Goal: Transaction & Acquisition: Purchase product/service

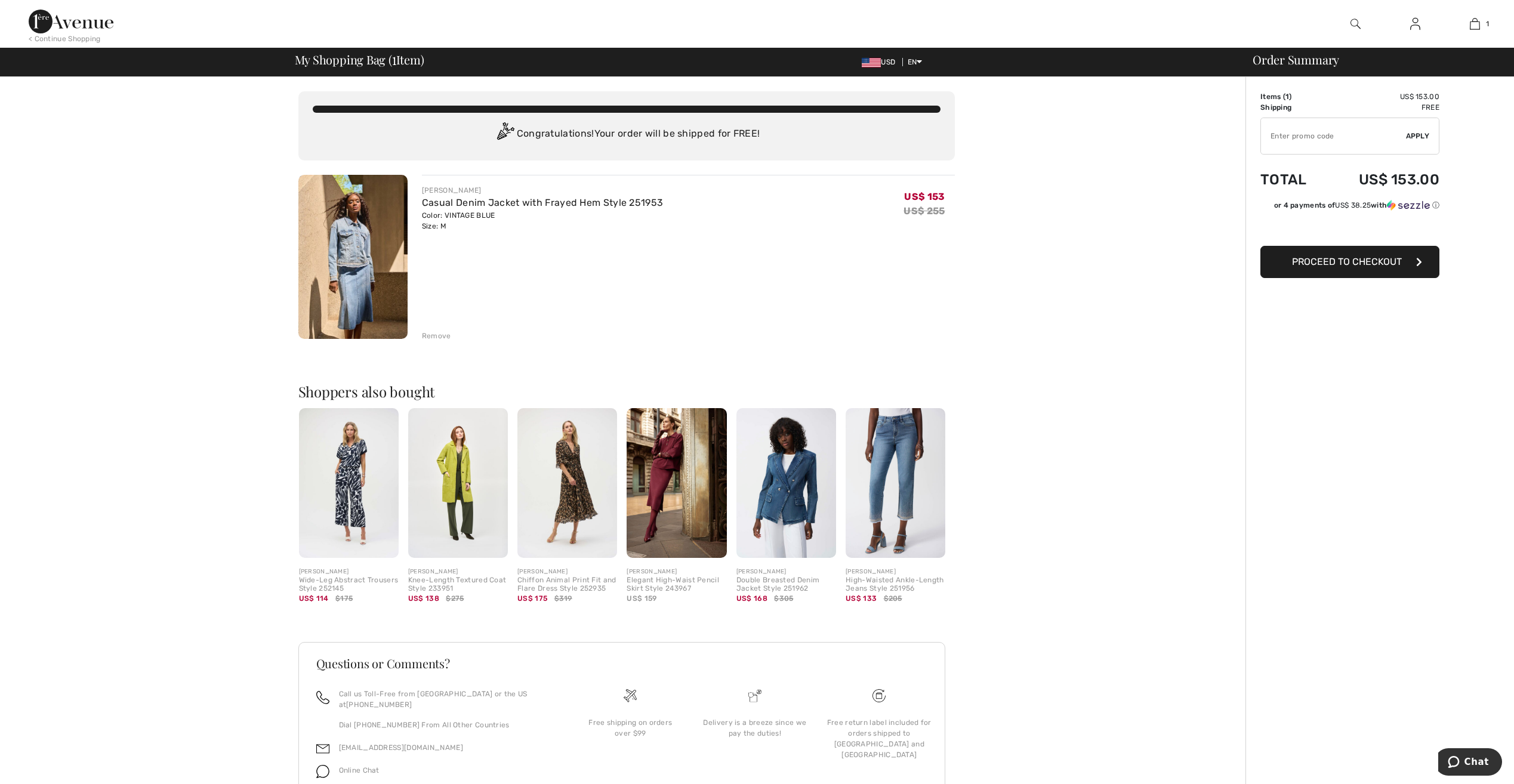
click at [347, 280] on img at bounding box center [353, 256] width 109 height 164
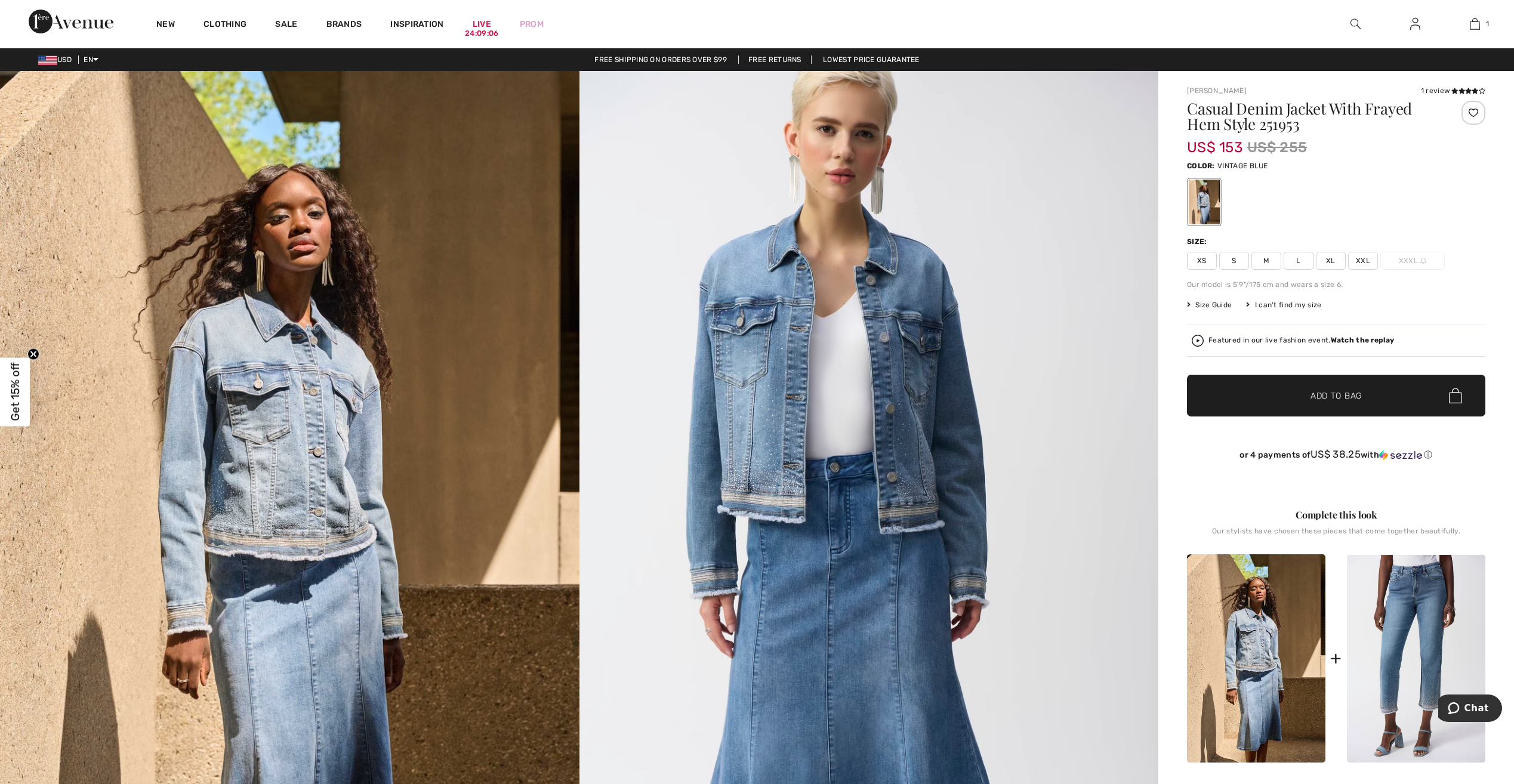
click at [1413, 22] on img at bounding box center [1415, 23] width 10 height 15
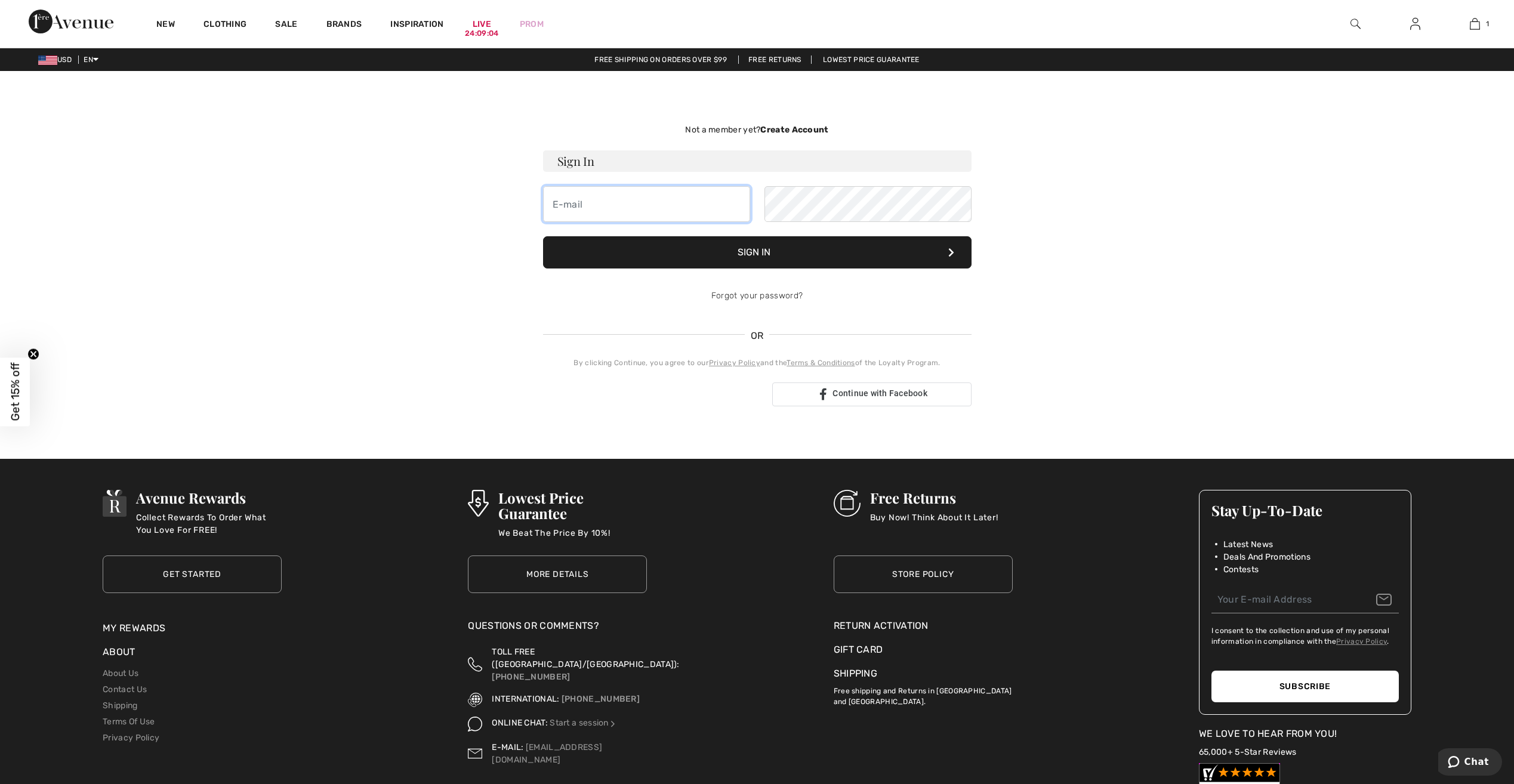
click at [590, 207] on input "email" at bounding box center [646, 204] width 207 height 36
type input "terikaup12@gmail.com"
click at [543, 237] on button "Sign In" at bounding box center [757, 252] width 429 height 32
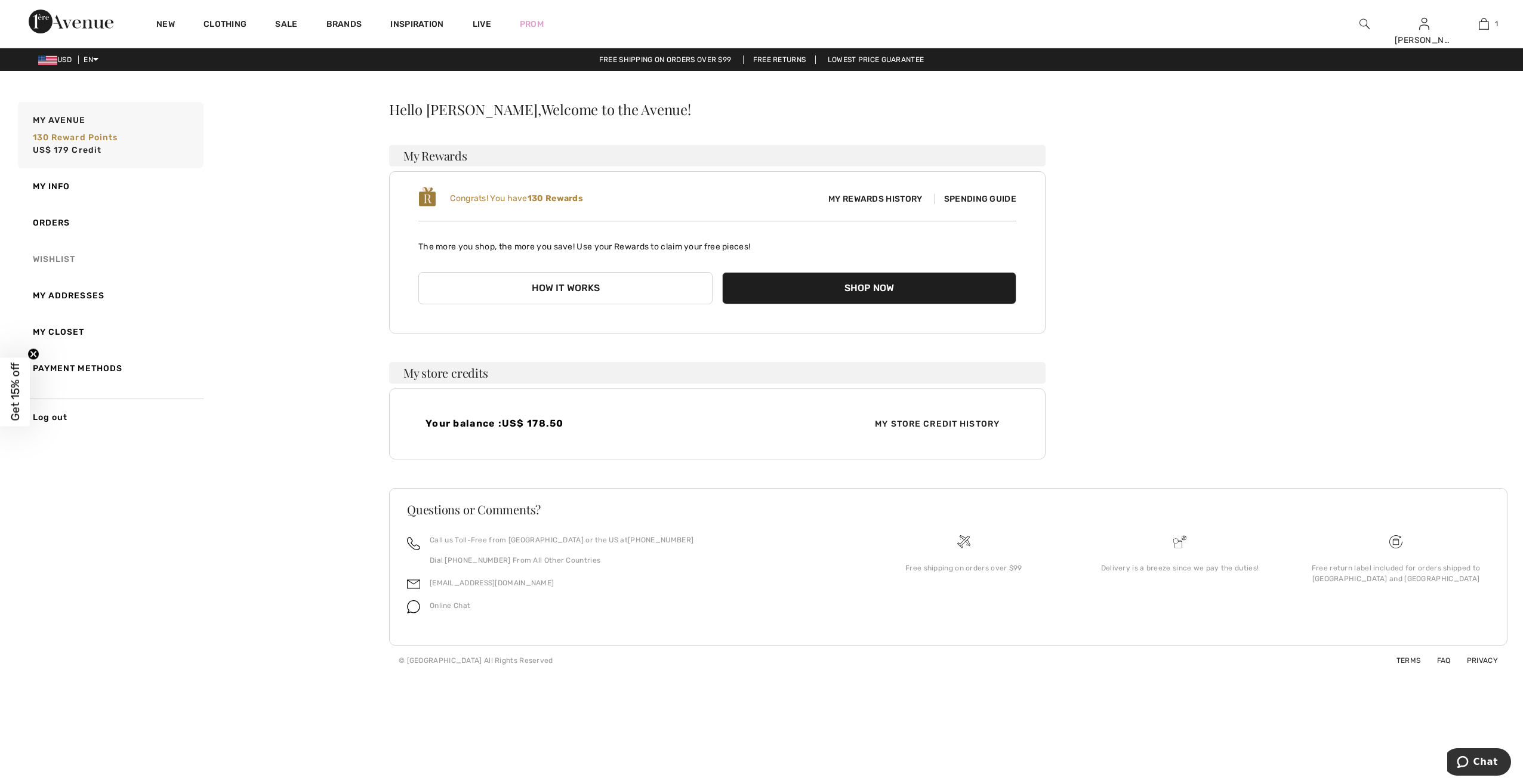
click at [78, 258] on link "Wishlist" at bounding box center [109, 259] width 188 height 36
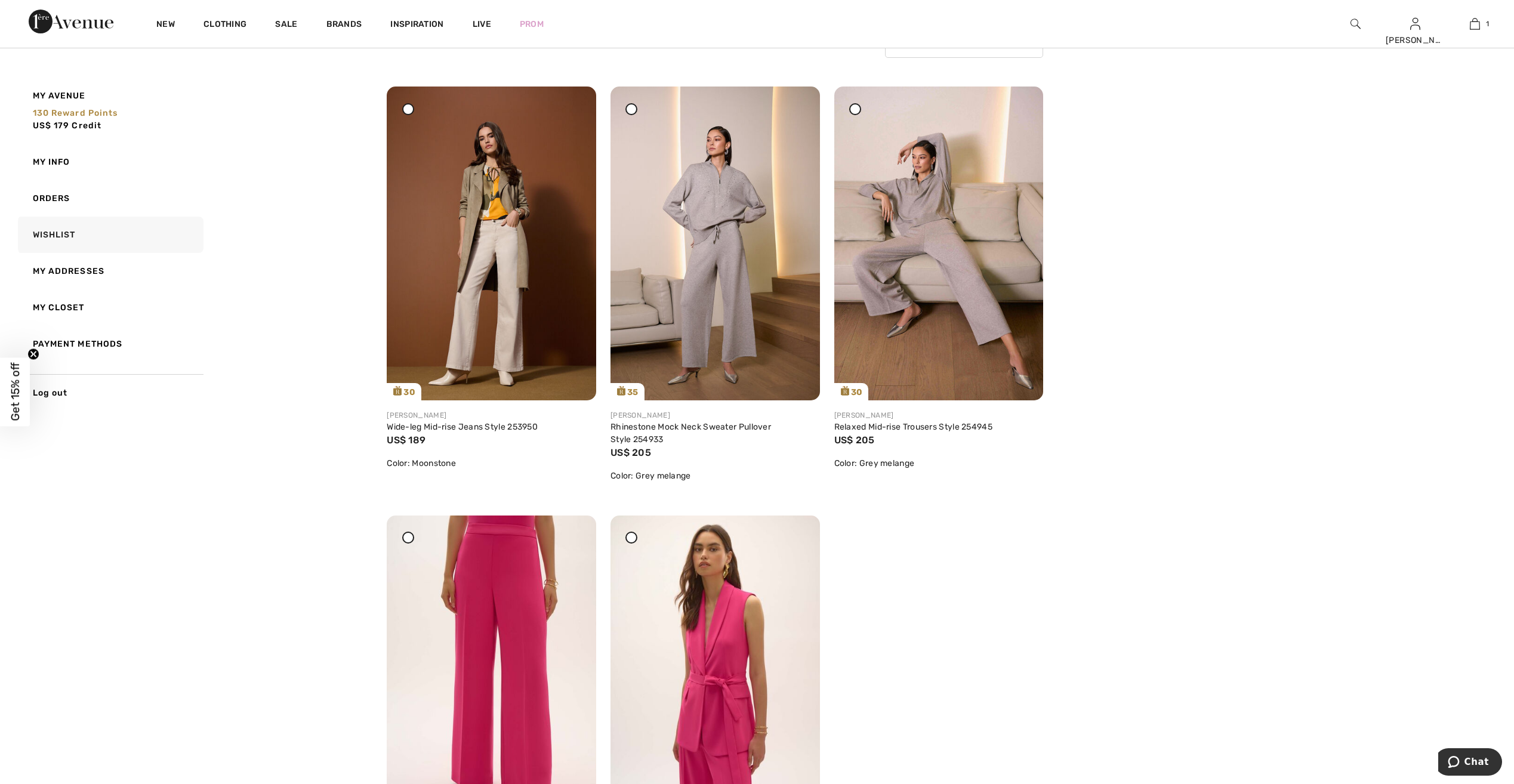
scroll to position [120, 0]
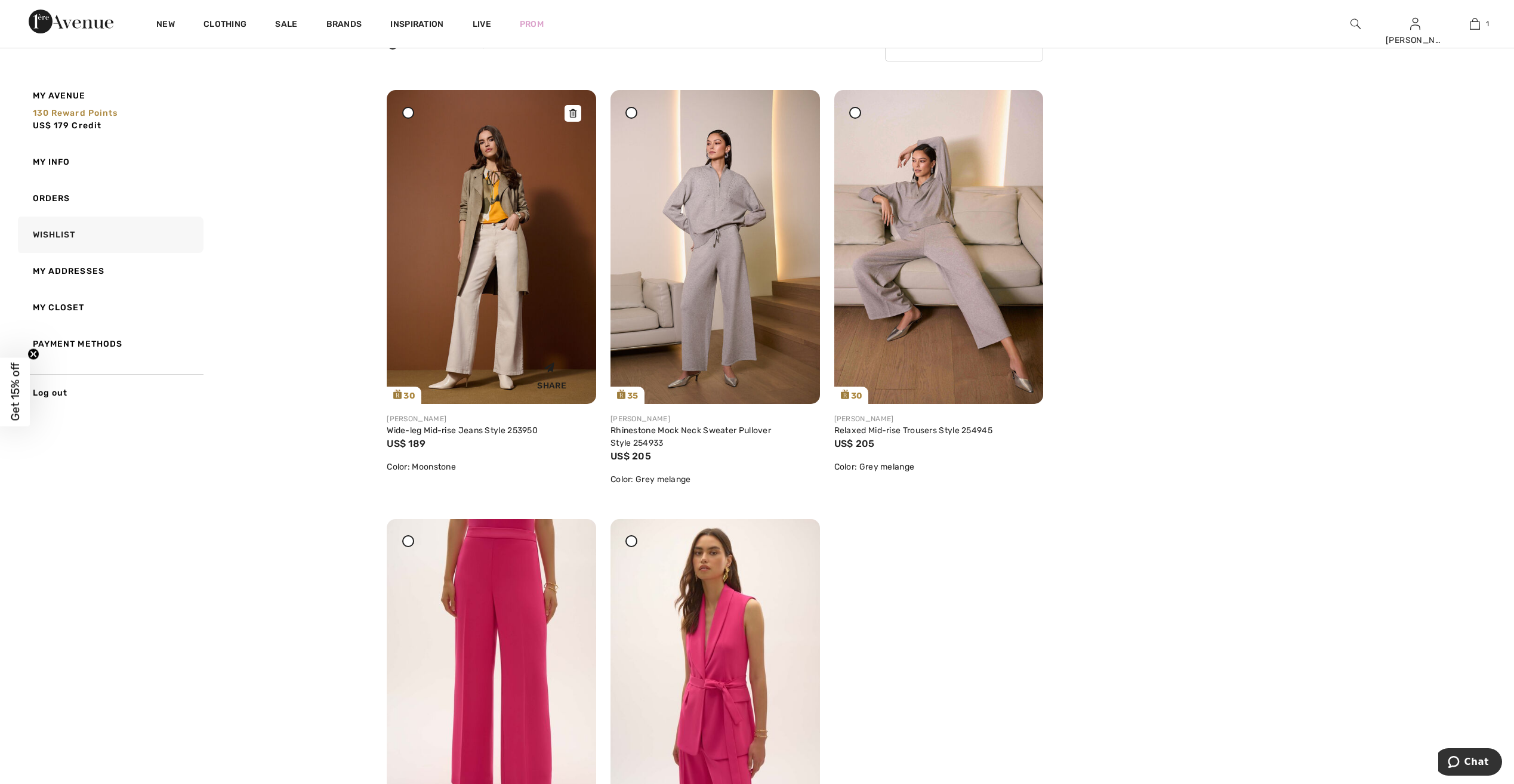
click at [457, 318] on img at bounding box center [491, 247] width 209 height 314
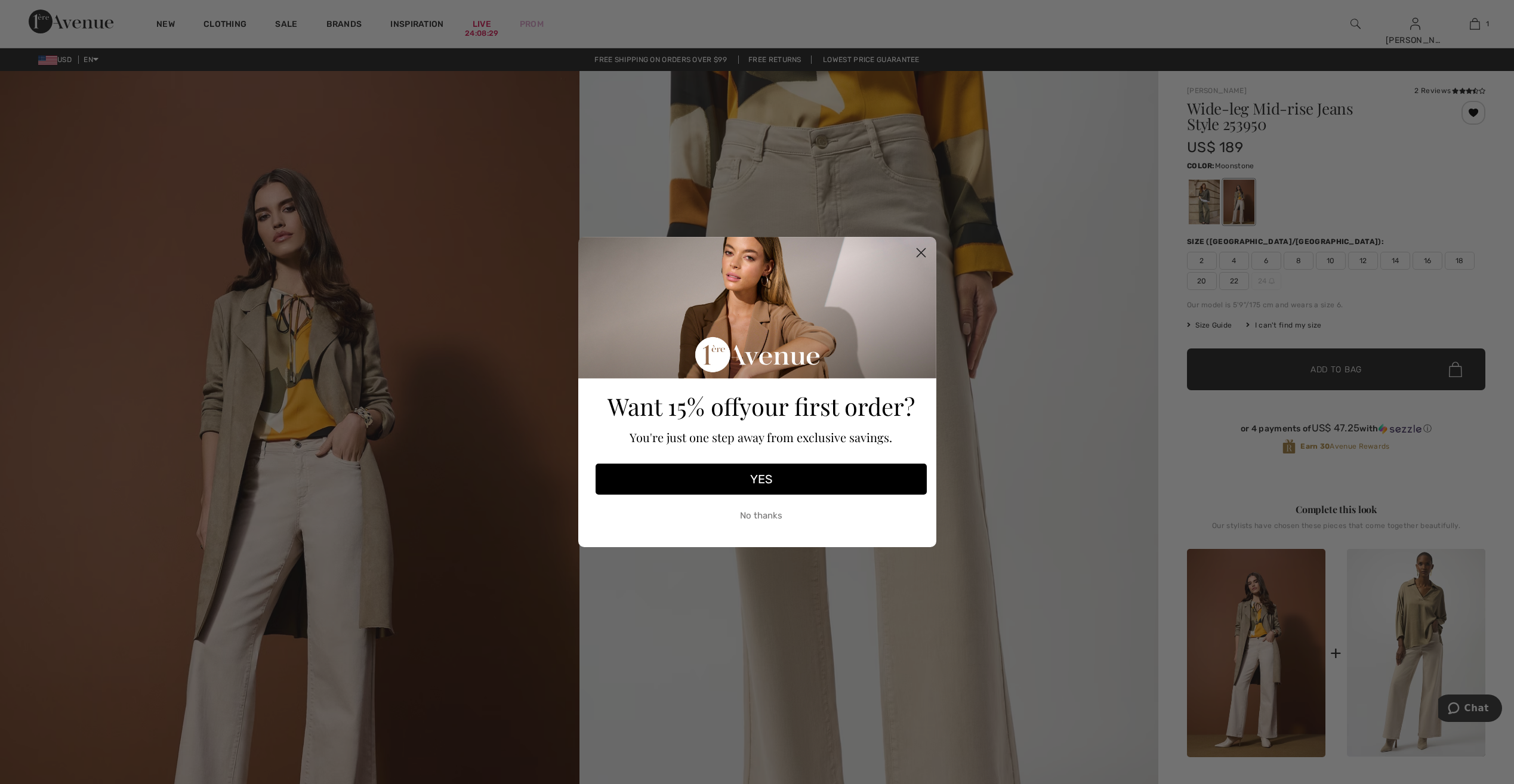
click at [766, 512] on button "No thanks" at bounding box center [761, 515] width 331 height 30
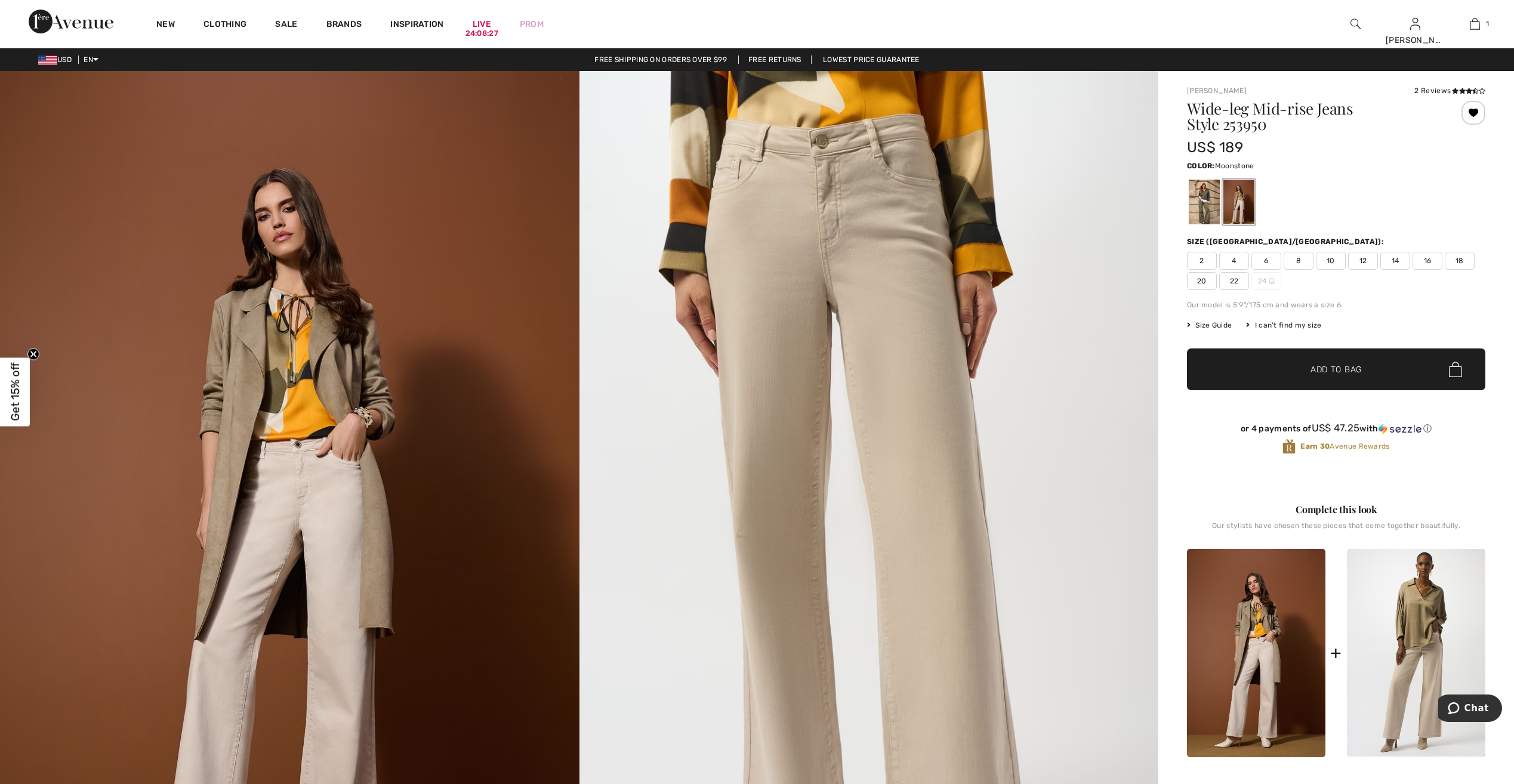
click at [1370, 257] on span "12" at bounding box center [1363, 261] width 30 height 18
click at [1388, 369] on span "✔ Added to Bag Add to Bag" at bounding box center [1336, 369] width 299 height 42
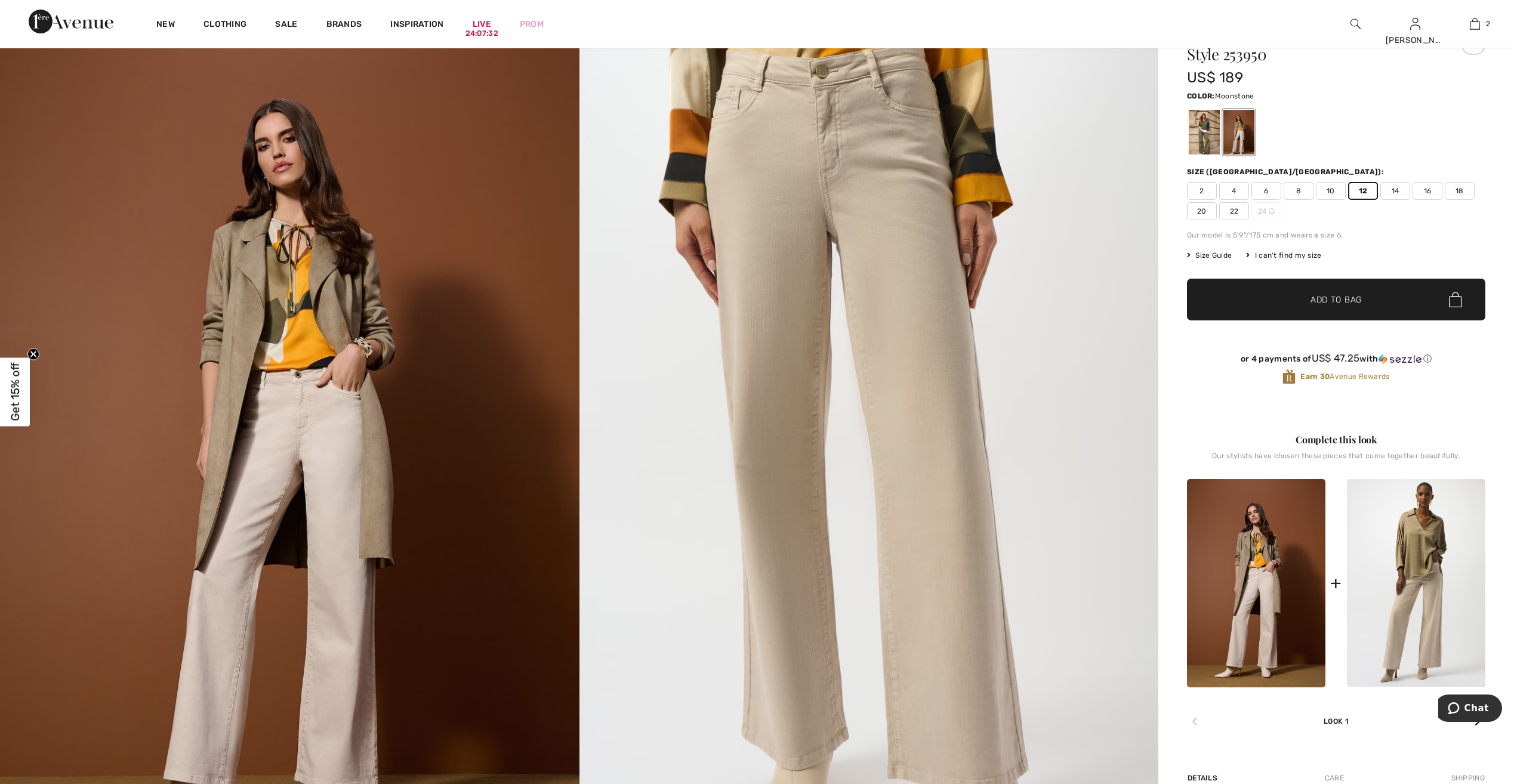
scroll to position [299, 0]
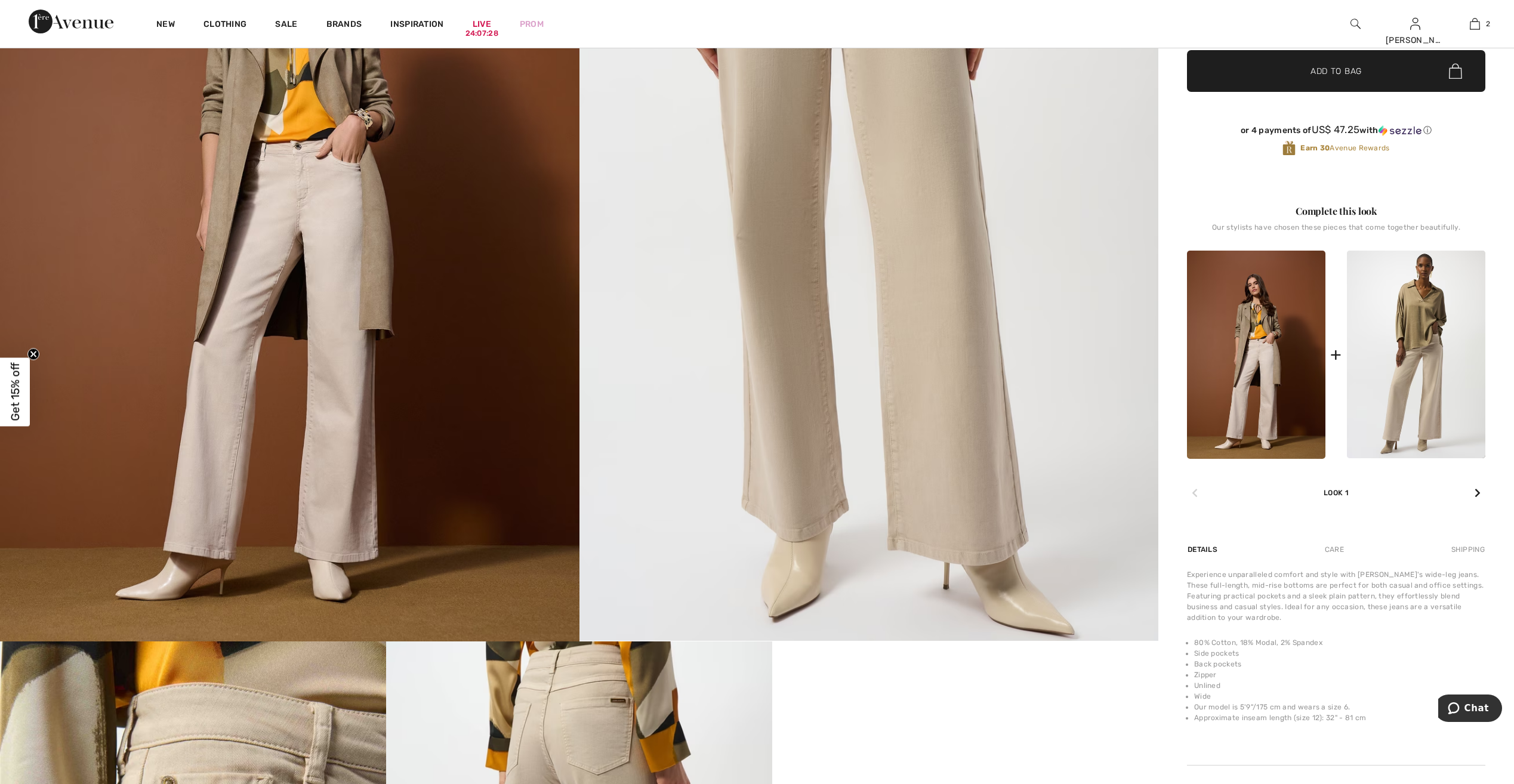
click at [1477, 495] on icon at bounding box center [1477, 492] width 6 height 9
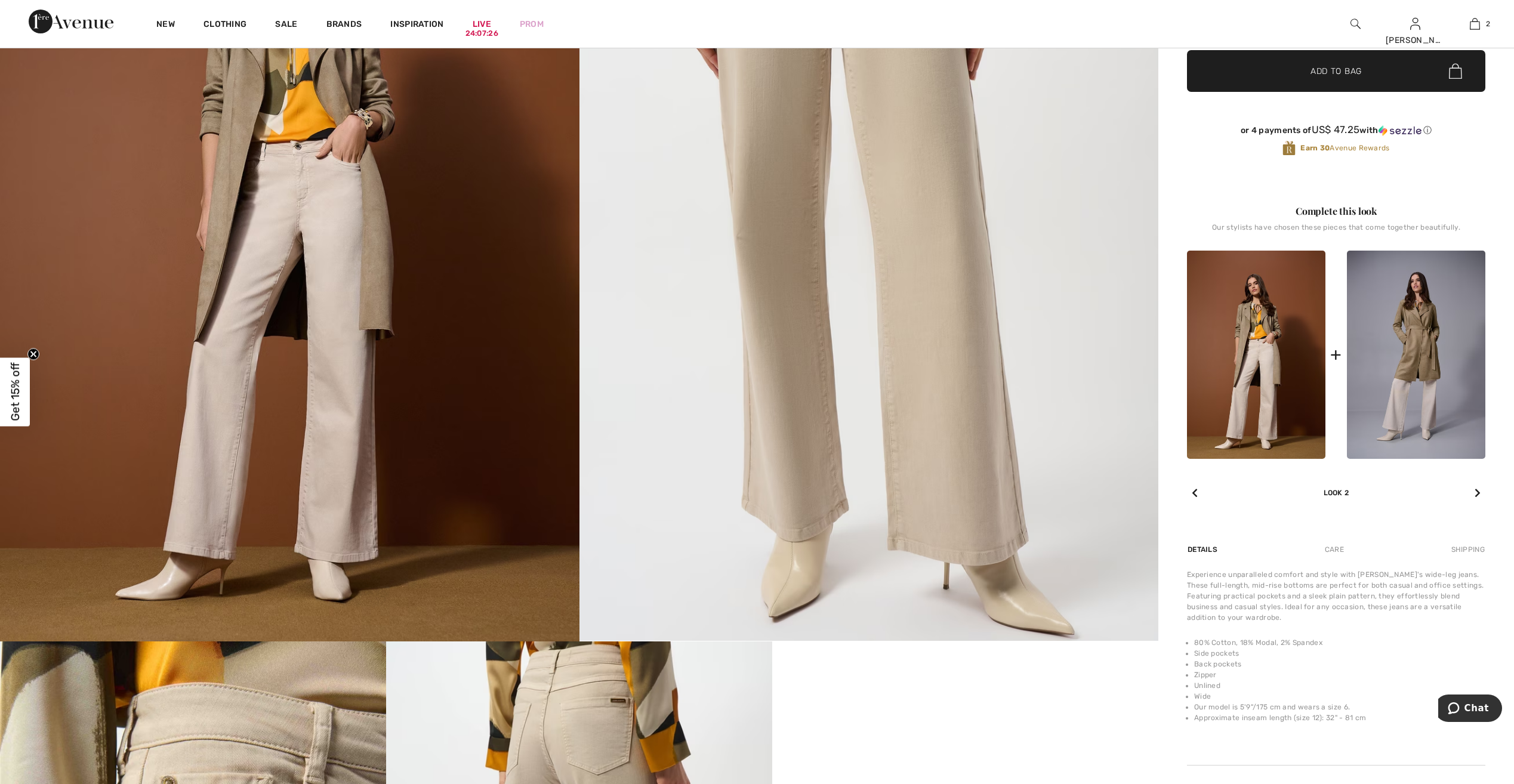
click at [1477, 495] on icon at bounding box center [1477, 492] width 6 height 9
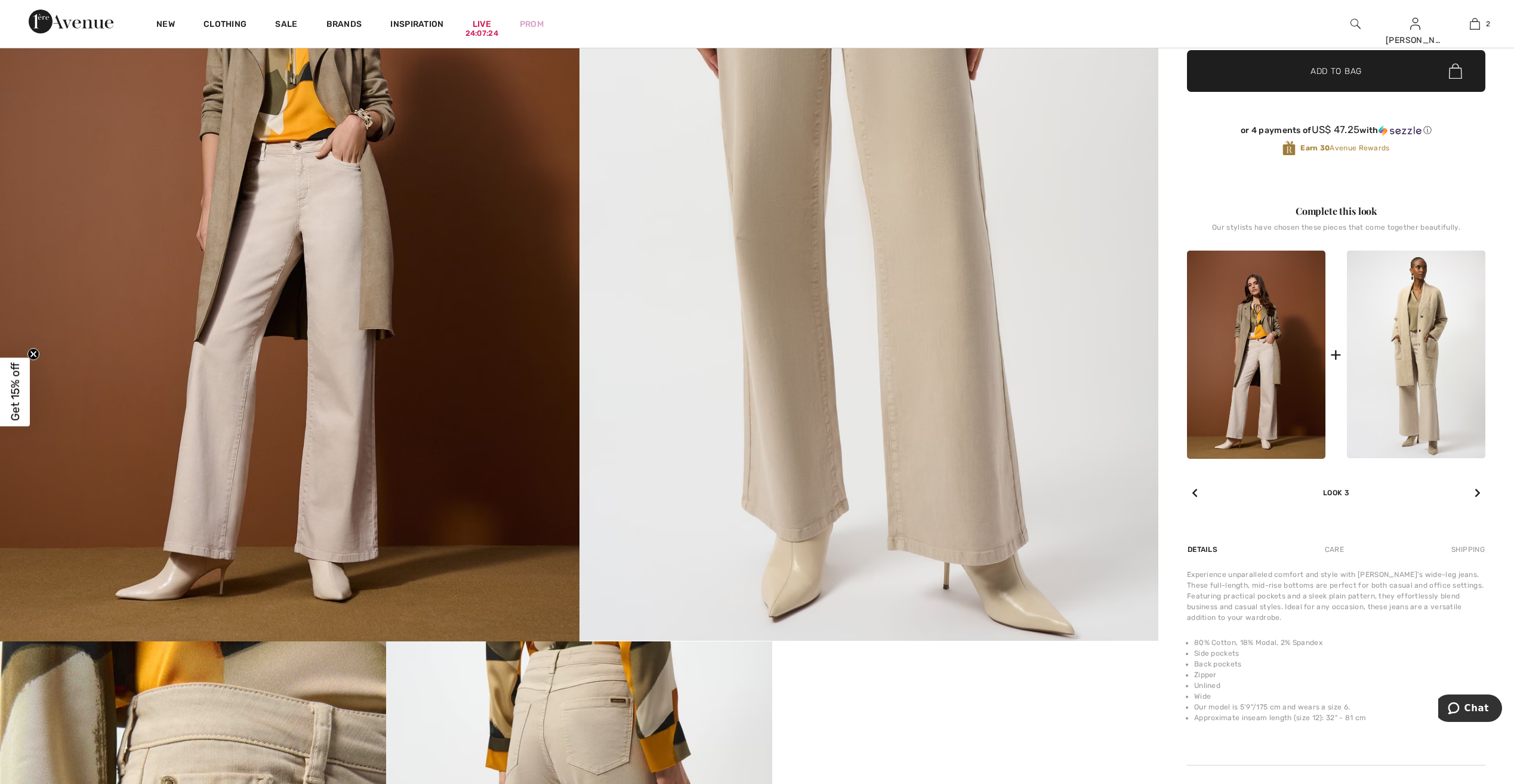
click at [1477, 495] on icon at bounding box center [1477, 492] width 6 height 9
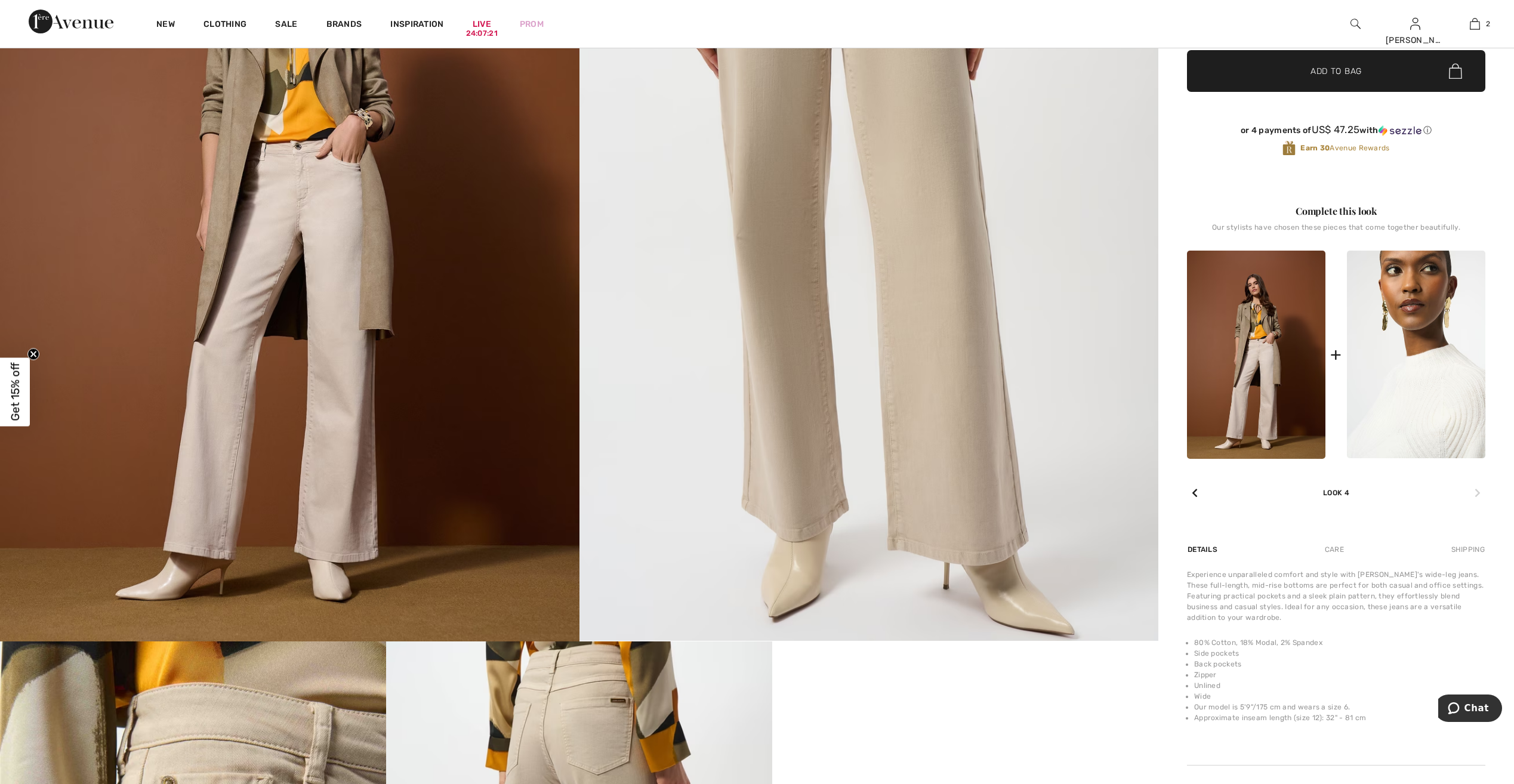
click at [1417, 386] on img at bounding box center [1416, 354] width 139 height 207
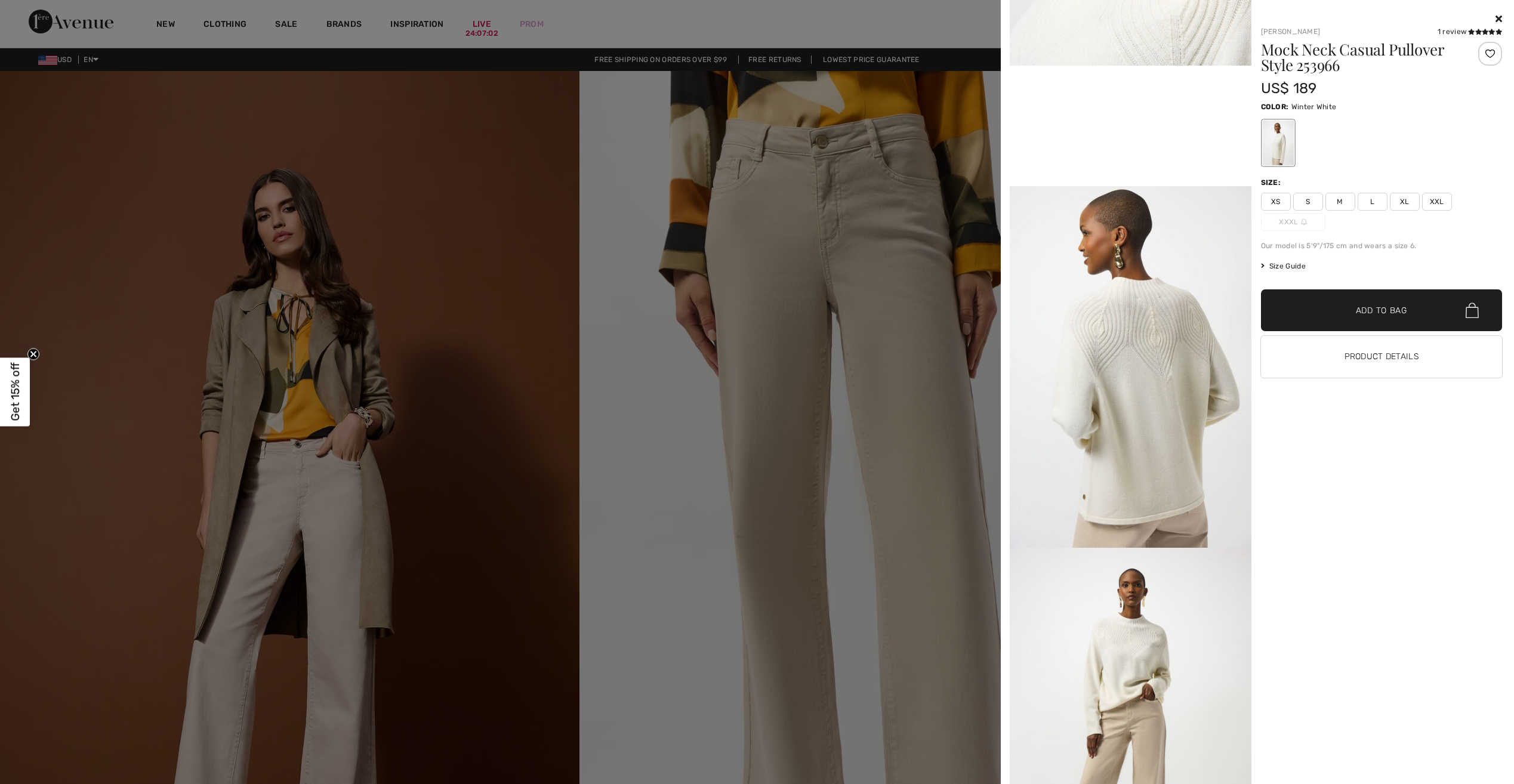
scroll to position [657, 0]
click at [592, 234] on div at bounding box center [757, 392] width 1514 height 784
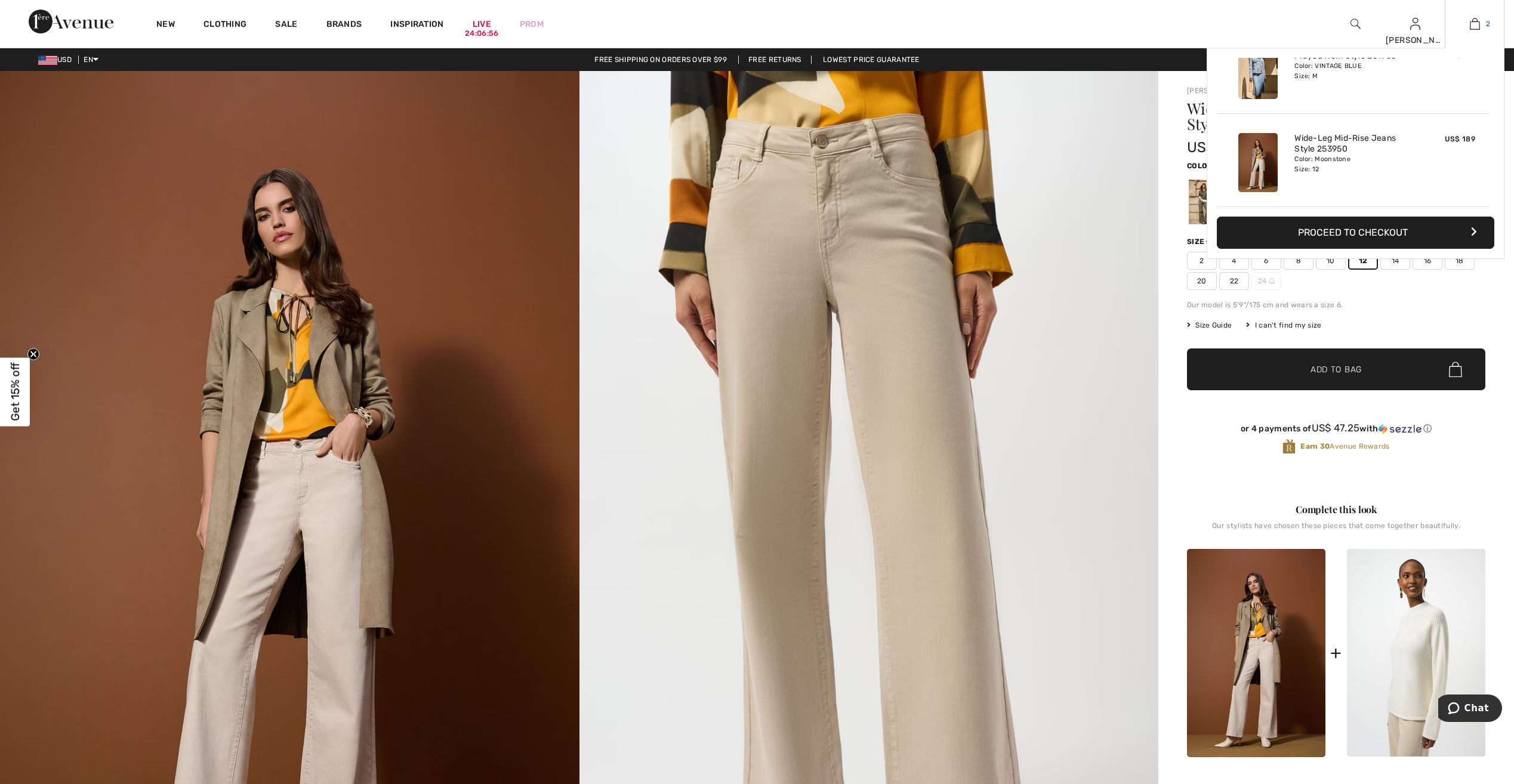
click at [1481, 20] on link "2" at bounding box center [1474, 23] width 59 height 15
click at [1388, 232] on button "Proceed to Checkout" at bounding box center [1356, 232] width 277 height 32
click at [1481, 23] on link "2" at bounding box center [1474, 23] width 59 height 15
click at [1322, 235] on button "Proceed to Checkout" at bounding box center [1356, 232] width 277 height 32
click at [1349, 233] on button "Proceed to Checkout" at bounding box center [1356, 232] width 277 height 32
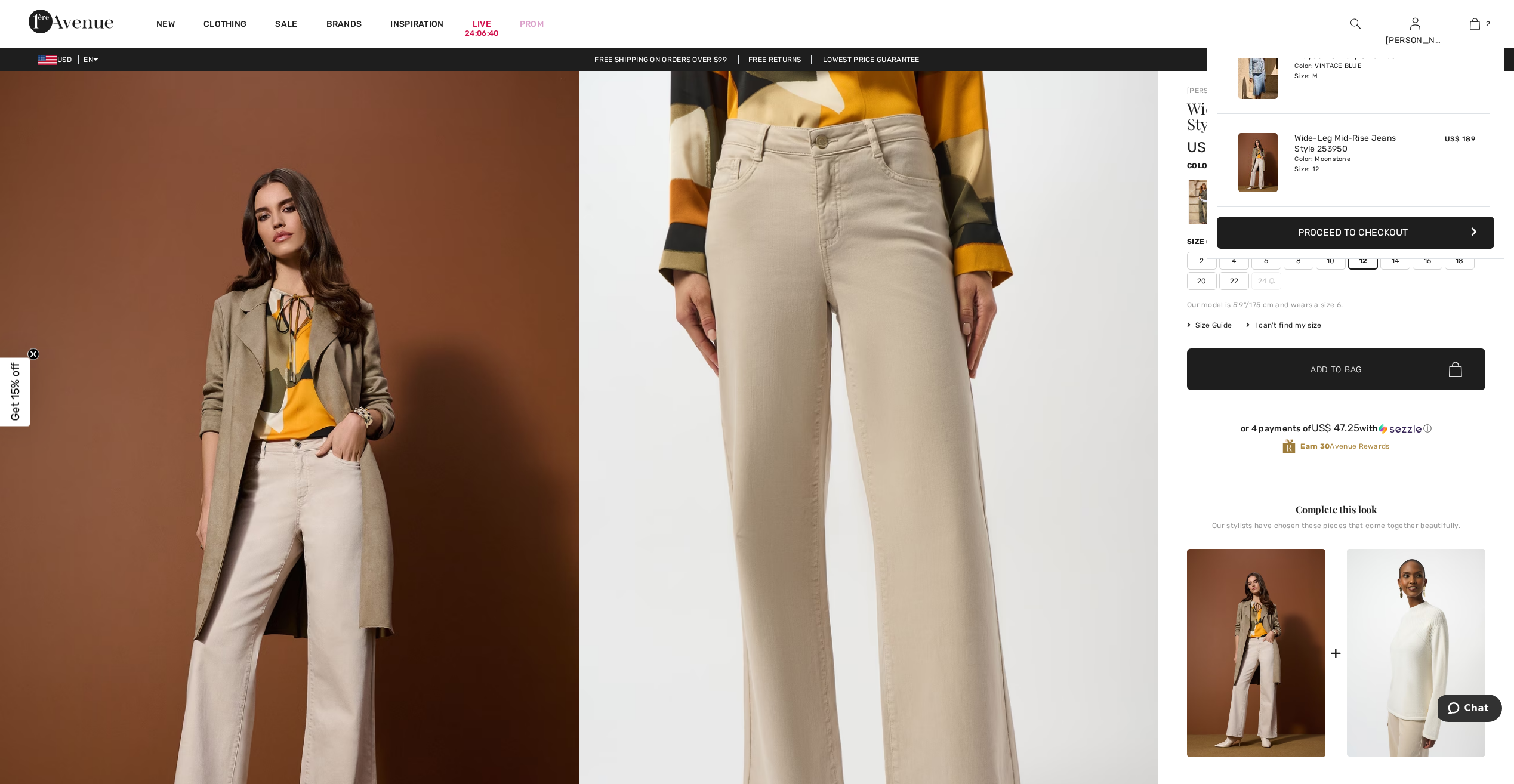
click at [1349, 233] on button "Proceed to Checkout" at bounding box center [1356, 232] width 277 height 32
click at [1471, 229] on icon "button" at bounding box center [1474, 231] width 6 height 9
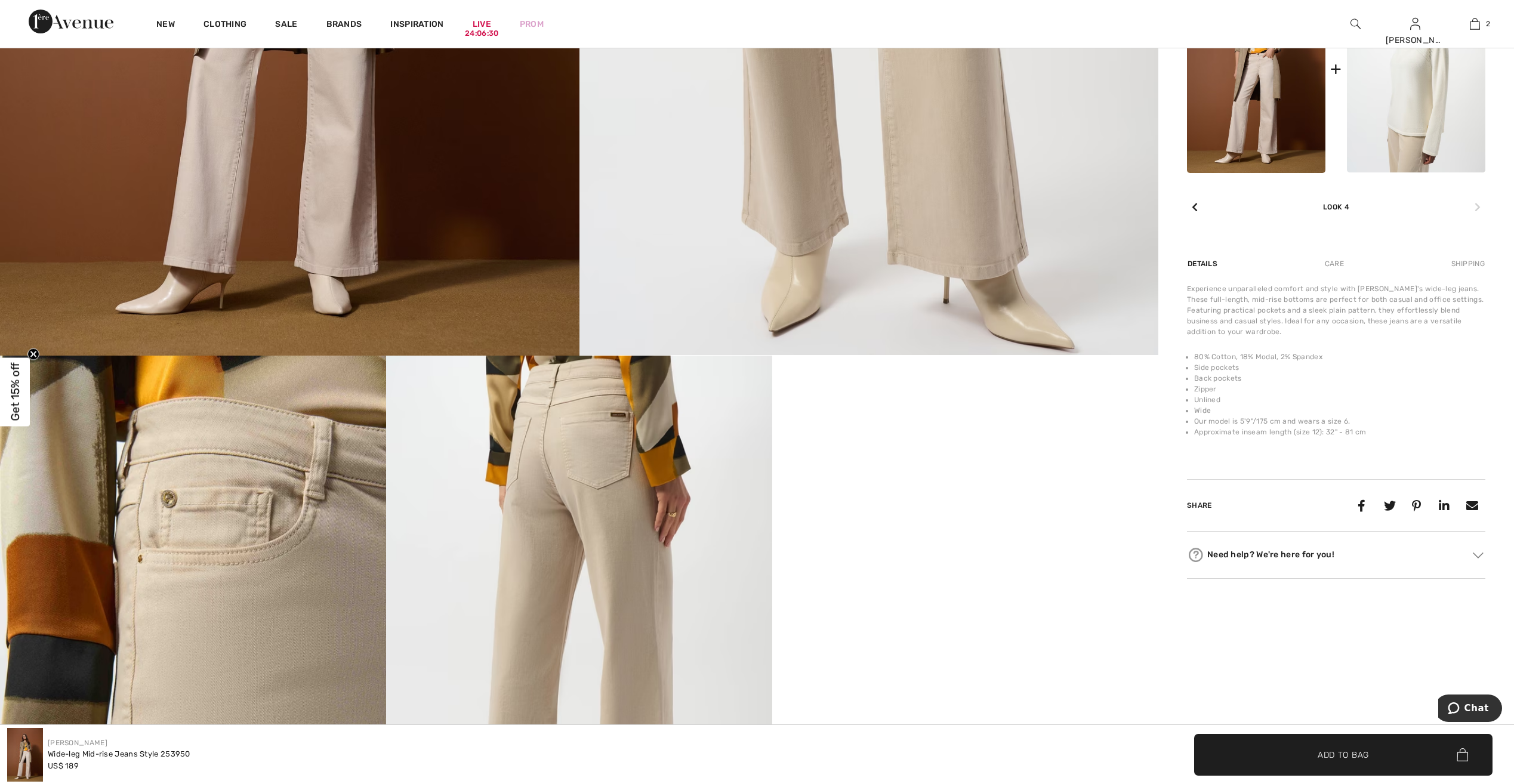
scroll to position [596, 0]
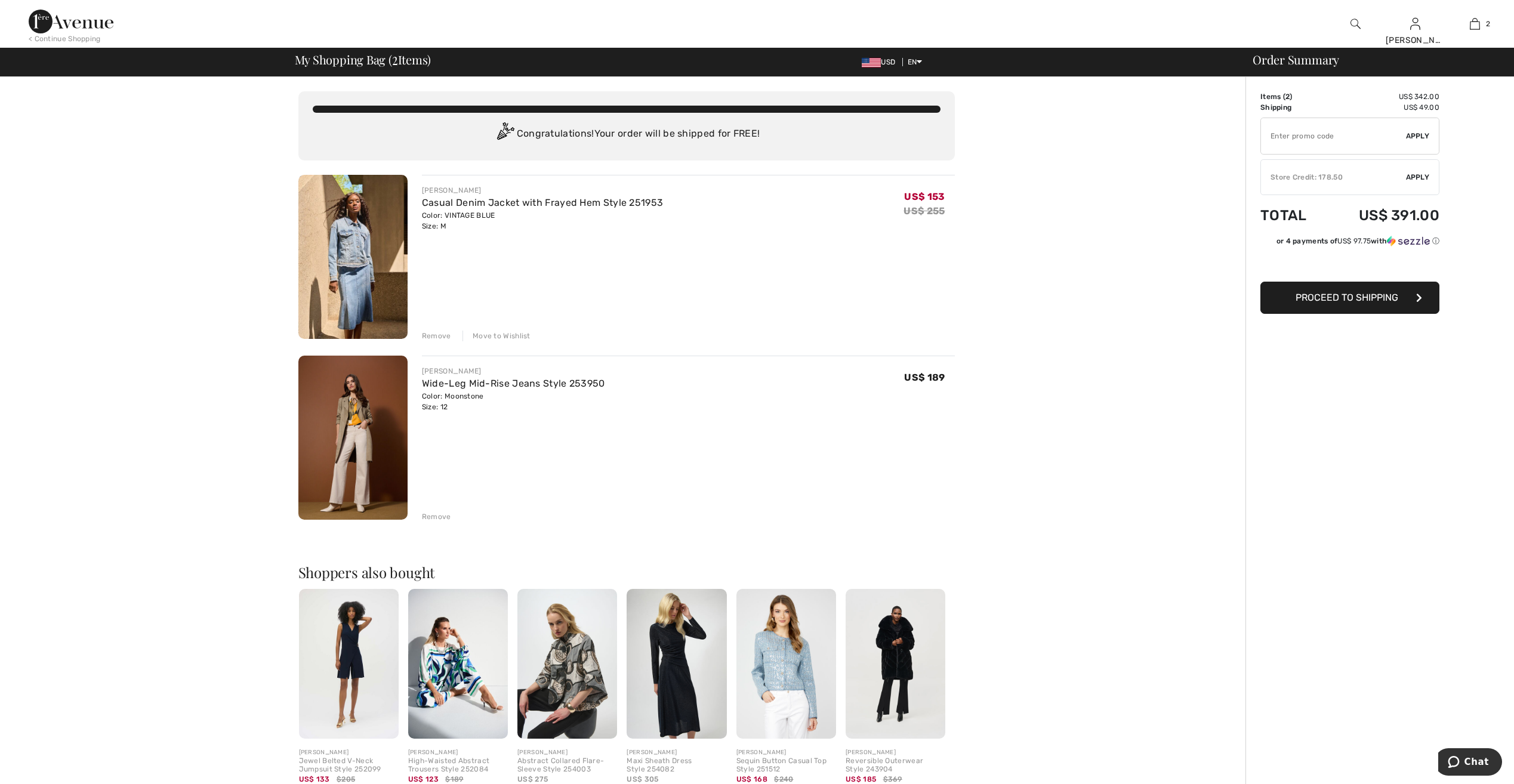
click at [436, 515] on div "Remove" at bounding box center [436, 516] width 29 height 10
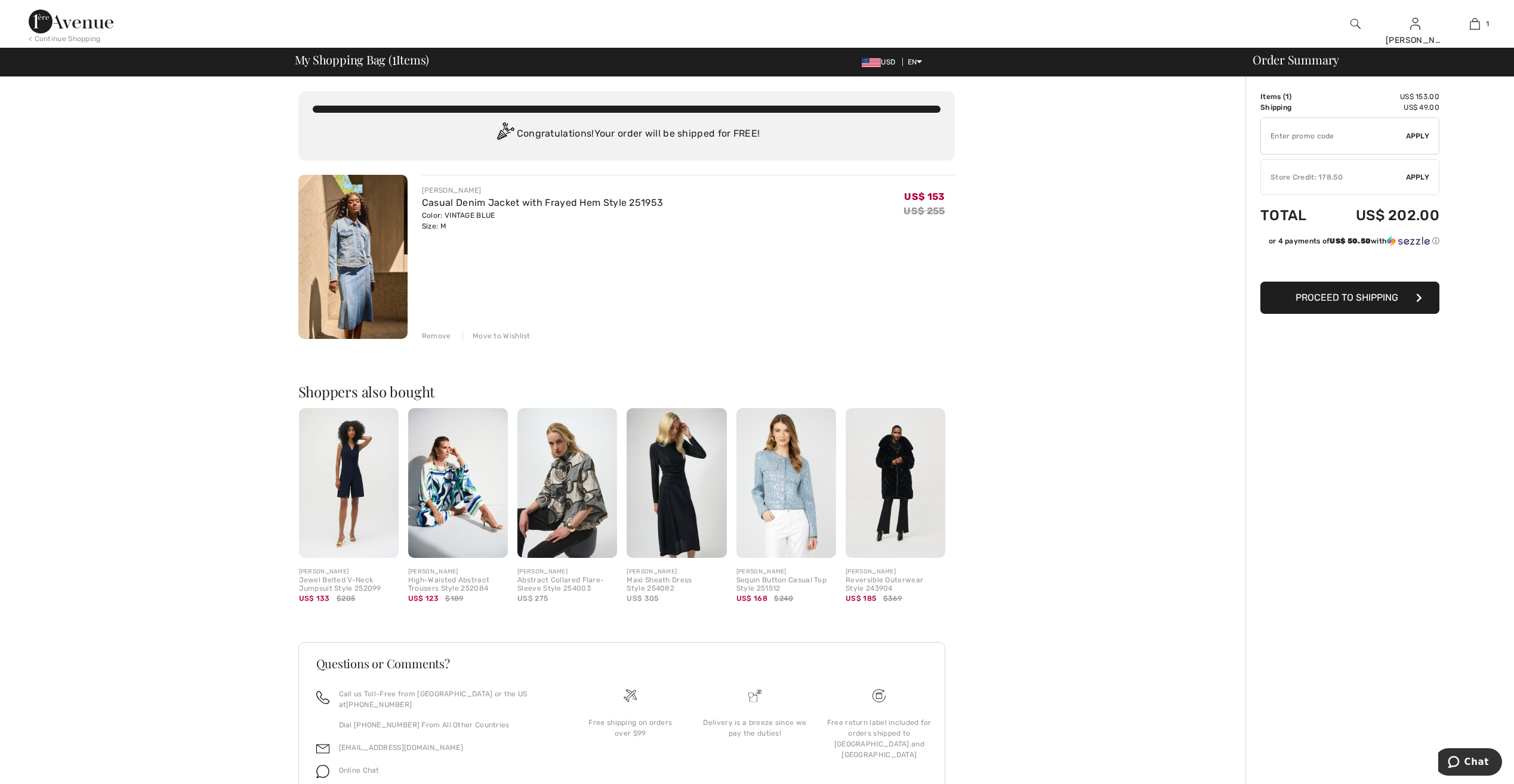
drag, startPoint x: 1420, startPoint y: 174, endPoint x: 1433, endPoint y: 194, distance: 23.9
click at [1420, 176] on span "Apply" at bounding box center [1418, 177] width 24 height 10
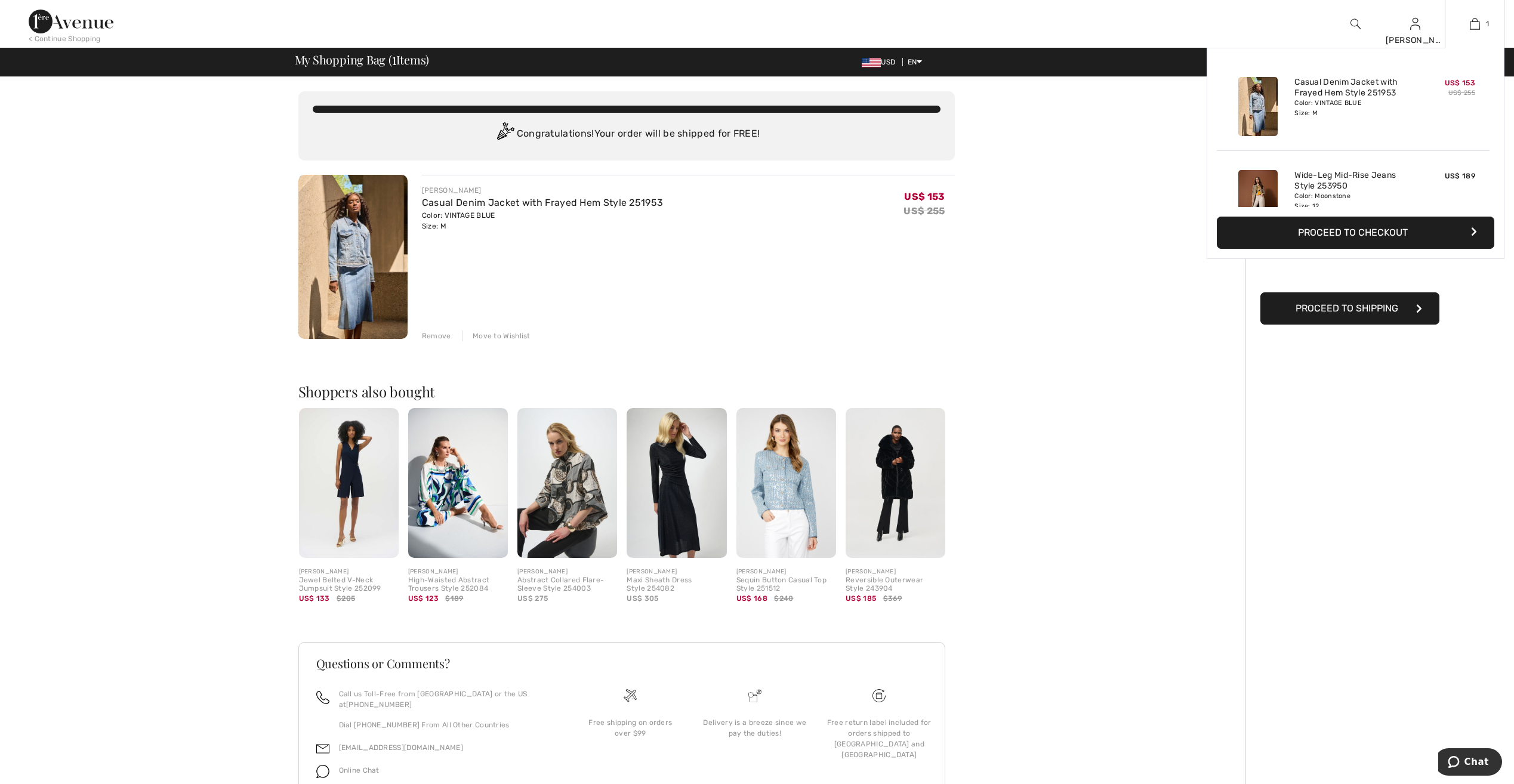
click at [1254, 182] on img at bounding box center [1258, 200] width 40 height 59
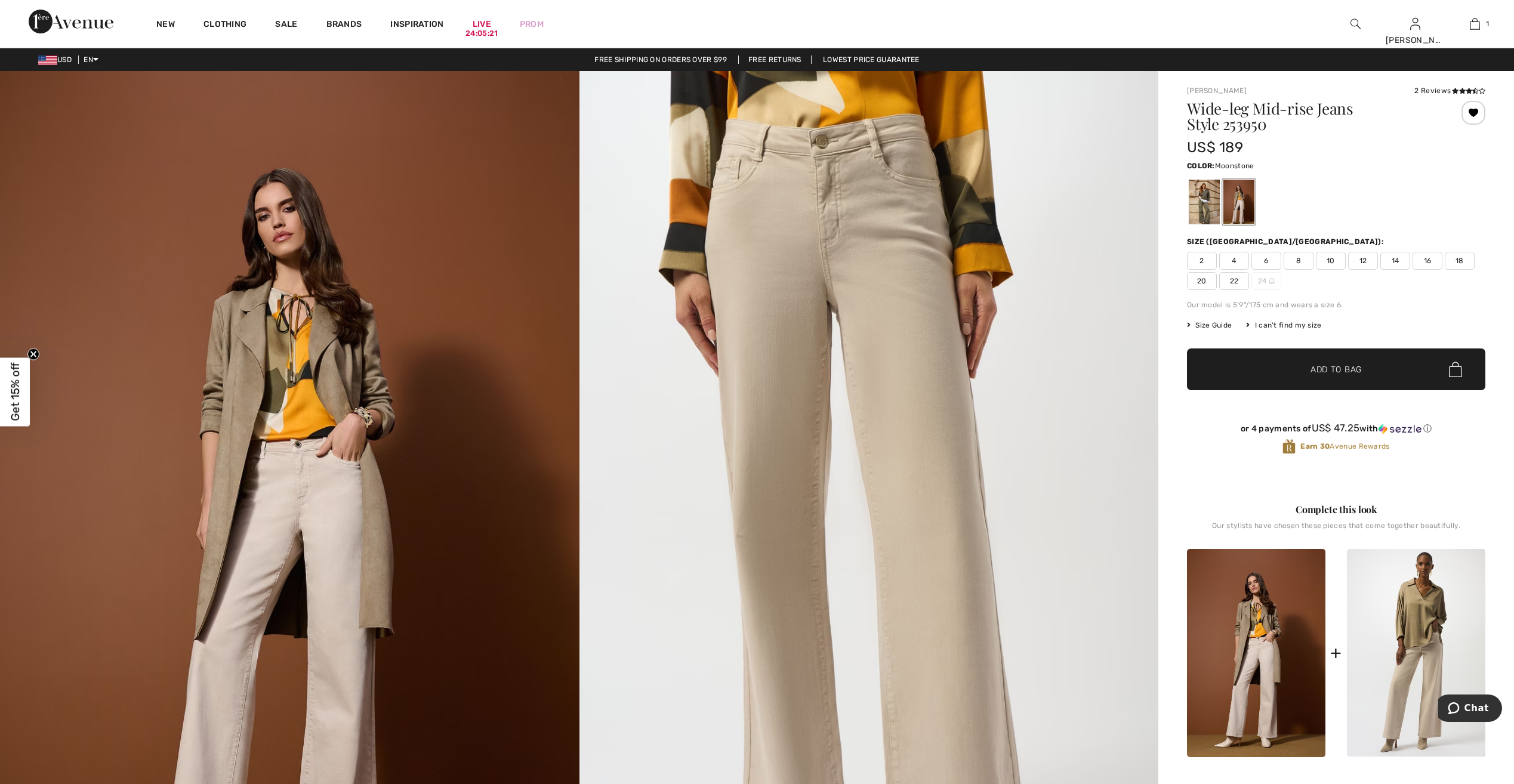
drag, startPoint x: 1370, startPoint y: 258, endPoint x: 1389, endPoint y: 367, distance: 110.6
click at [1370, 257] on span "12" at bounding box center [1363, 261] width 30 height 18
click at [1388, 369] on span "✔ Added to Bag Add to Bag" at bounding box center [1336, 369] width 299 height 42
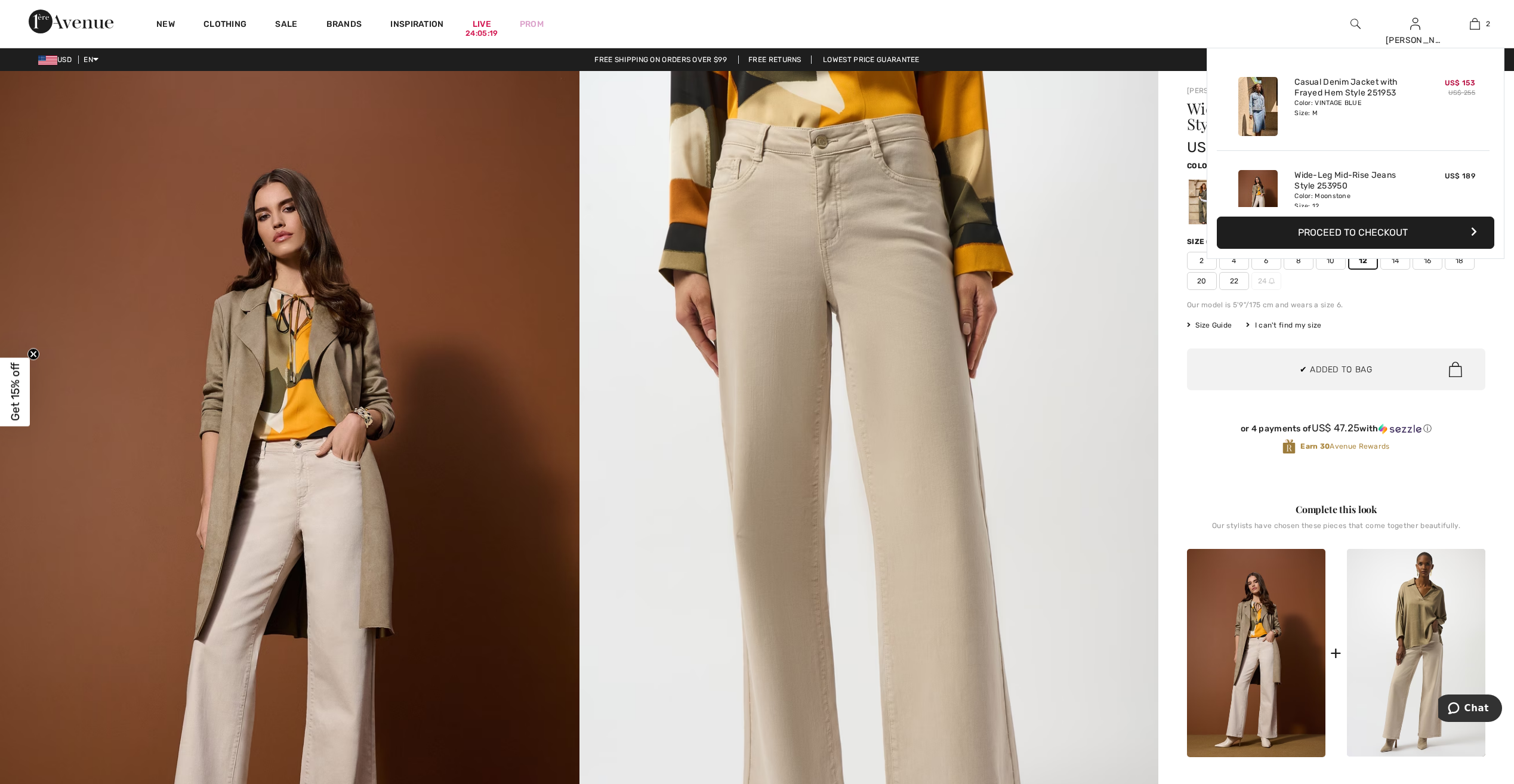
scroll to position [37, 0]
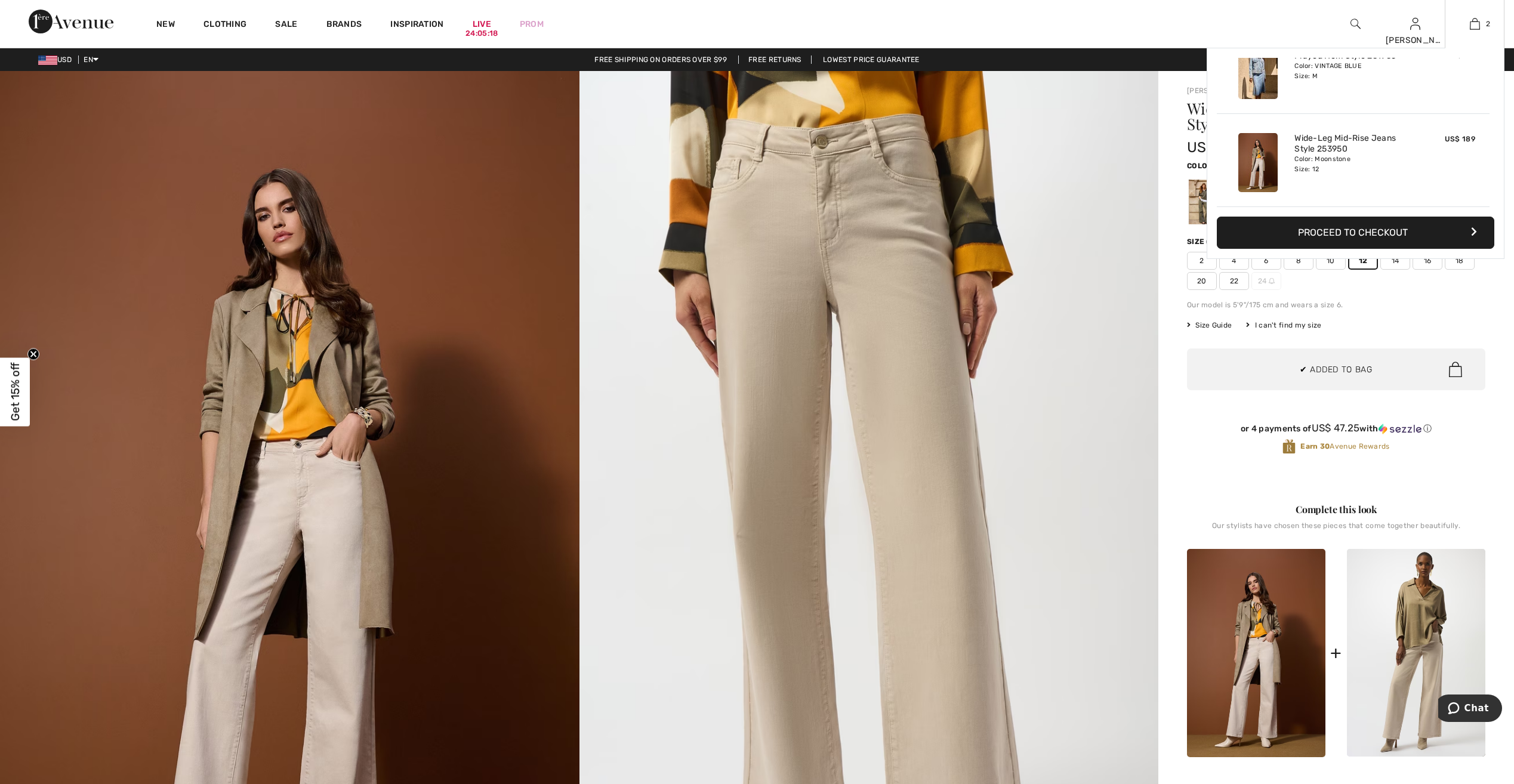
click at [1332, 238] on button "Proceed to Checkout" at bounding box center [1356, 232] width 277 height 32
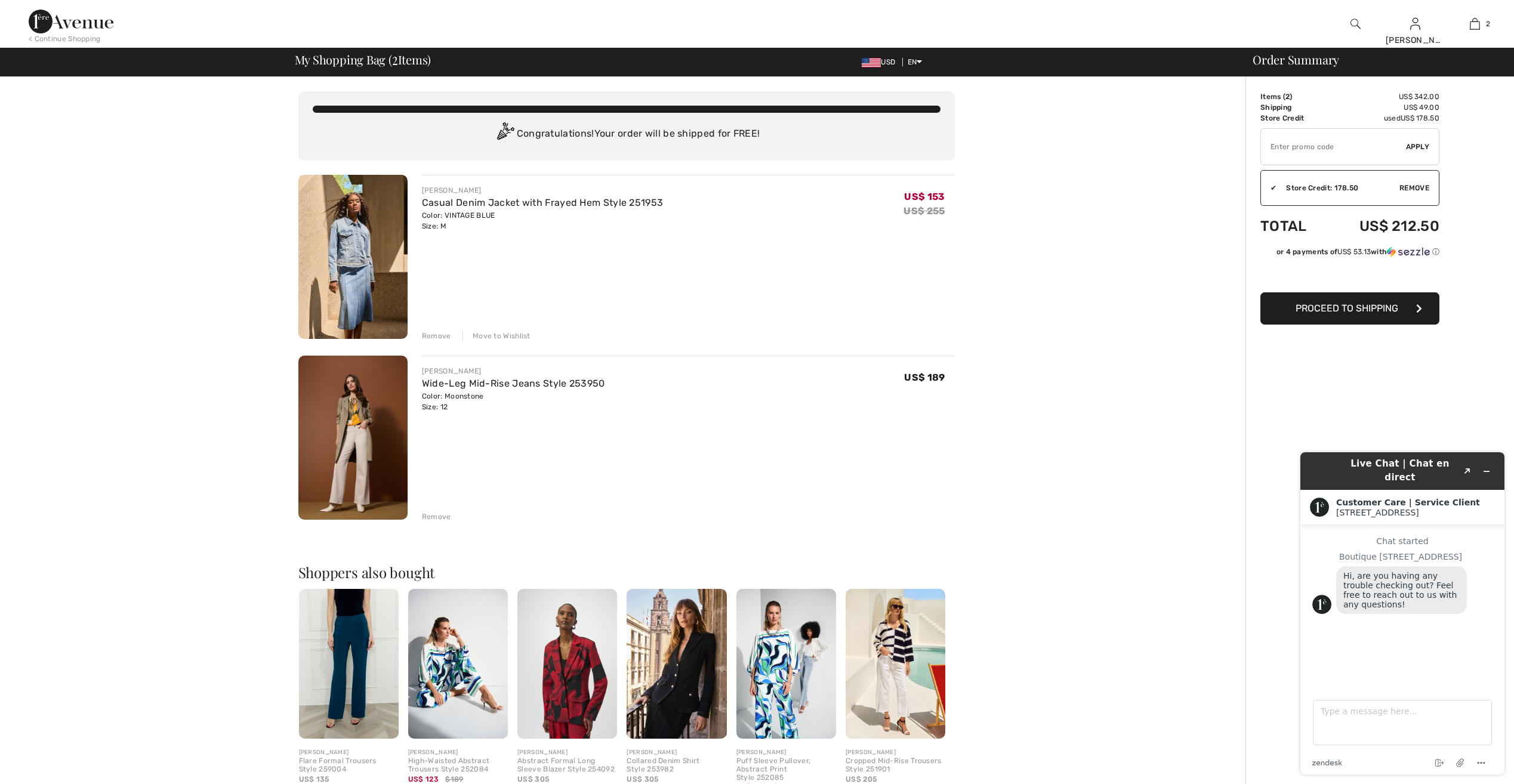
click at [1327, 314] on button "Proceed to Shipping" at bounding box center [1350, 308] width 179 height 32
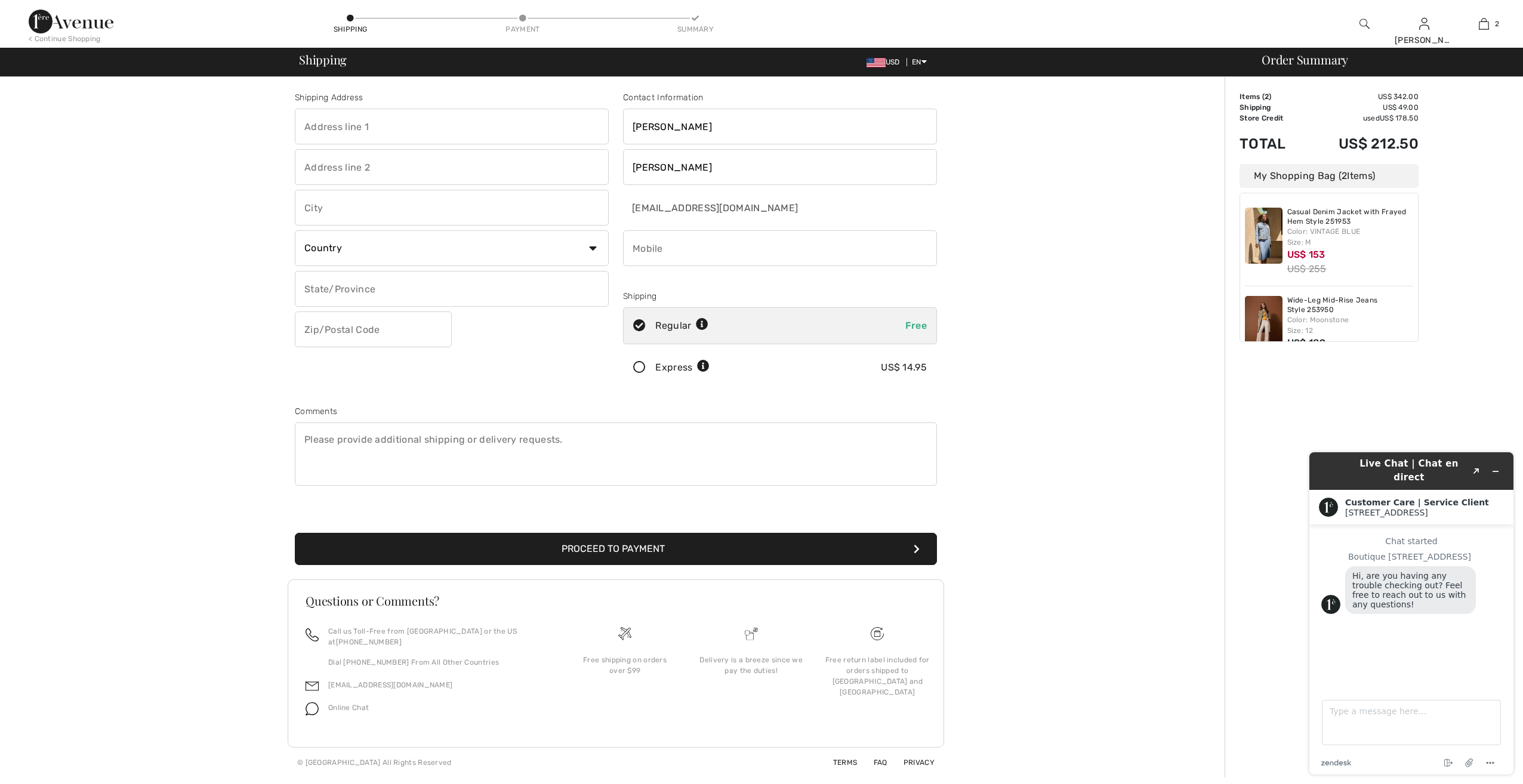
click at [468, 124] on input "text" at bounding box center [451, 127] width 314 height 36
type input "[STREET_ADDRESS]"
type input "Olathe"
type input "66061"
type input "9134242933"
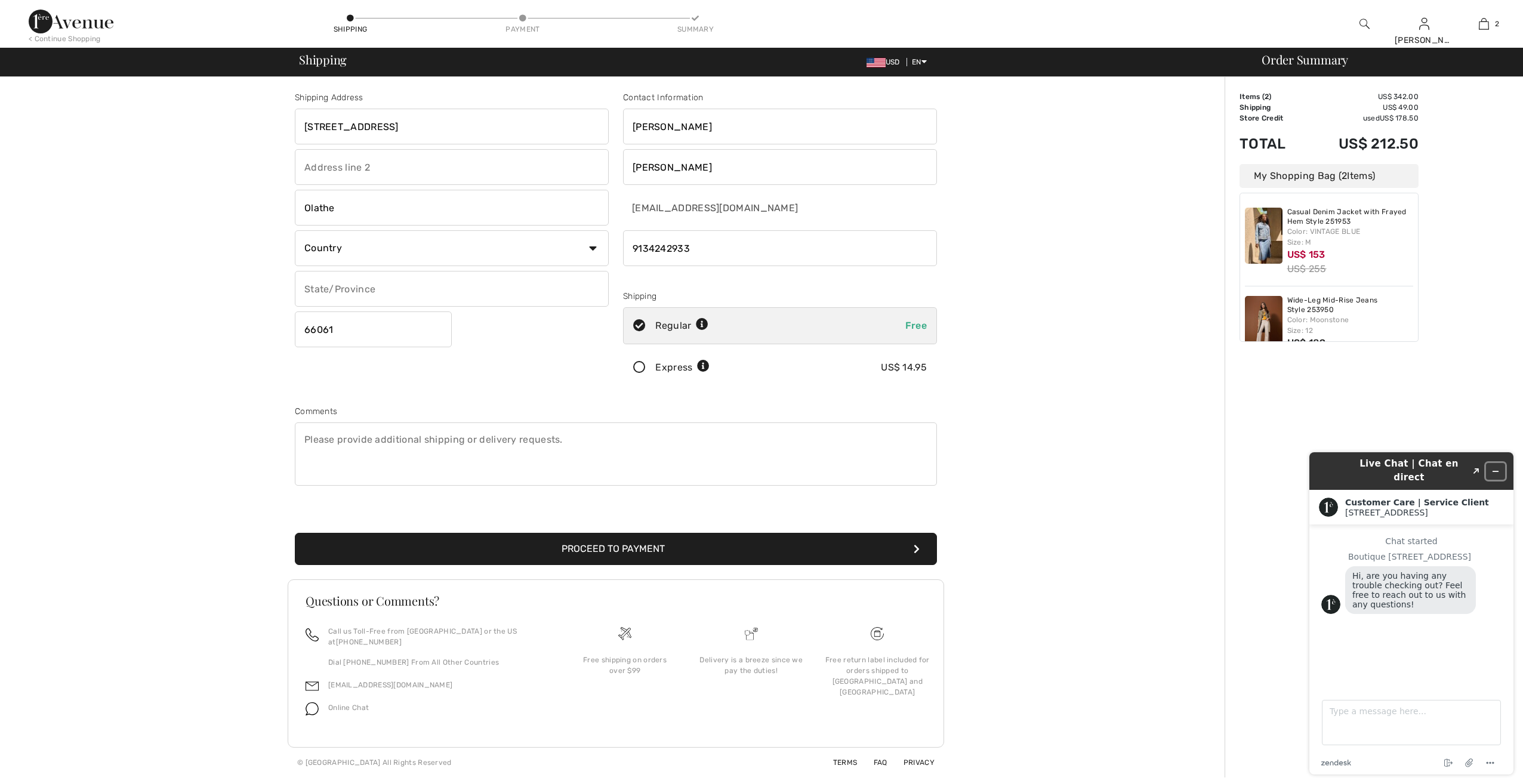
click at [1503, 467] on button "Minimize widget" at bounding box center [1495, 471] width 19 height 16
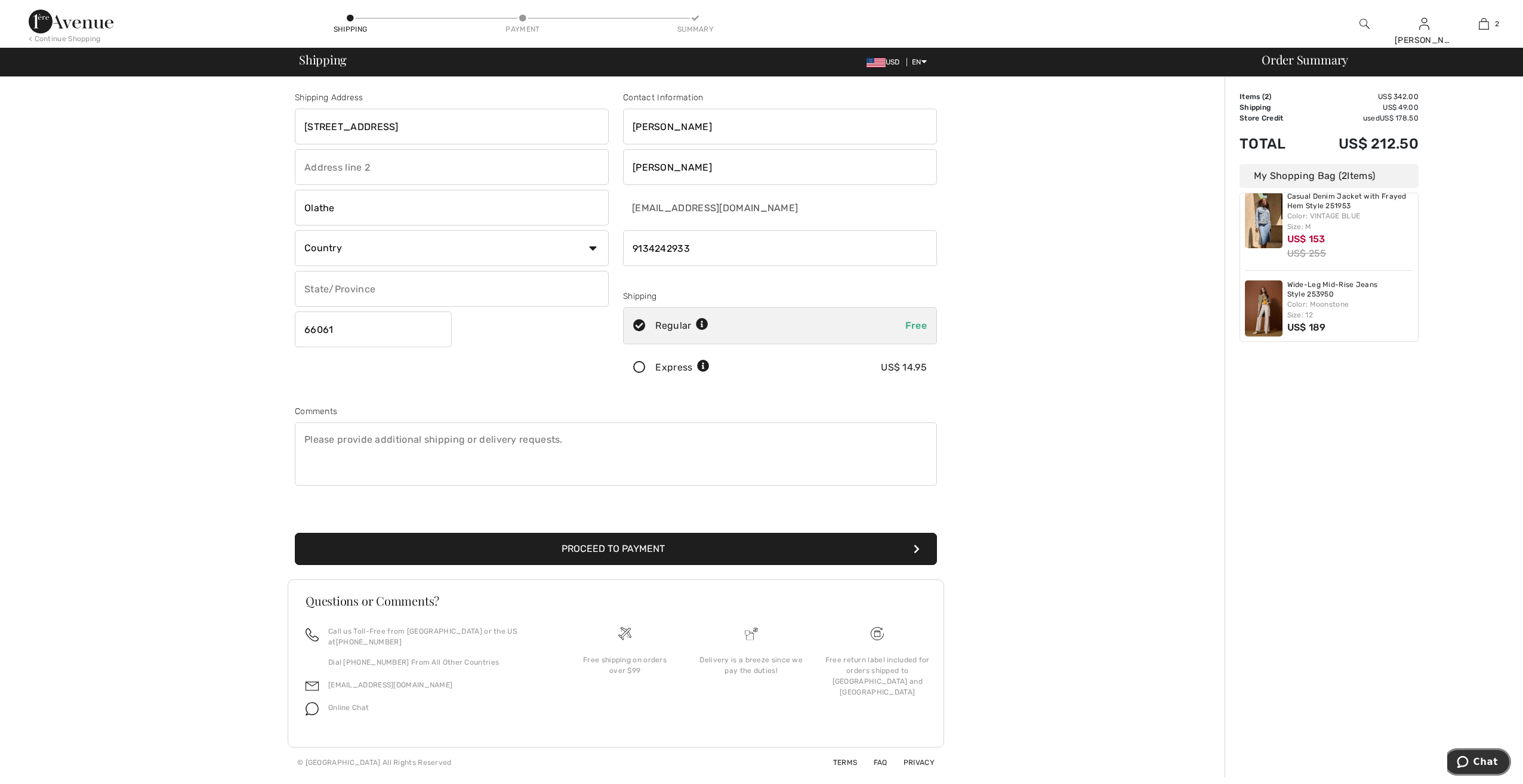
scroll to position [24, 0]
click at [521, 30] on div "Payment" at bounding box center [523, 29] width 36 height 10
click at [715, 540] on button "Proceed to Payment" at bounding box center [616, 548] width 642 height 32
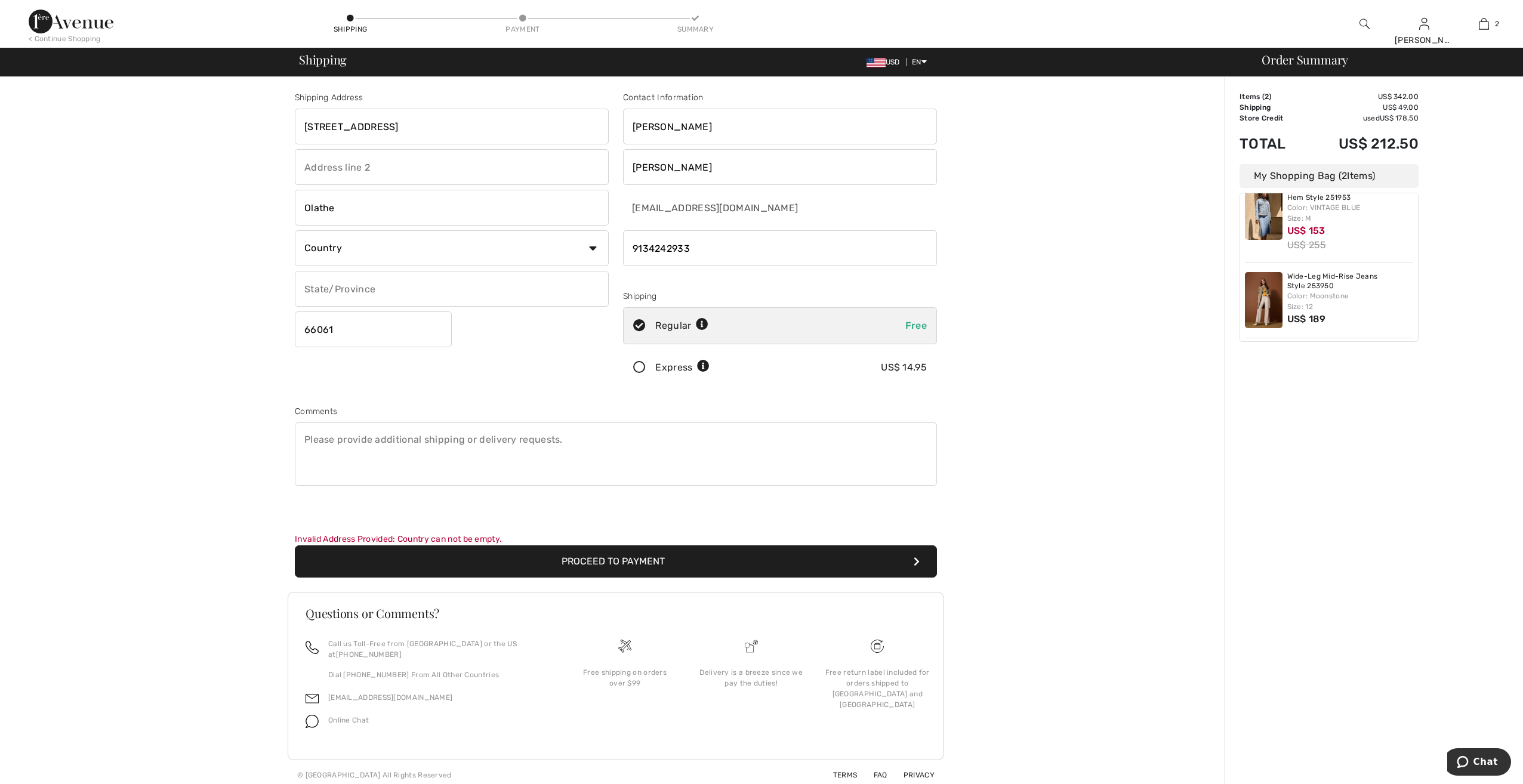
click at [431, 297] on input "text" at bounding box center [451, 289] width 314 height 36
type input "KS"
click at [631, 555] on button "Proceed to Payment" at bounding box center [616, 561] width 642 height 32
click at [412, 125] on input "10932 S. Wrangler St." at bounding box center [451, 127] width 314 height 36
type input "10932 S. Wrangler St"
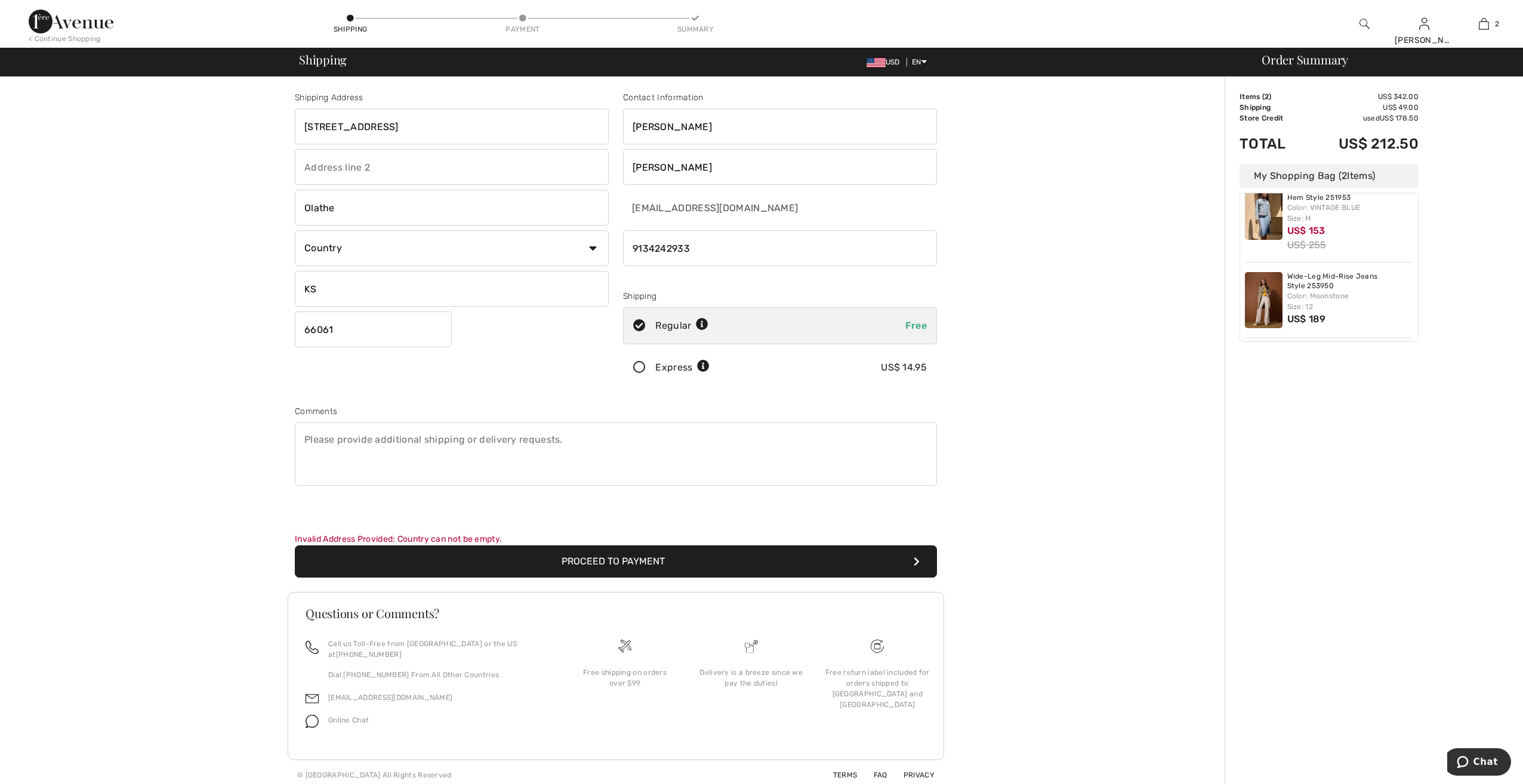
click at [562, 563] on button "Proceed to Payment" at bounding box center [616, 561] width 642 height 32
click at [591, 246] on select "Country Canada United States Afghanistan Aland Islands Albania Algeria American…" at bounding box center [451, 249] width 314 height 36
select select "US"
click at [294, 231] on select "Country Canada United States Afghanistan Aland Islands Albania Algeria American…" at bounding box center [451, 249] width 314 height 36
click at [555, 569] on button "Proceed to Payment" at bounding box center [616, 561] width 642 height 32
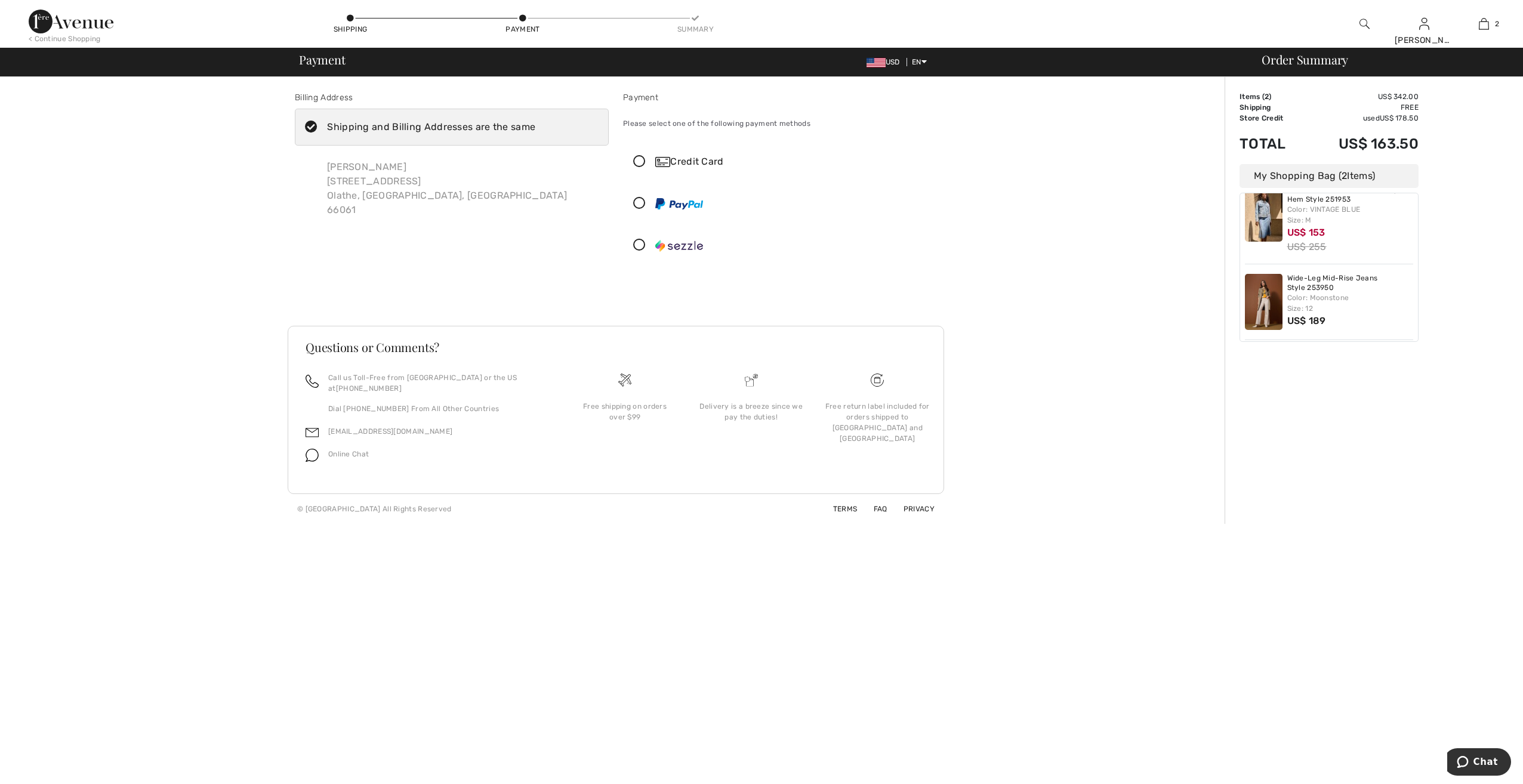
scroll to position [24, 0]
click at [1269, 214] on img at bounding box center [1264, 212] width 38 height 56
click at [1274, 215] on img at bounding box center [1264, 212] width 38 height 56
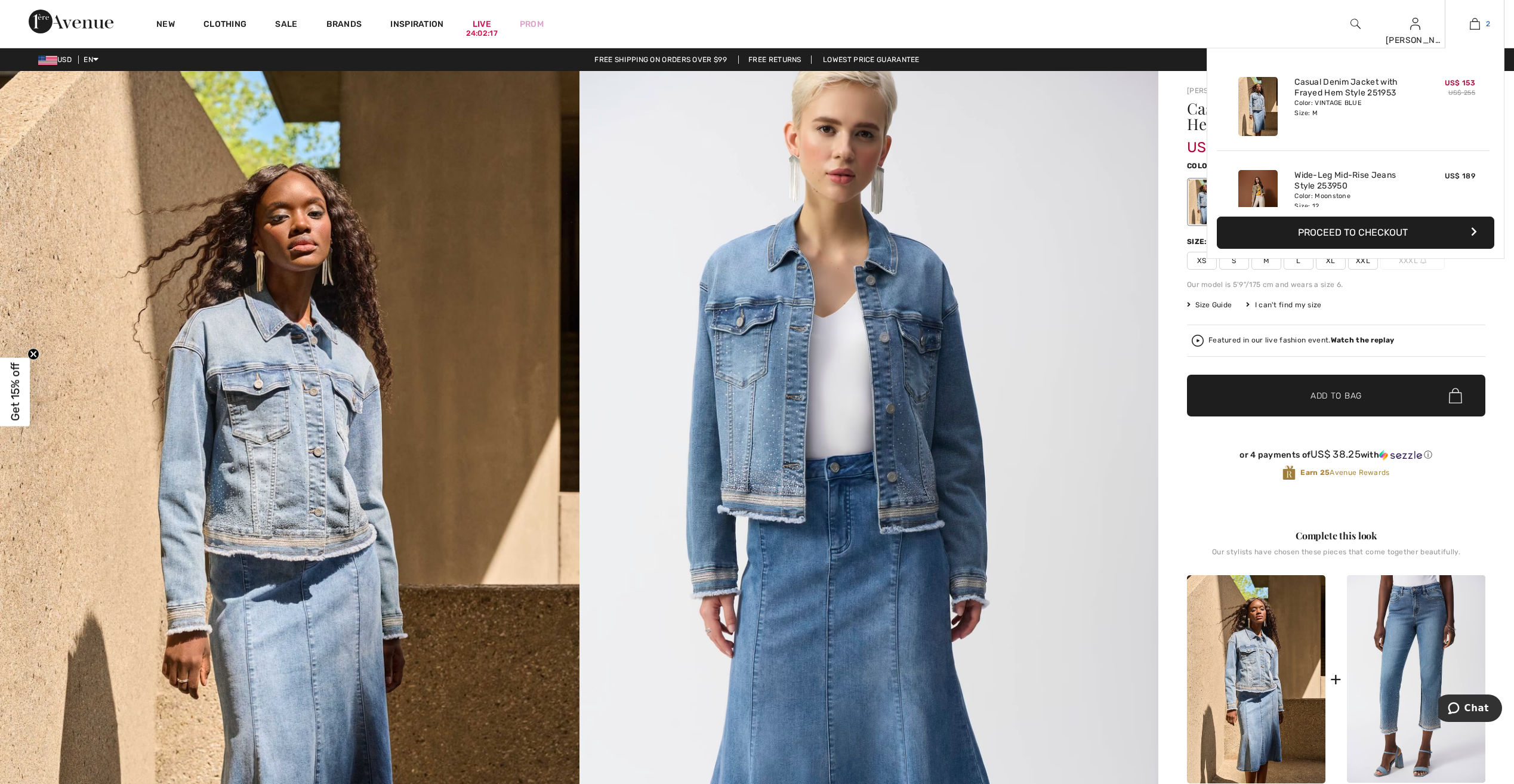
click at [1481, 22] on link "2" at bounding box center [1474, 23] width 59 height 15
click at [1384, 229] on button "Proceed to Checkout" at bounding box center [1356, 232] width 277 height 32
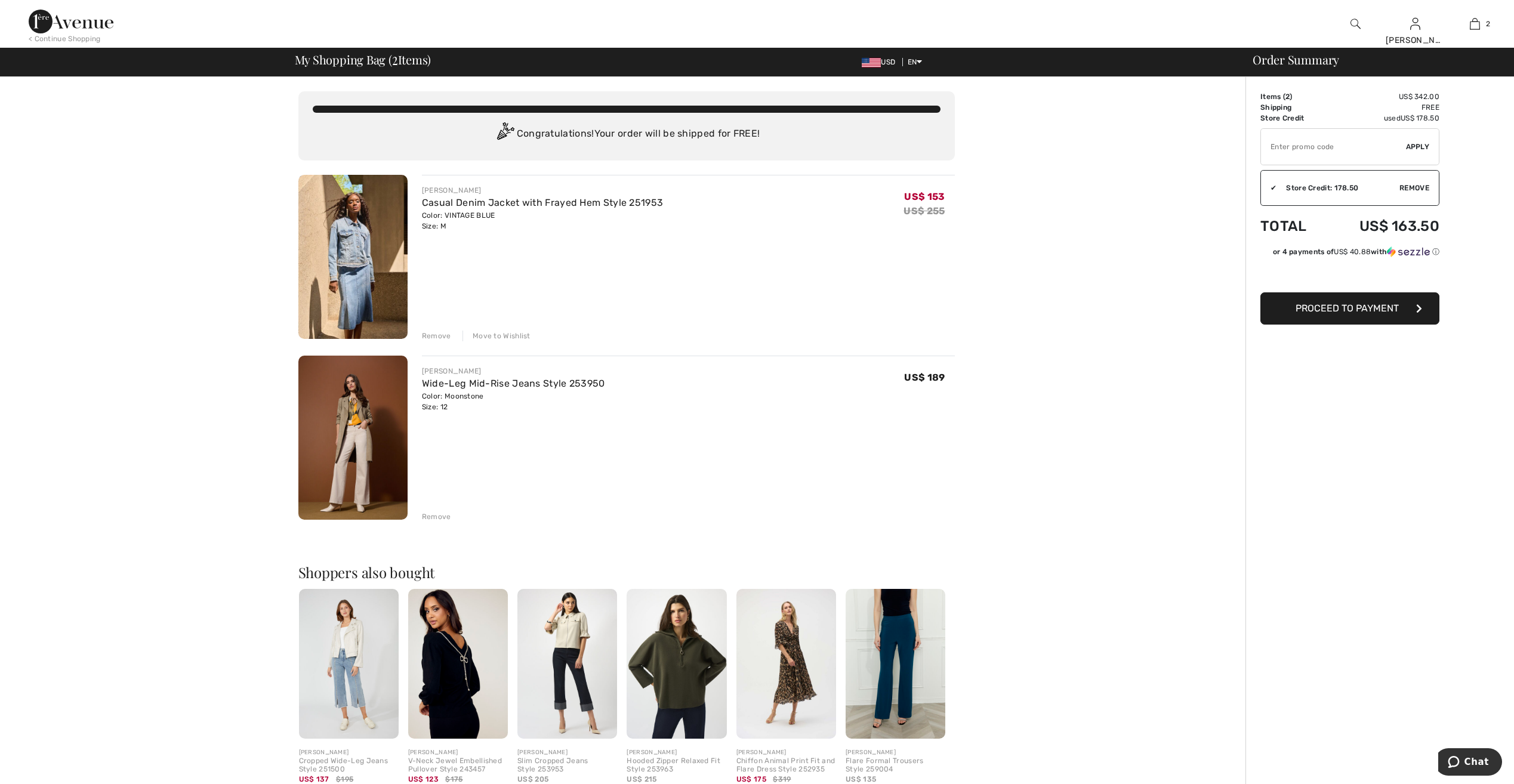
click at [507, 335] on div "Move to Wishlist" at bounding box center [496, 336] width 68 height 10
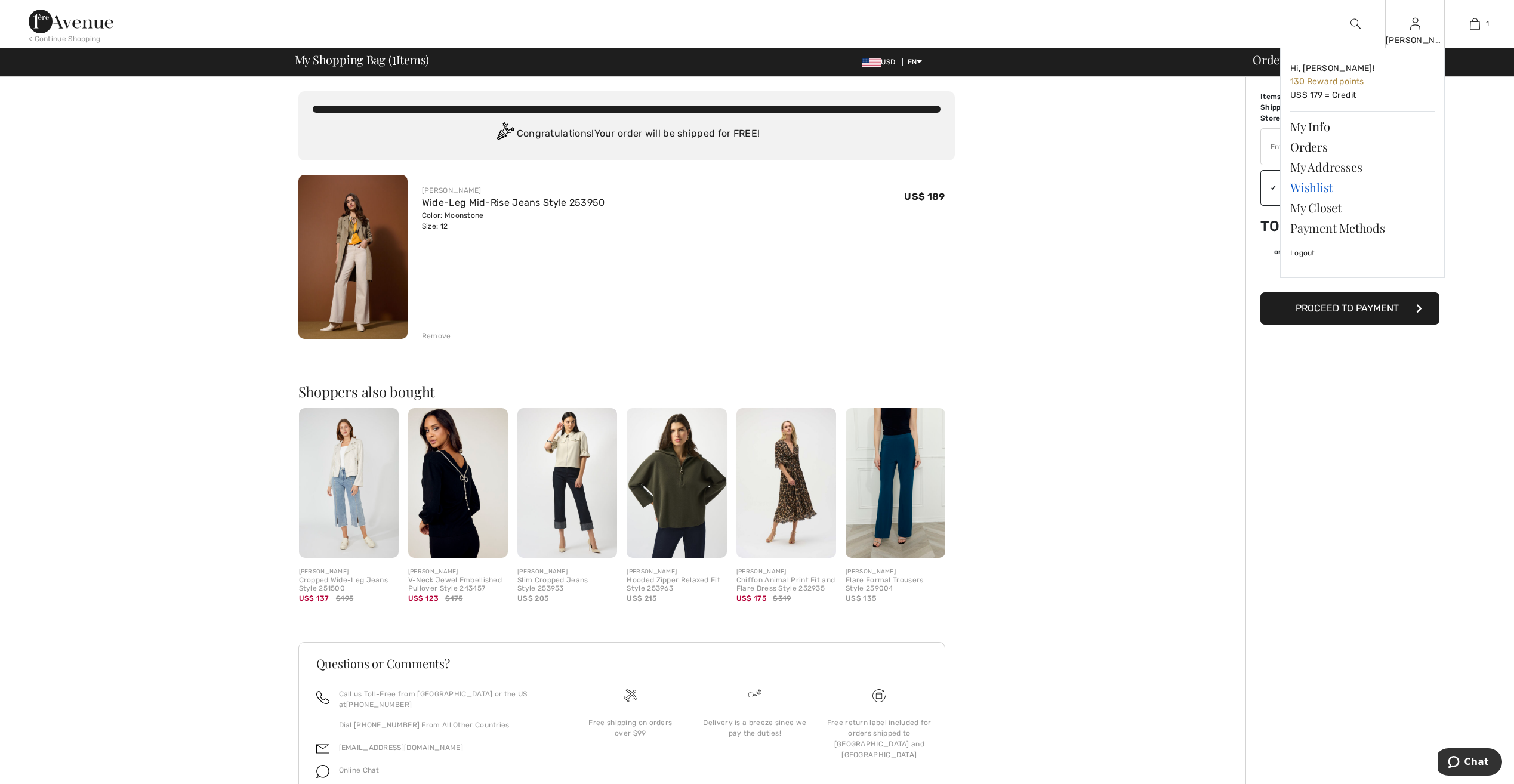
click at [1322, 188] on link "Wishlist" at bounding box center [1363, 188] width 145 height 21
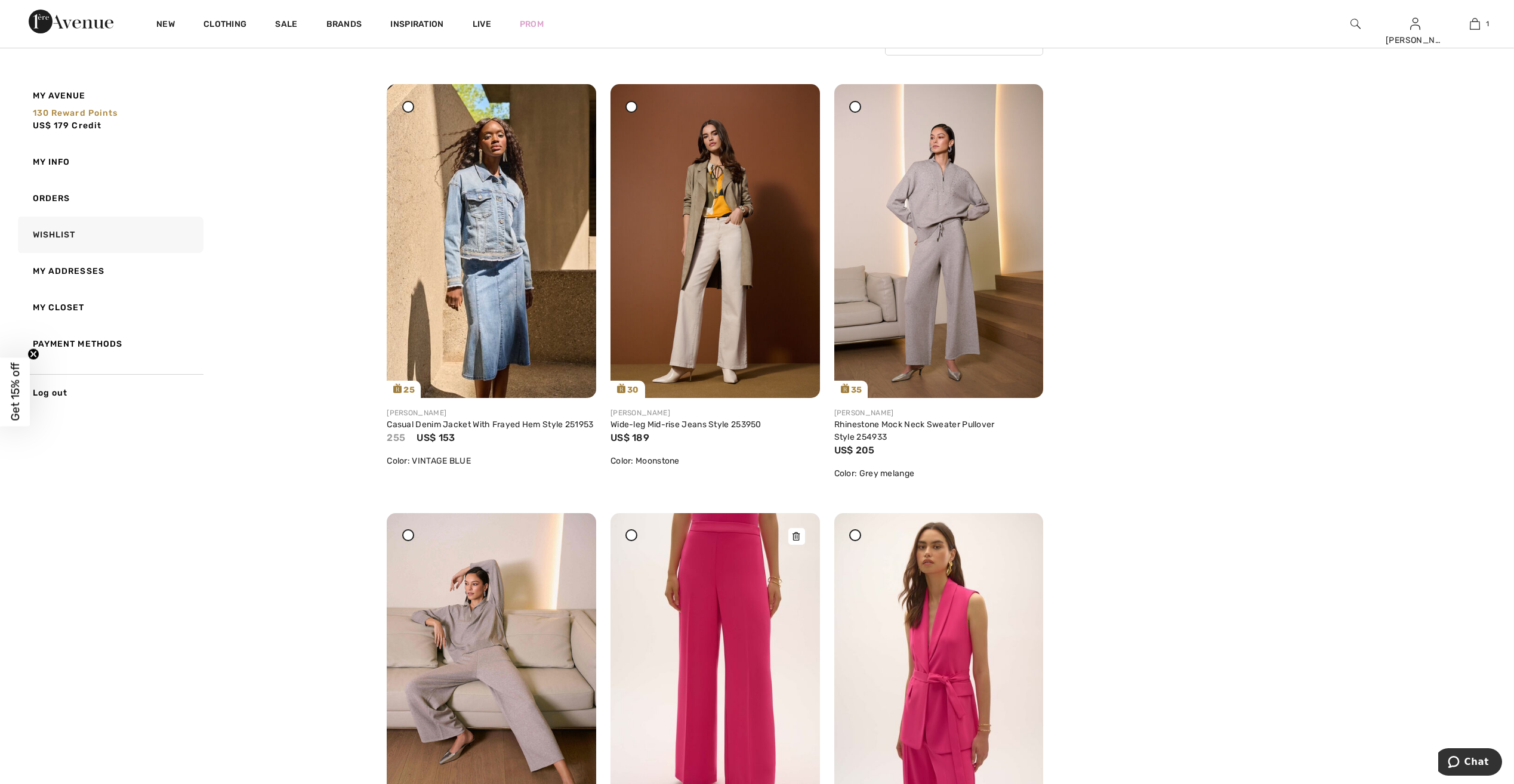
scroll to position [120, 0]
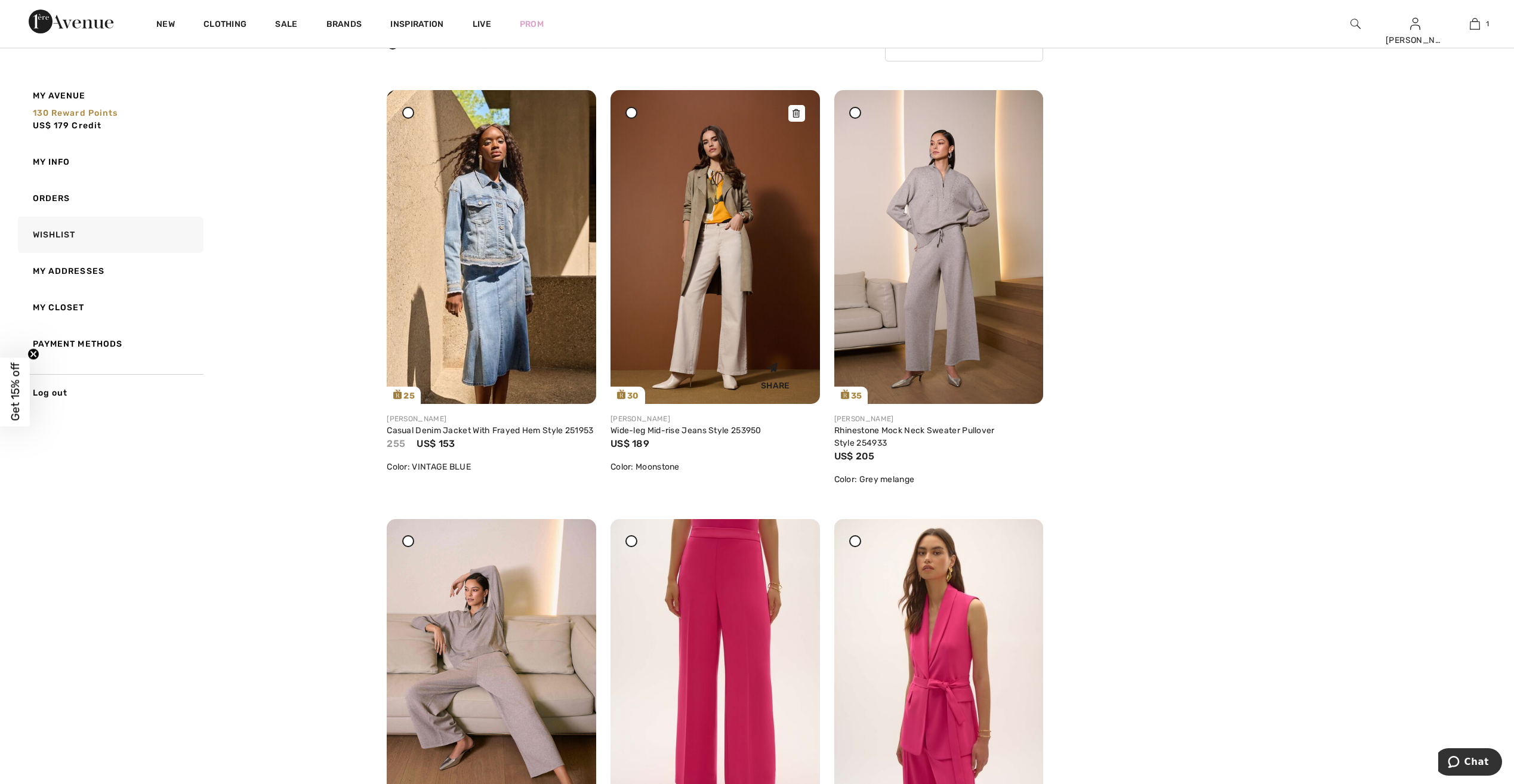
click at [757, 342] on img at bounding box center [714, 247] width 209 height 314
click at [470, 265] on img at bounding box center [491, 247] width 209 height 314
click at [410, 110] on icon at bounding box center [408, 113] width 5 height 5
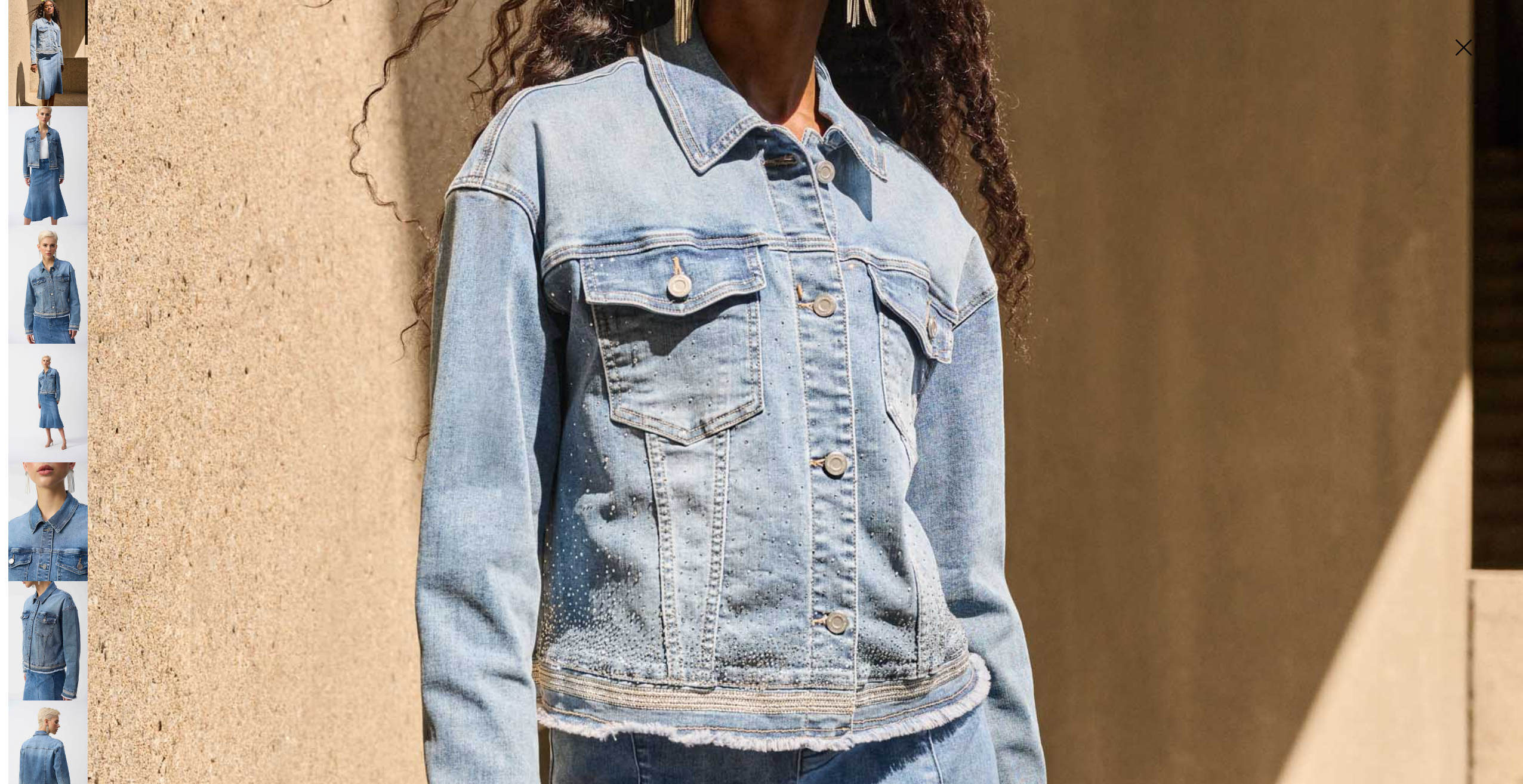
scroll to position [16, 0]
click at [53, 367] on img at bounding box center [48, 399] width 79 height 119
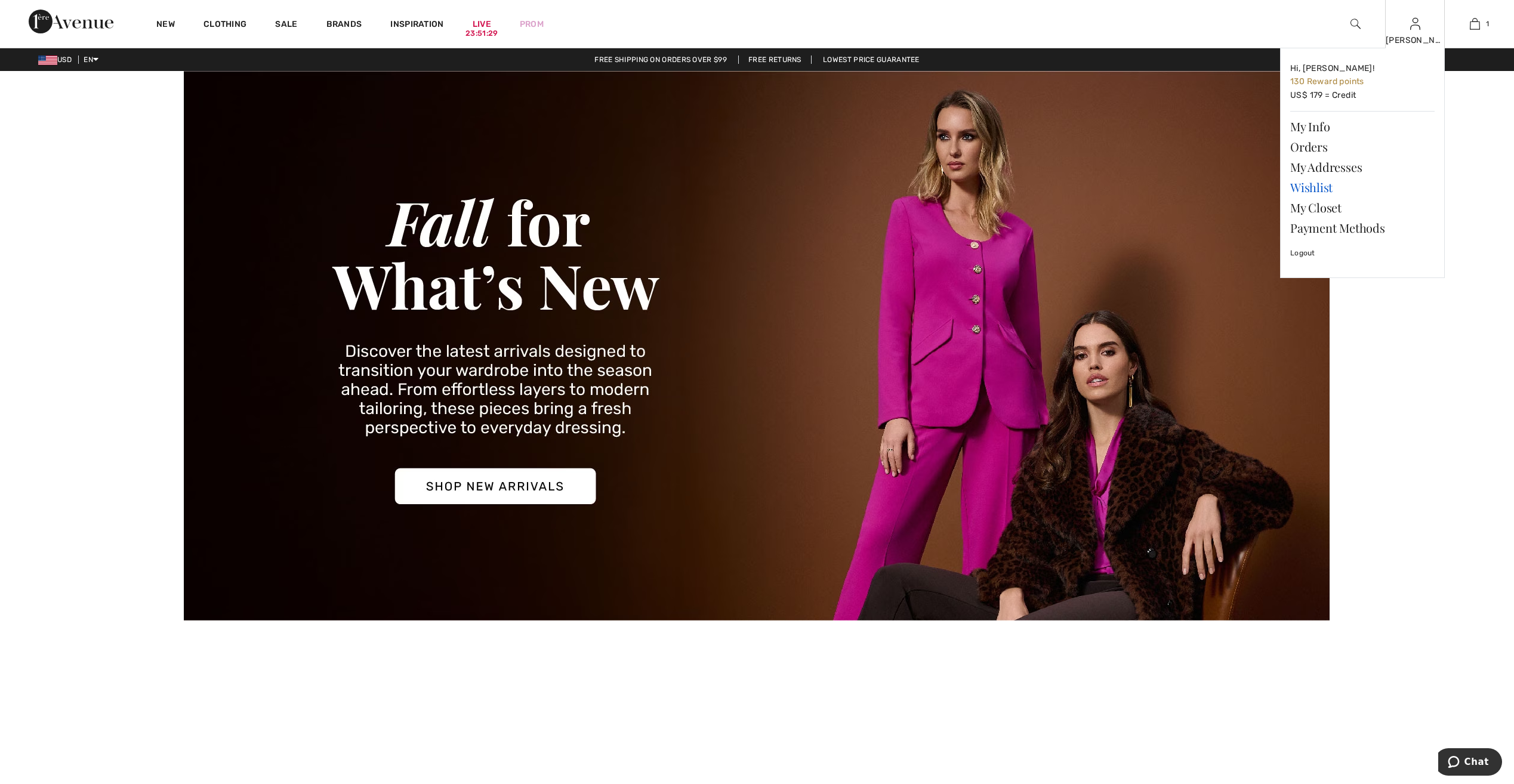
click at [1328, 186] on link "Wishlist" at bounding box center [1363, 188] width 145 height 21
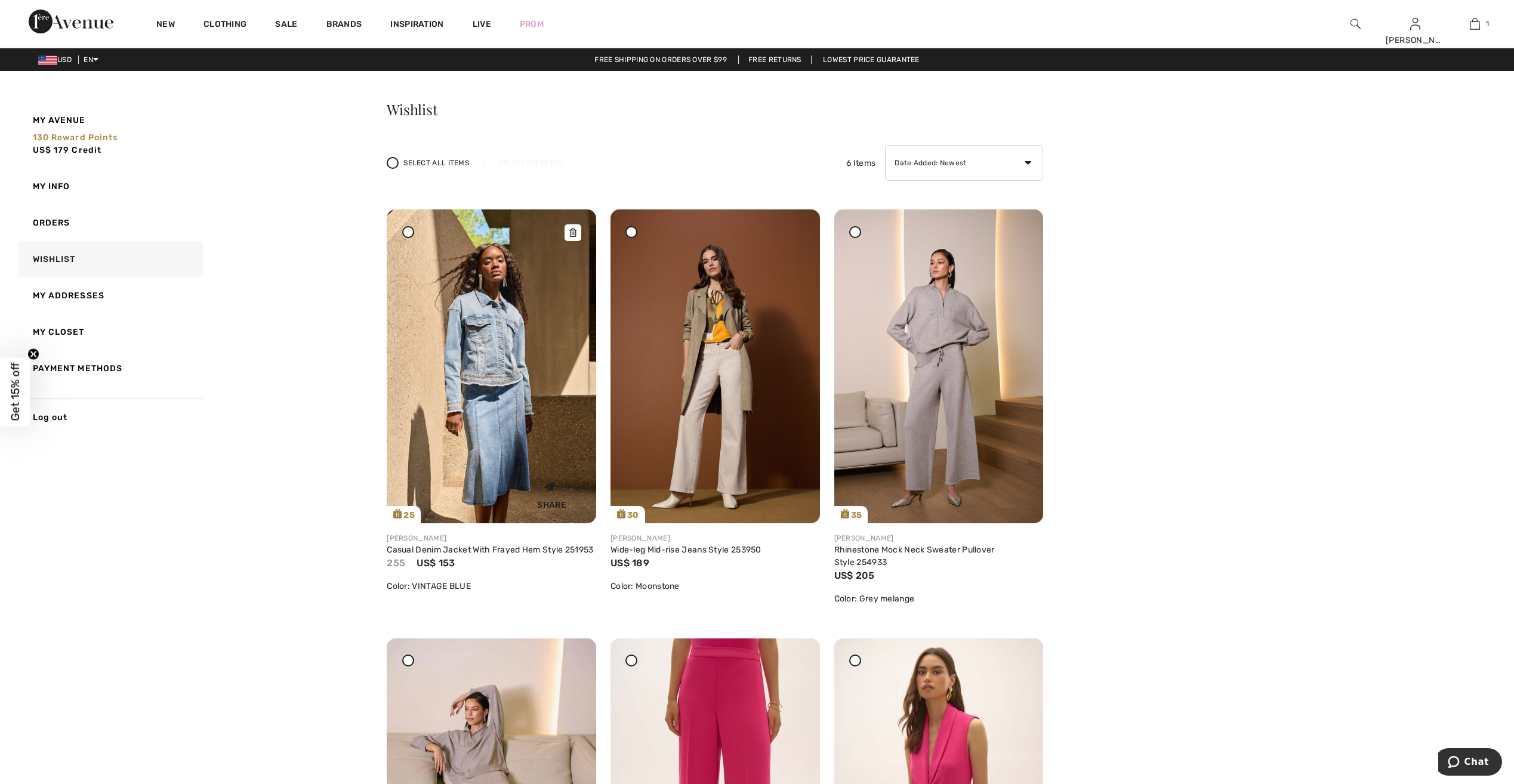
click at [471, 349] on img at bounding box center [491, 366] width 209 height 314
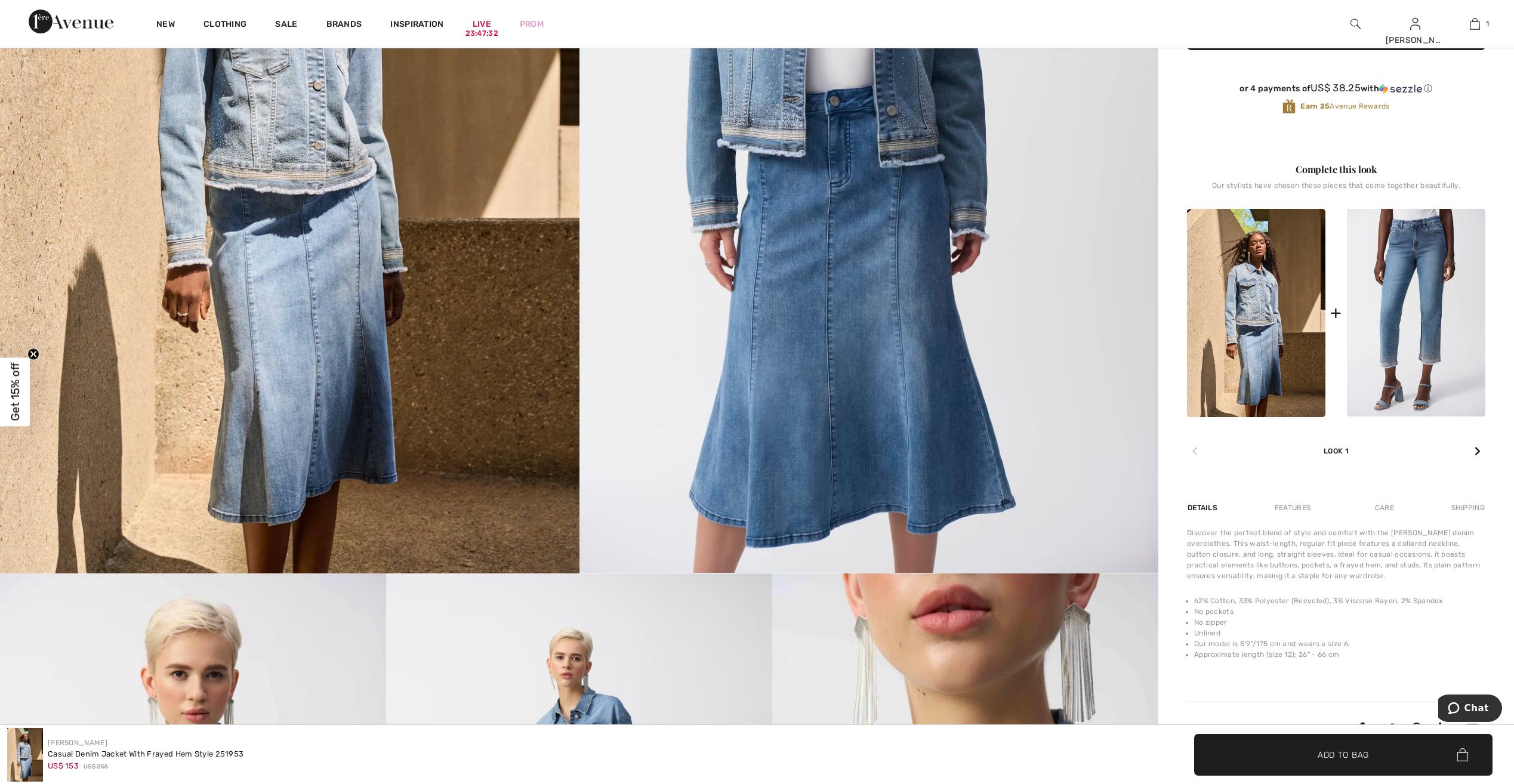
scroll to position [358, 0]
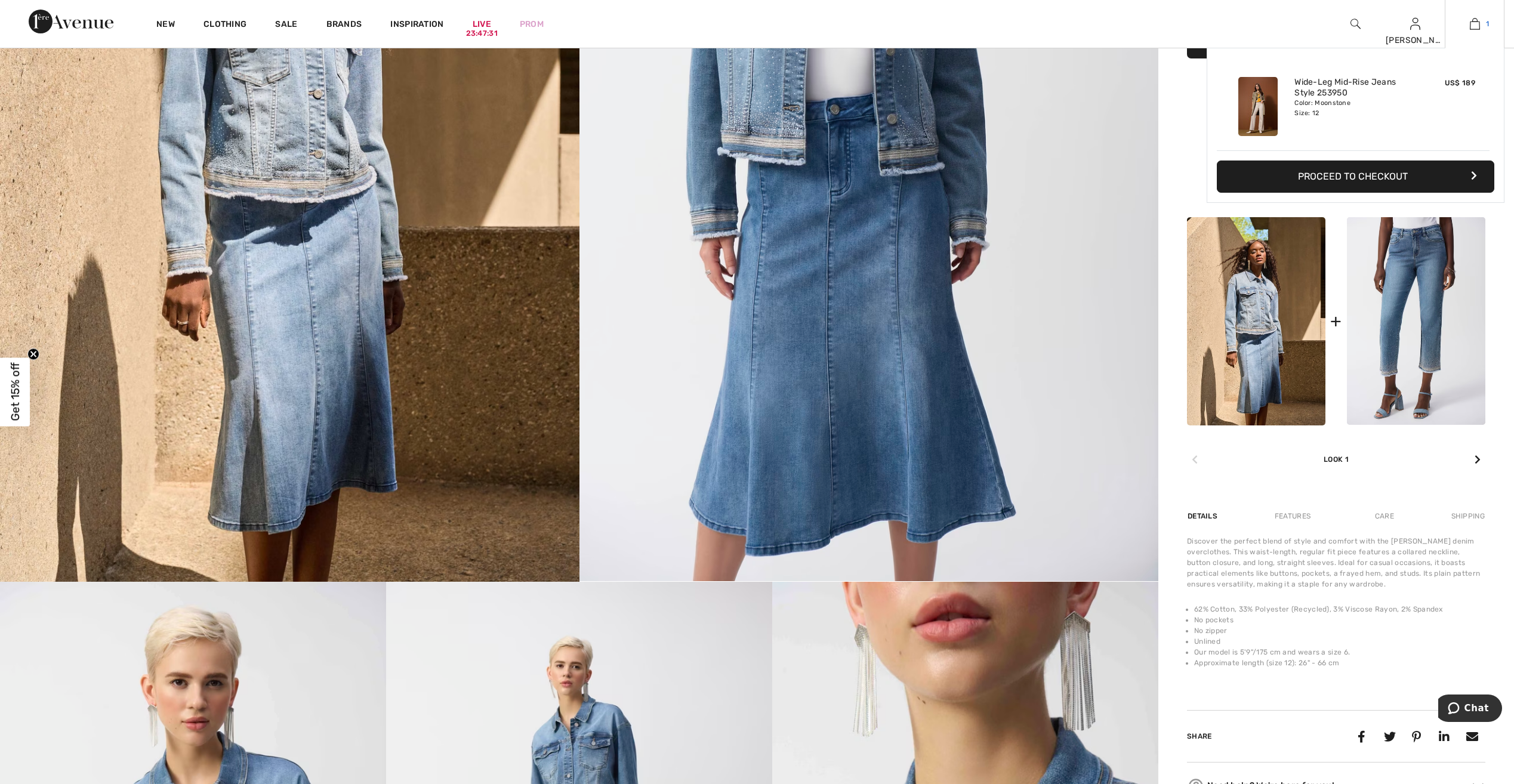
click at [1480, 19] on link "1" at bounding box center [1474, 23] width 59 height 15
click at [1478, 22] on img at bounding box center [1475, 23] width 10 height 15
click at [1259, 108] on img at bounding box center [1258, 106] width 40 height 59
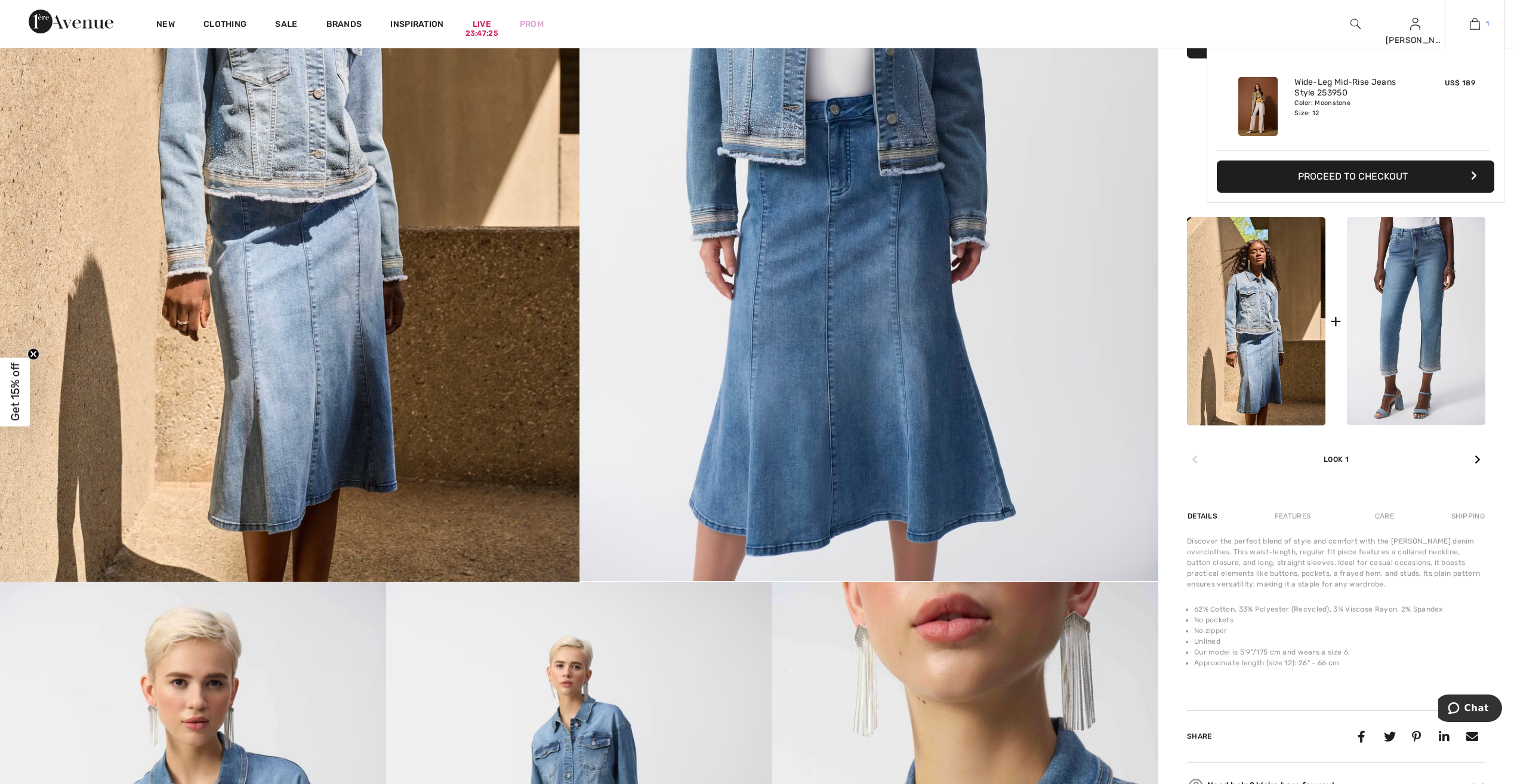
click at [1478, 20] on img at bounding box center [1475, 23] width 10 height 15
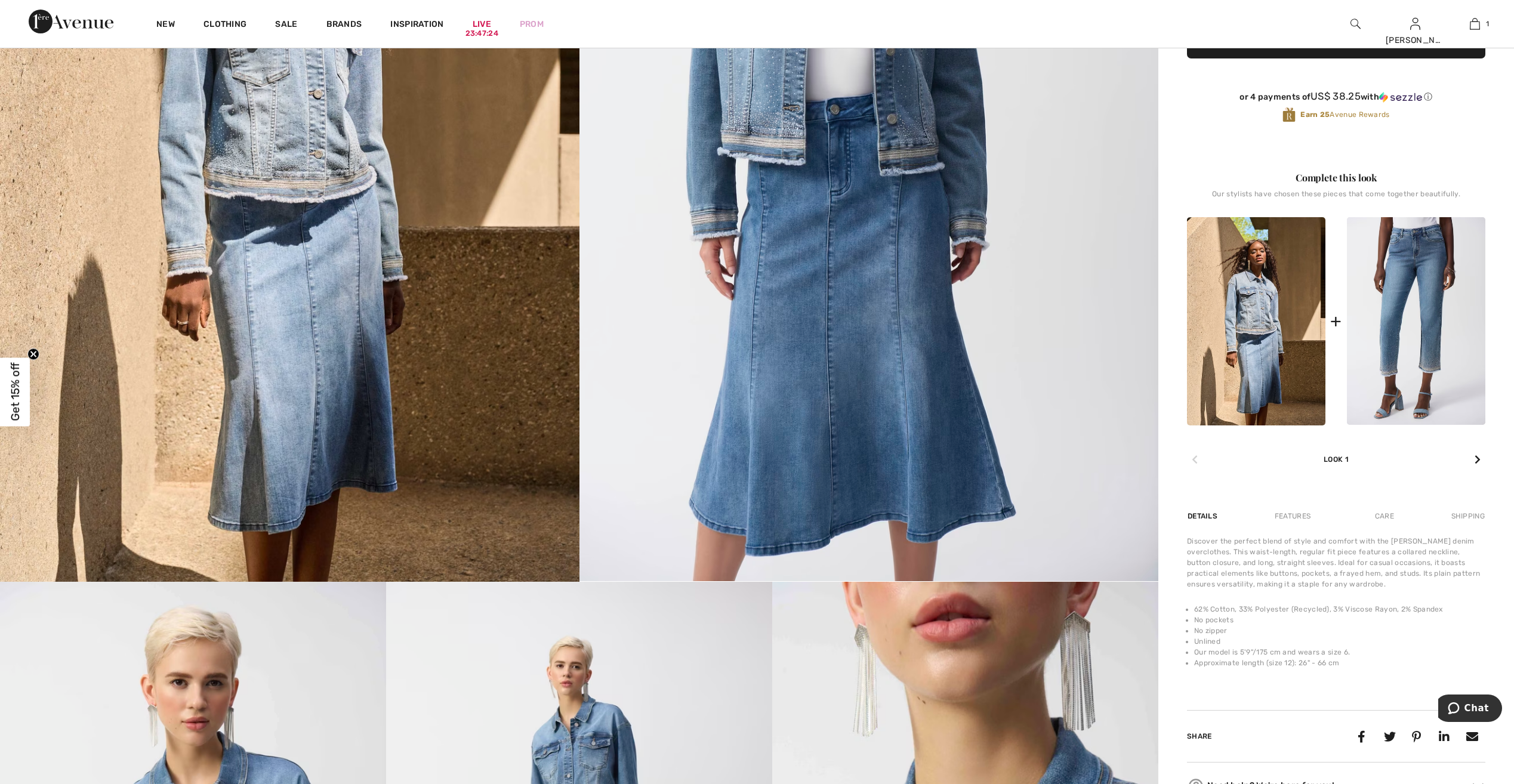
scroll to position [361, 0]
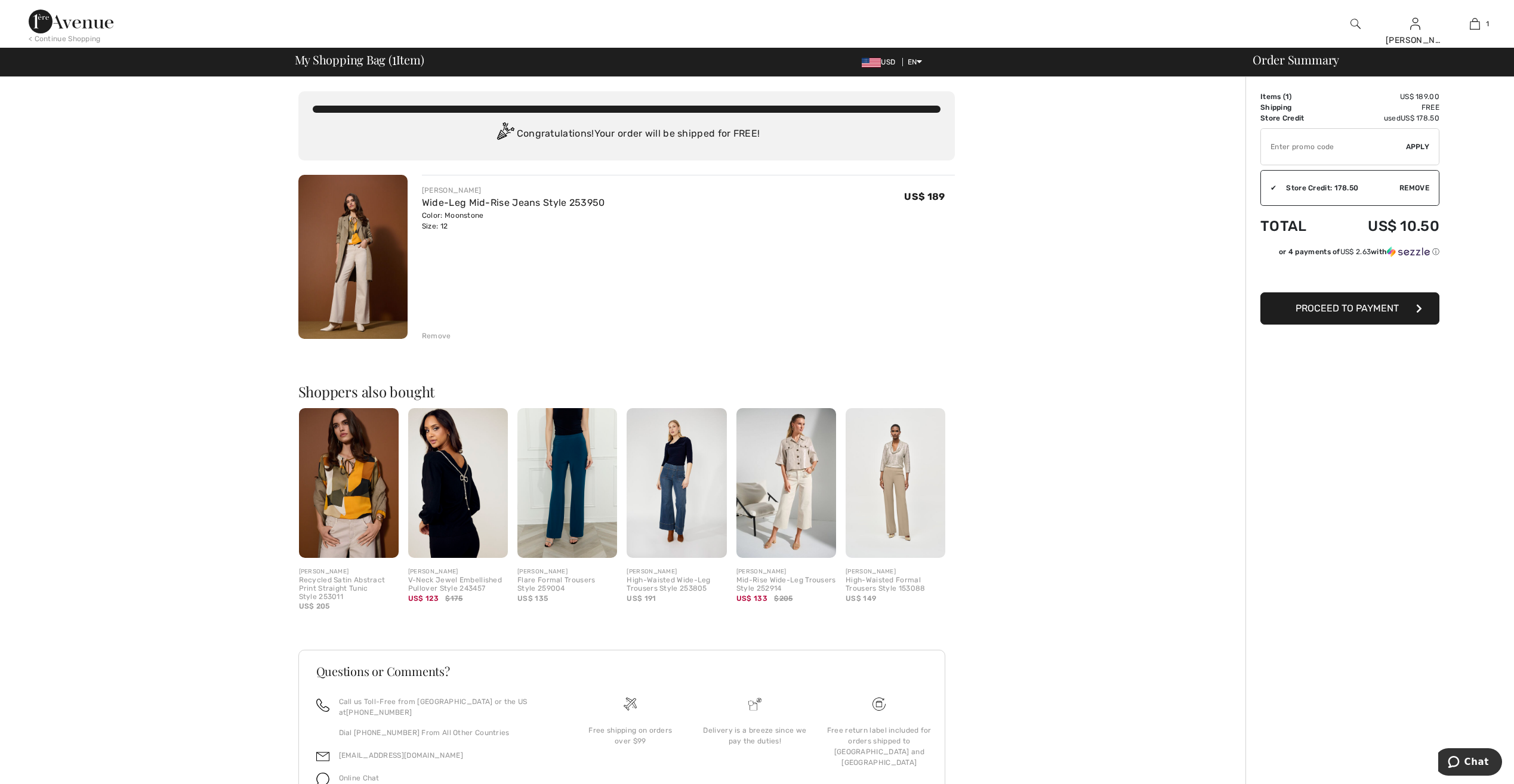
click at [435, 330] on div "Remove" at bounding box center [436, 336] width 29 height 10
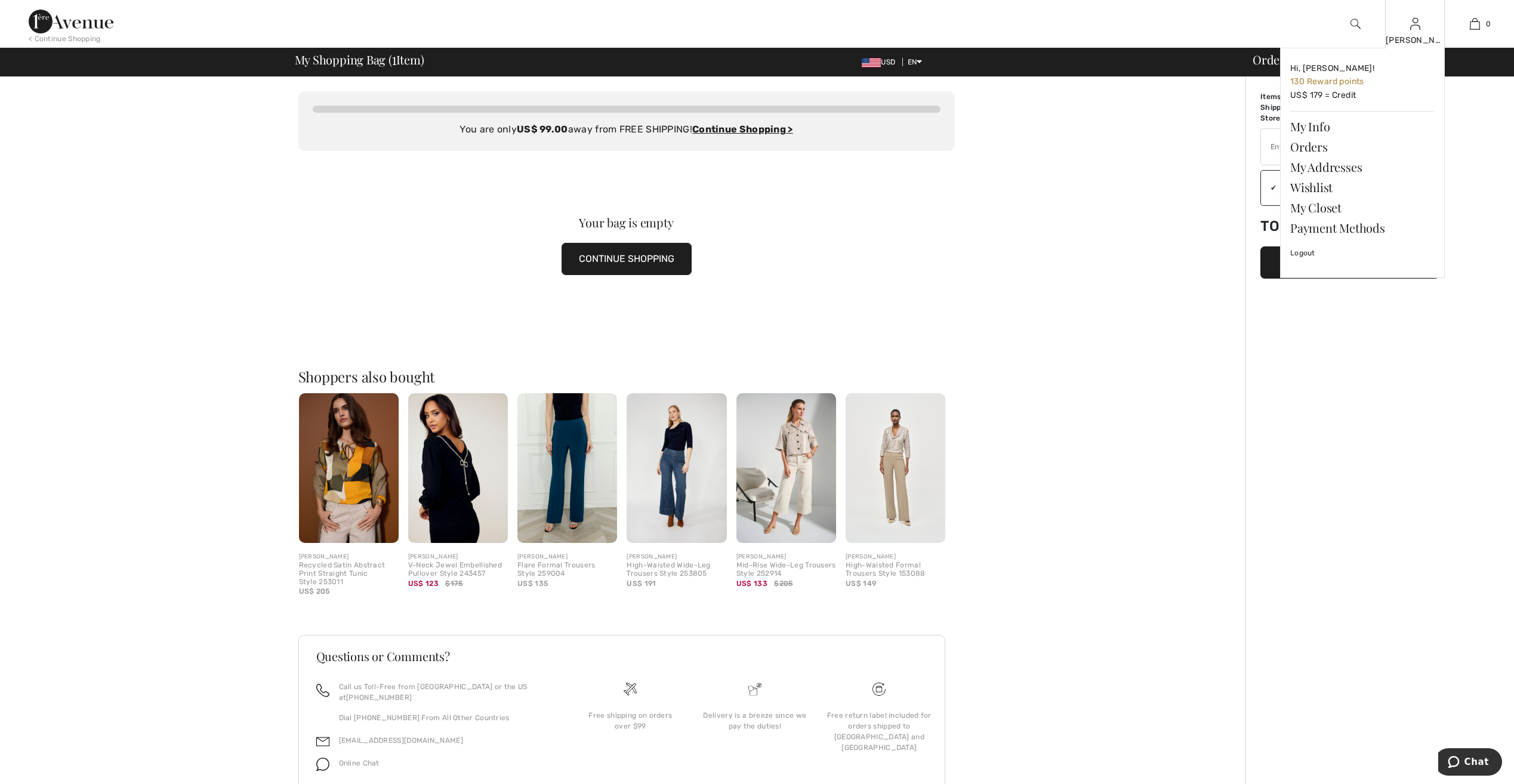
click at [1412, 28] on img at bounding box center [1415, 23] width 10 height 15
click at [1309, 183] on link "Wishlist" at bounding box center [1363, 188] width 145 height 21
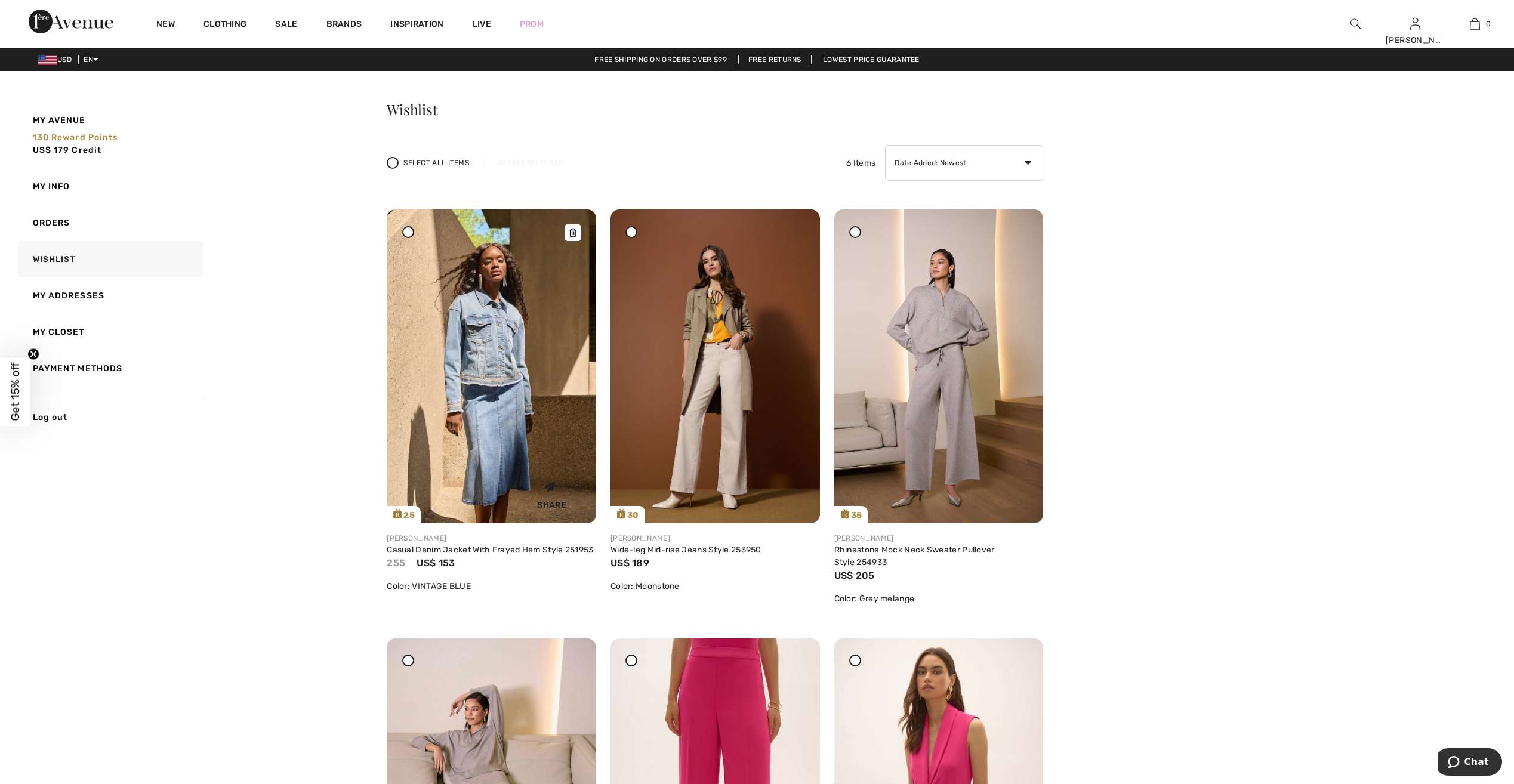
click at [485, 358] on img at bounding box center [491, 366] width 209 height 314
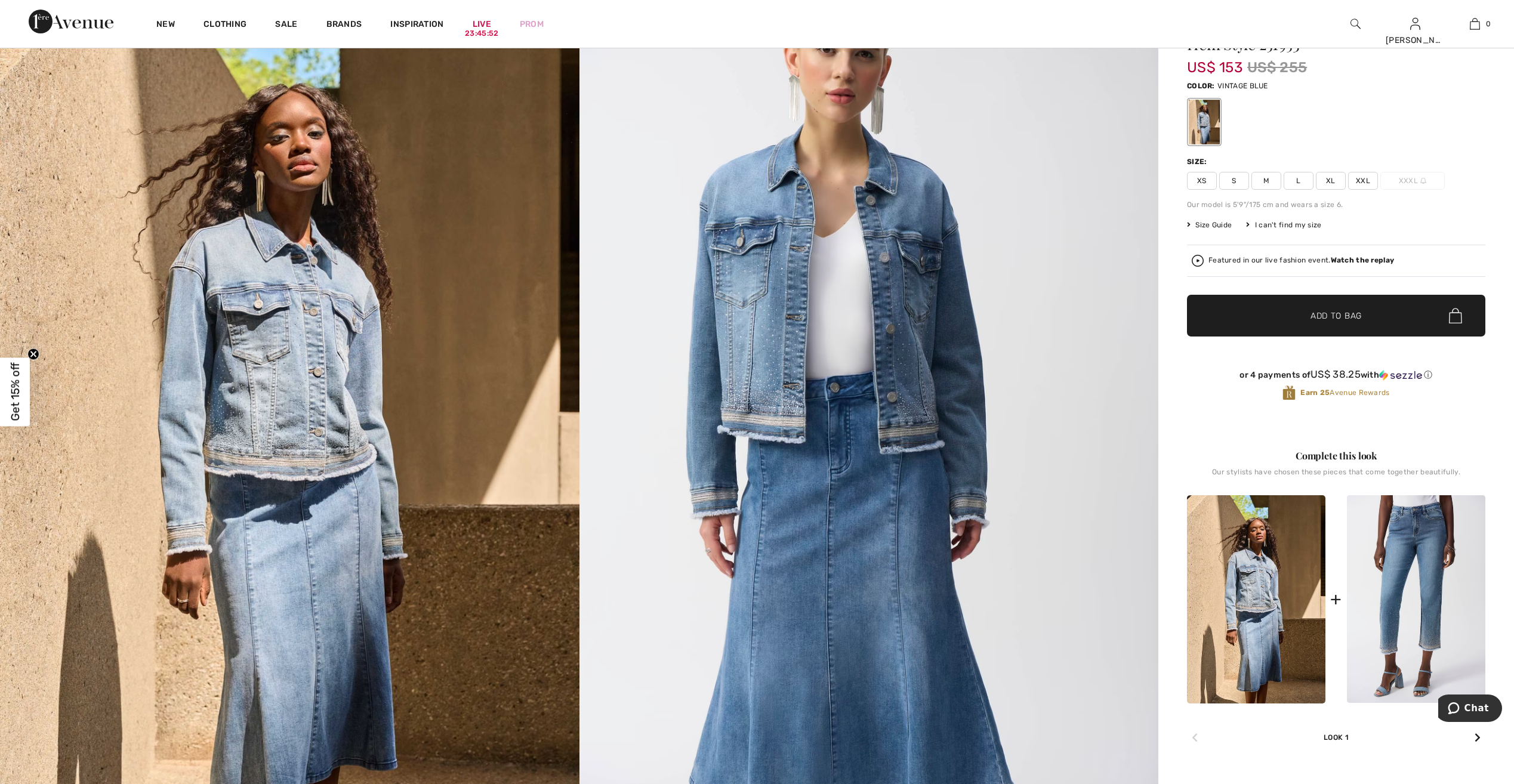
scroll to position [299, 0]
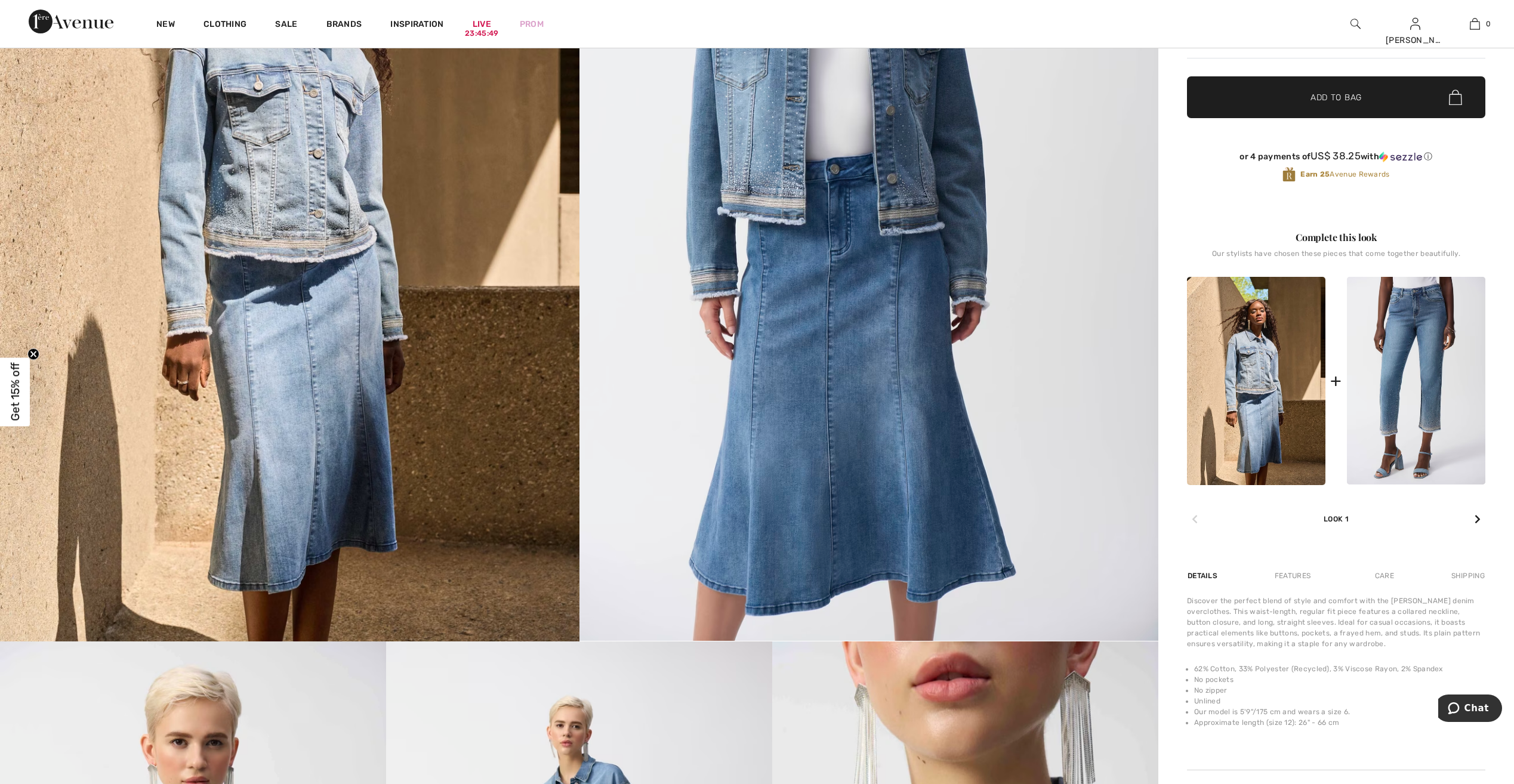
click at [1475, 515] on icon at bounding box center [1477, 519] width 6 height 9
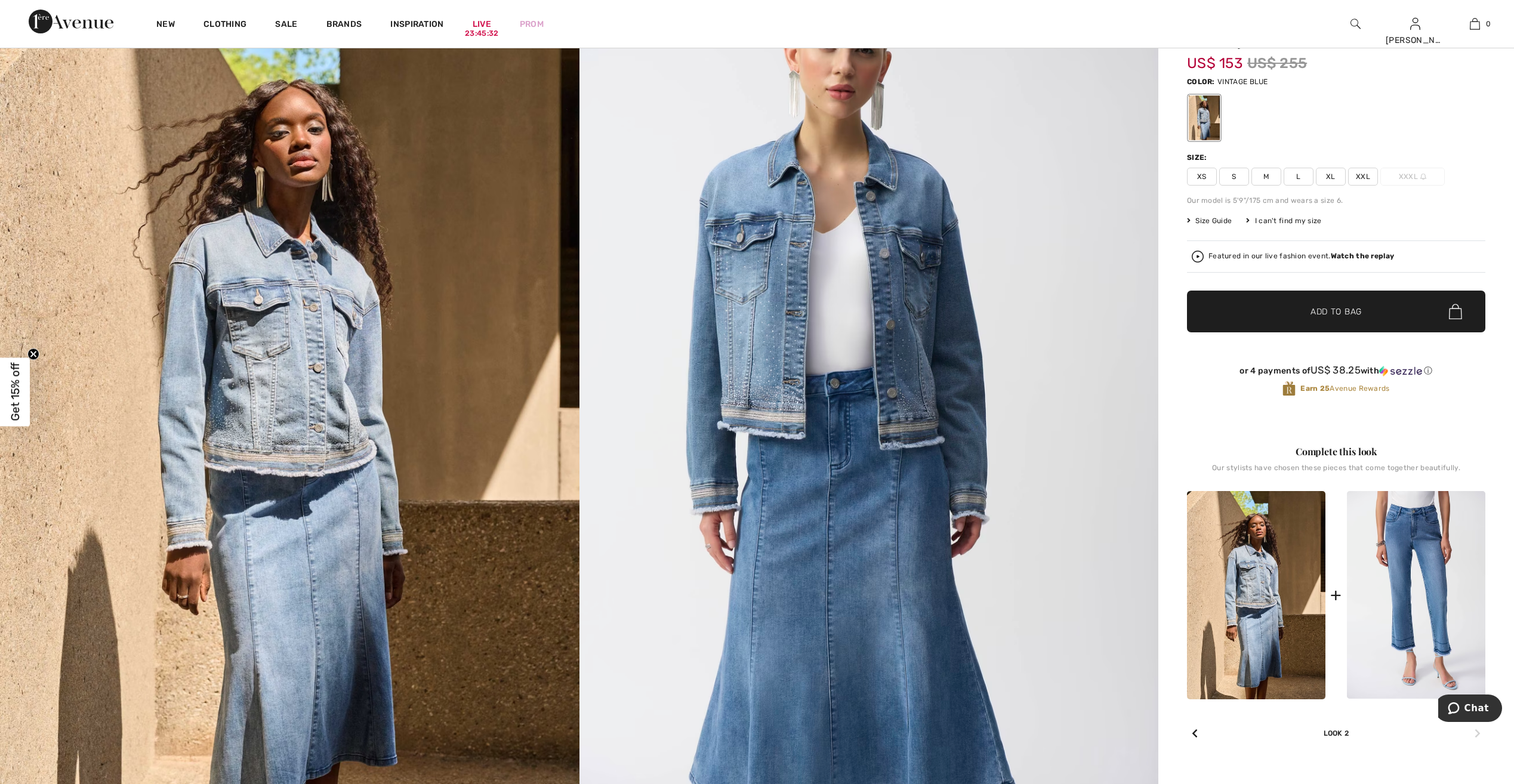
scroll to position [0, 0]
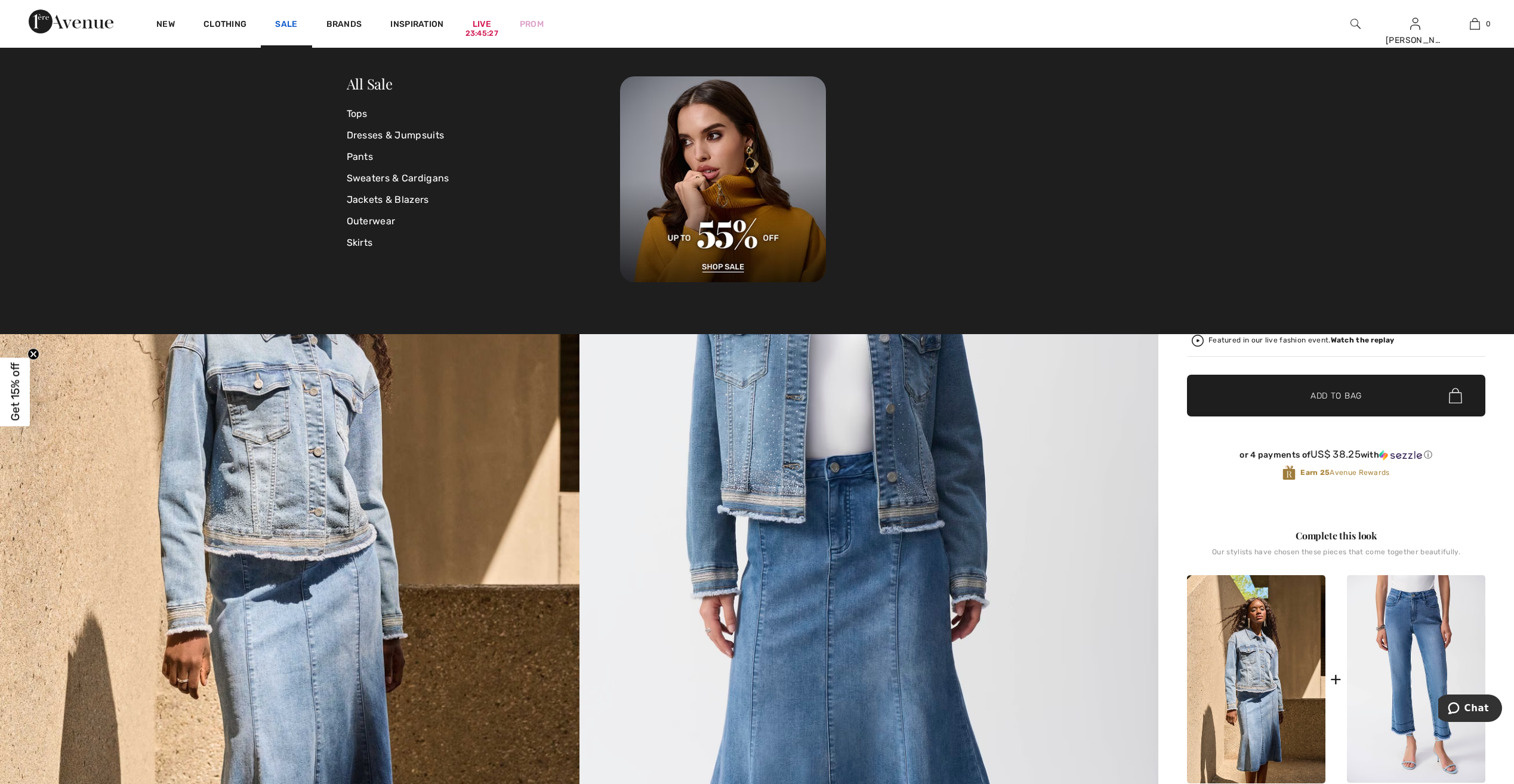
click at [285, 20] on link "Sale" at bounding box center [287, 25] width 22 height 13
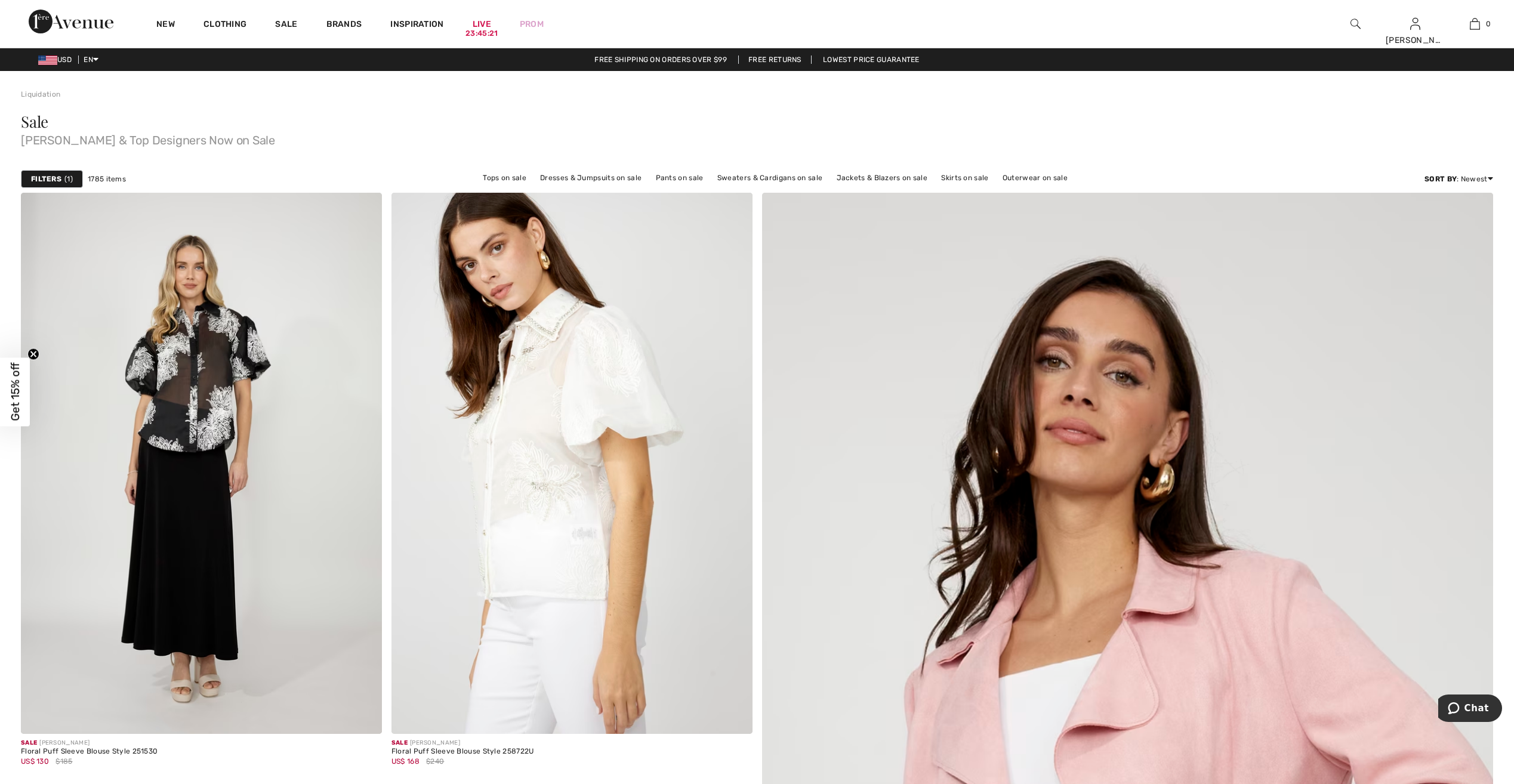
click at [1356, 21] on img at bounding box center [1356, 23] width 10 height 15
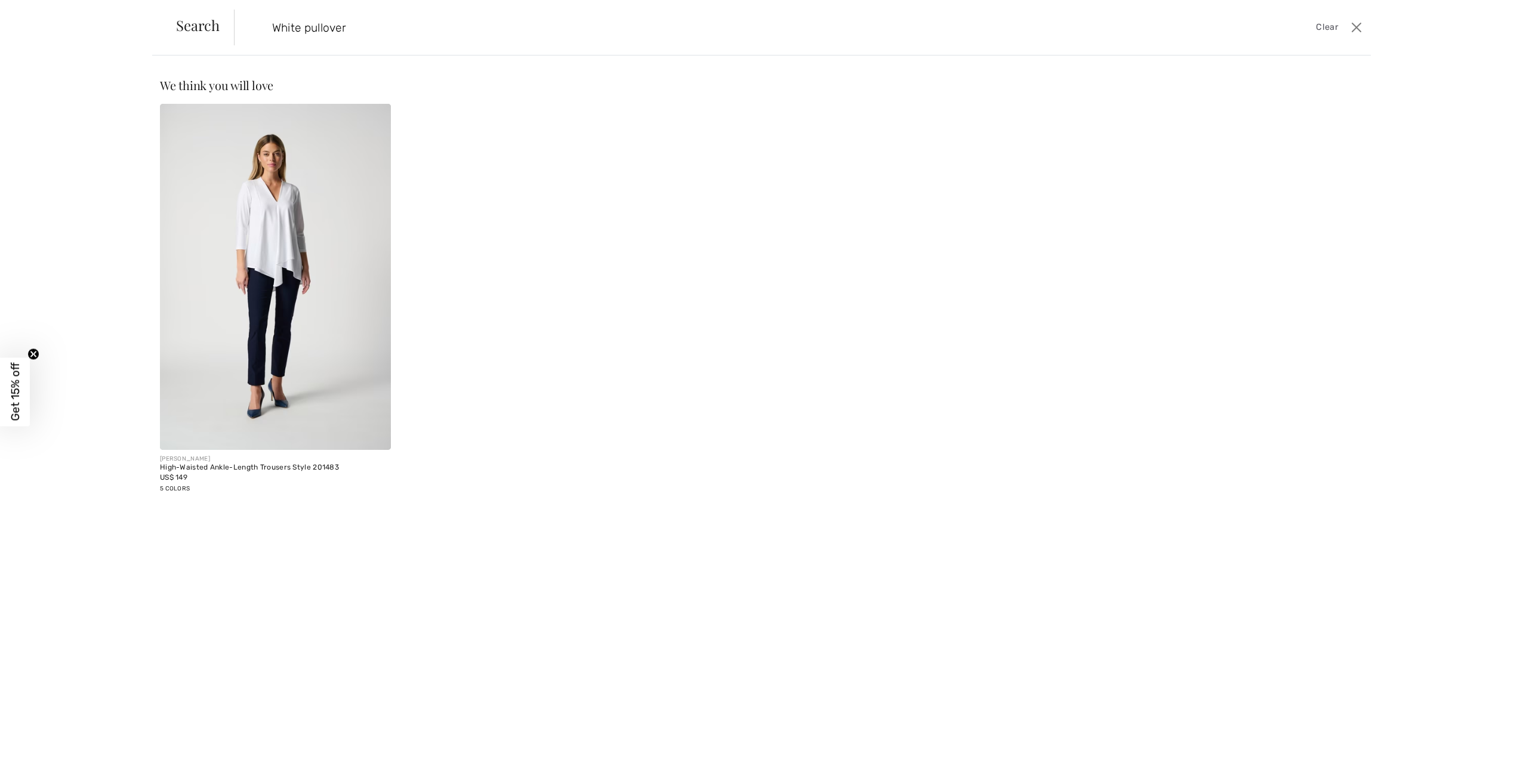
type input "White pullover"
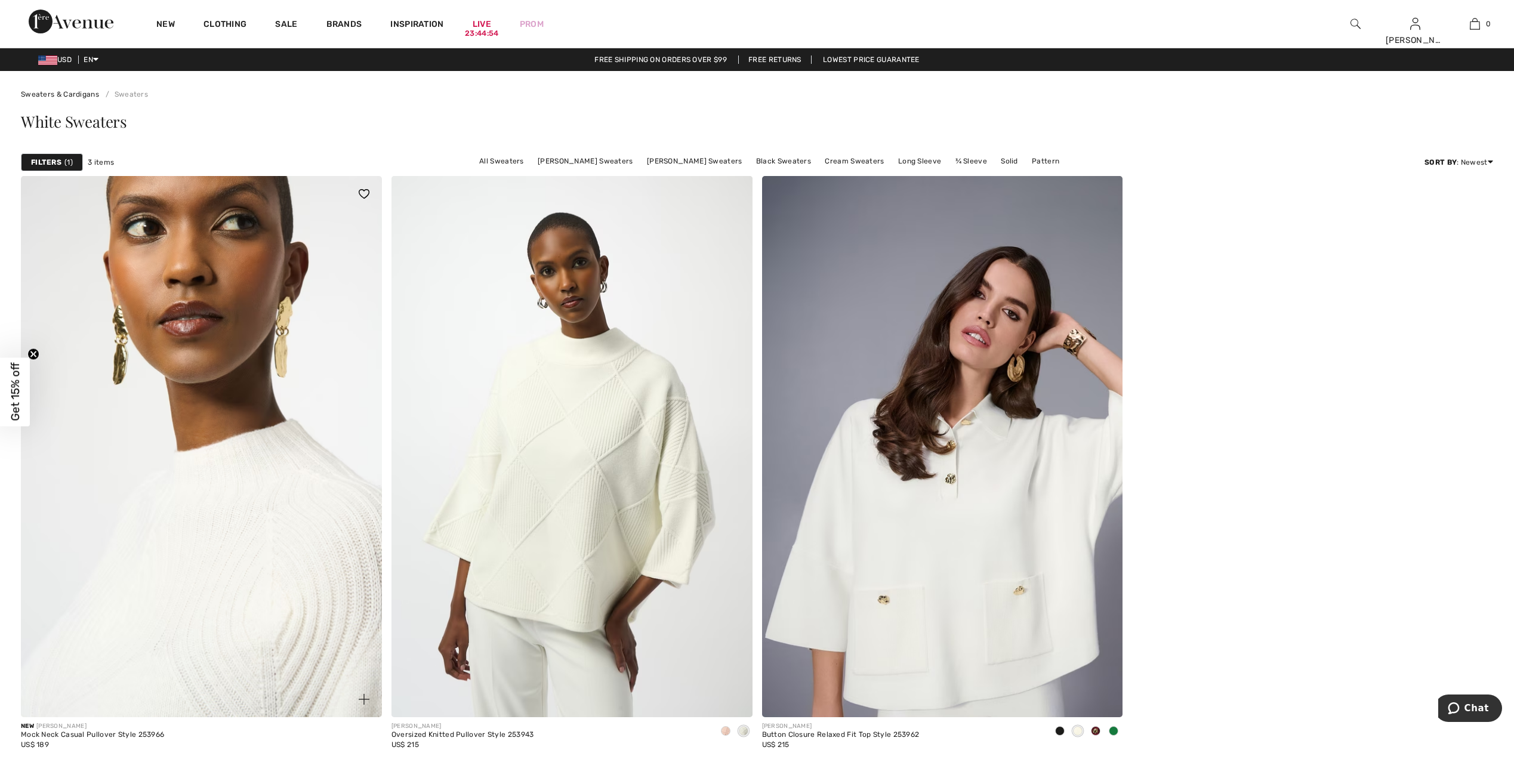
click at [51, 464] on img at bounding box center [201, 447] width 361 height 541
click at [201, 499] on img at bounding box center [201, 447] width 361 height 541
click at [204, 497] on img at bounding box center [201, 447] width 361 height 541
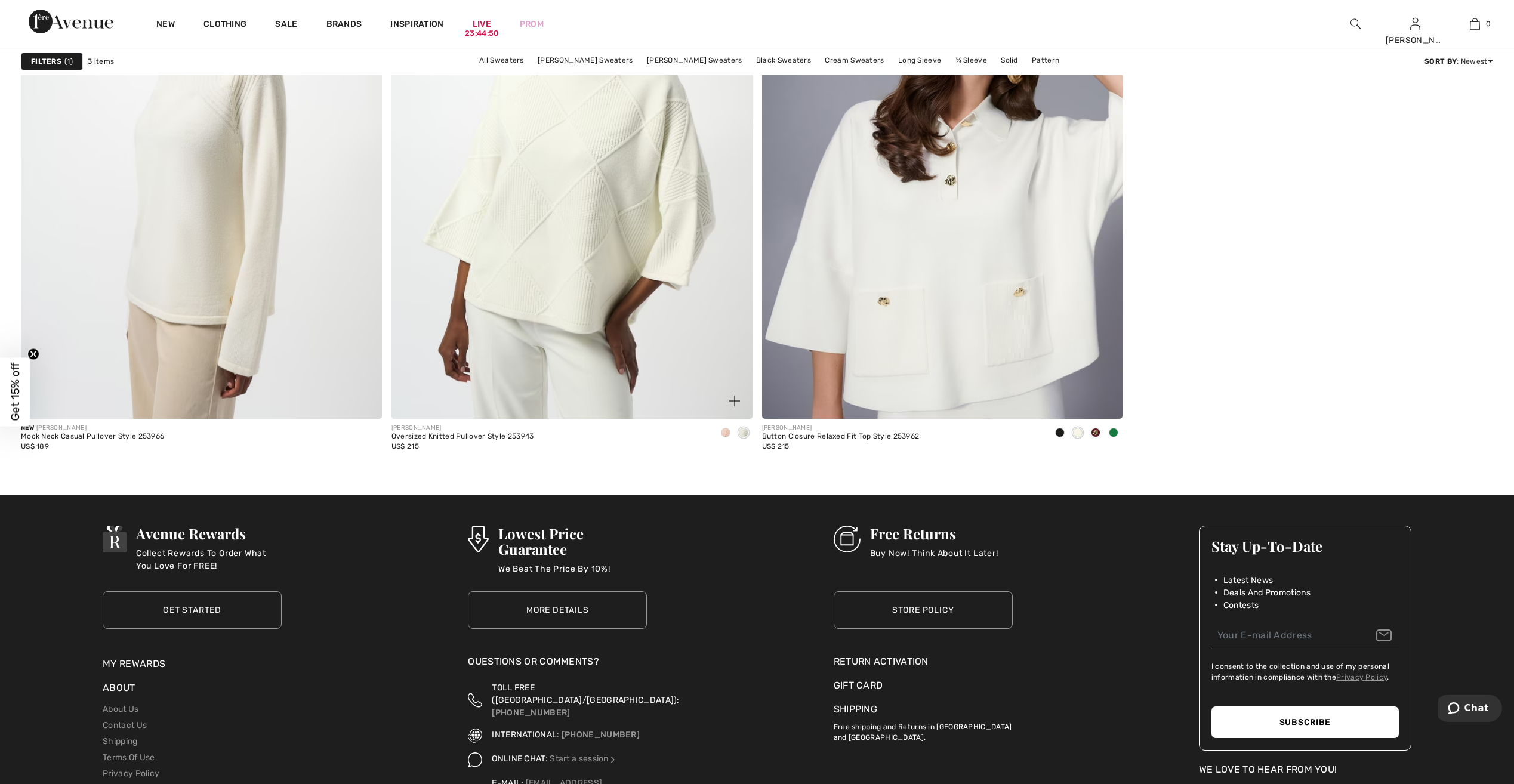
scroll to position [263, 0]
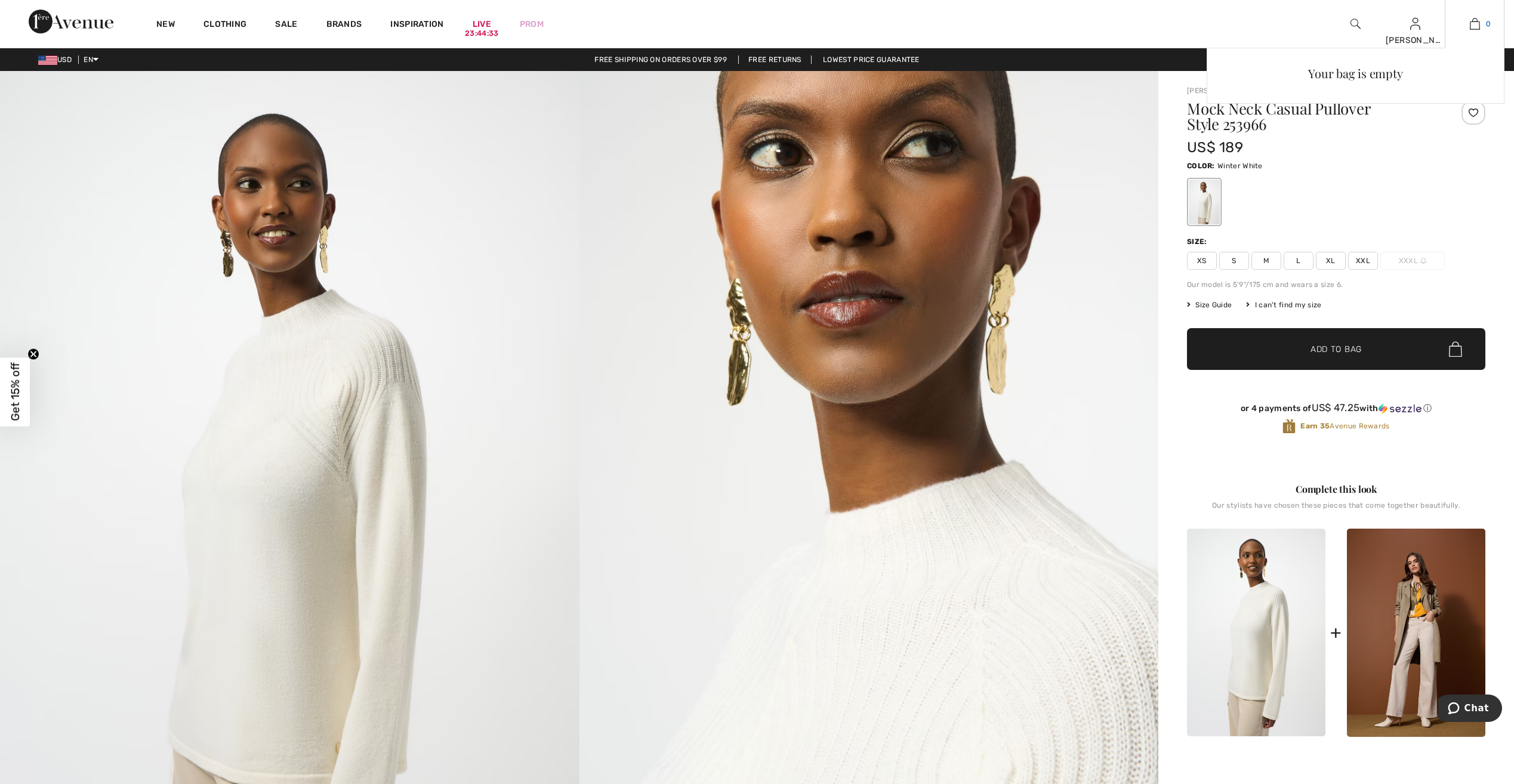
click at [1473, 22] on img at bounding box center [1475, 23] width 10 height 15
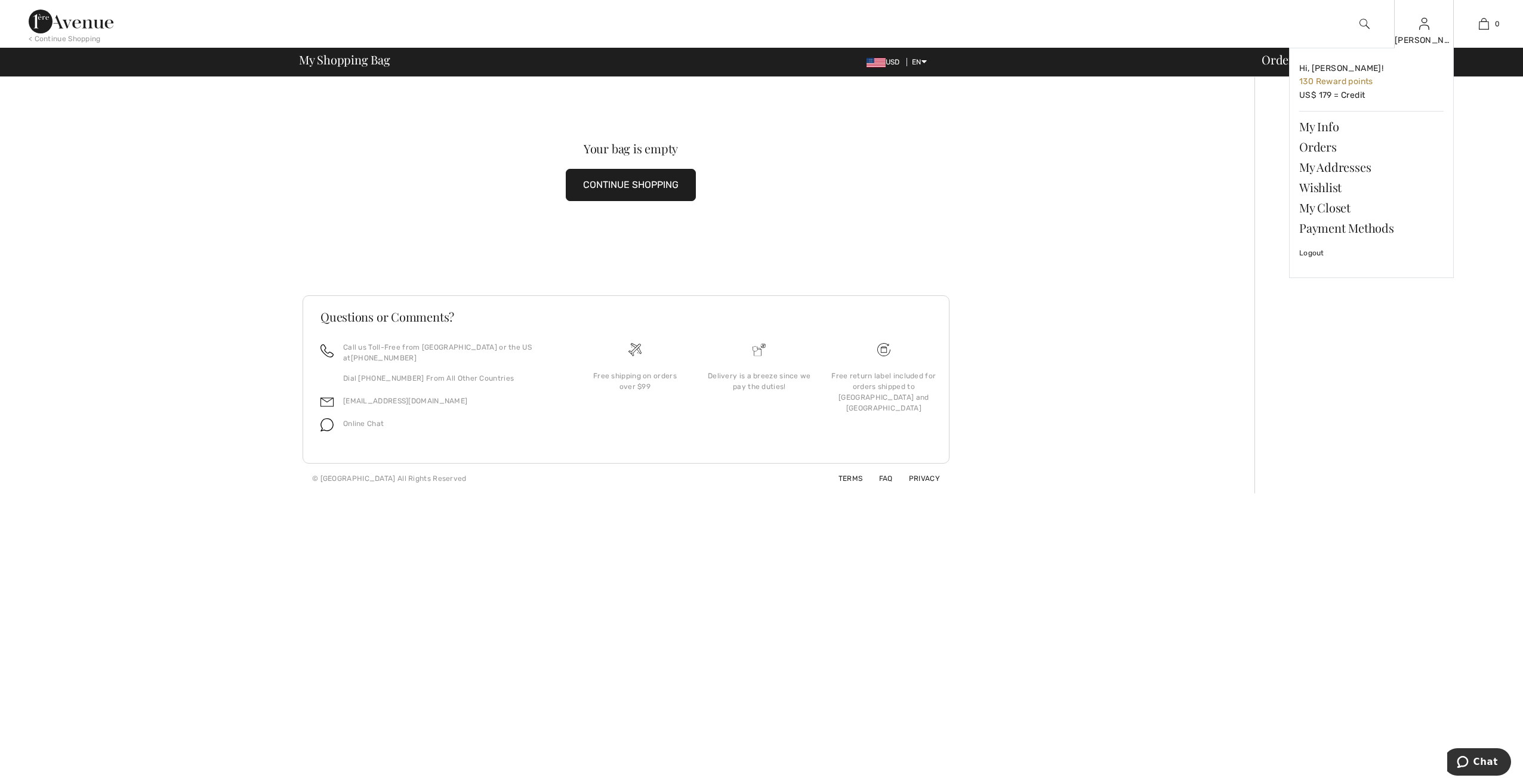
click at [1429, 21] on img at bounding box center [1425, 23] width 10 height 15
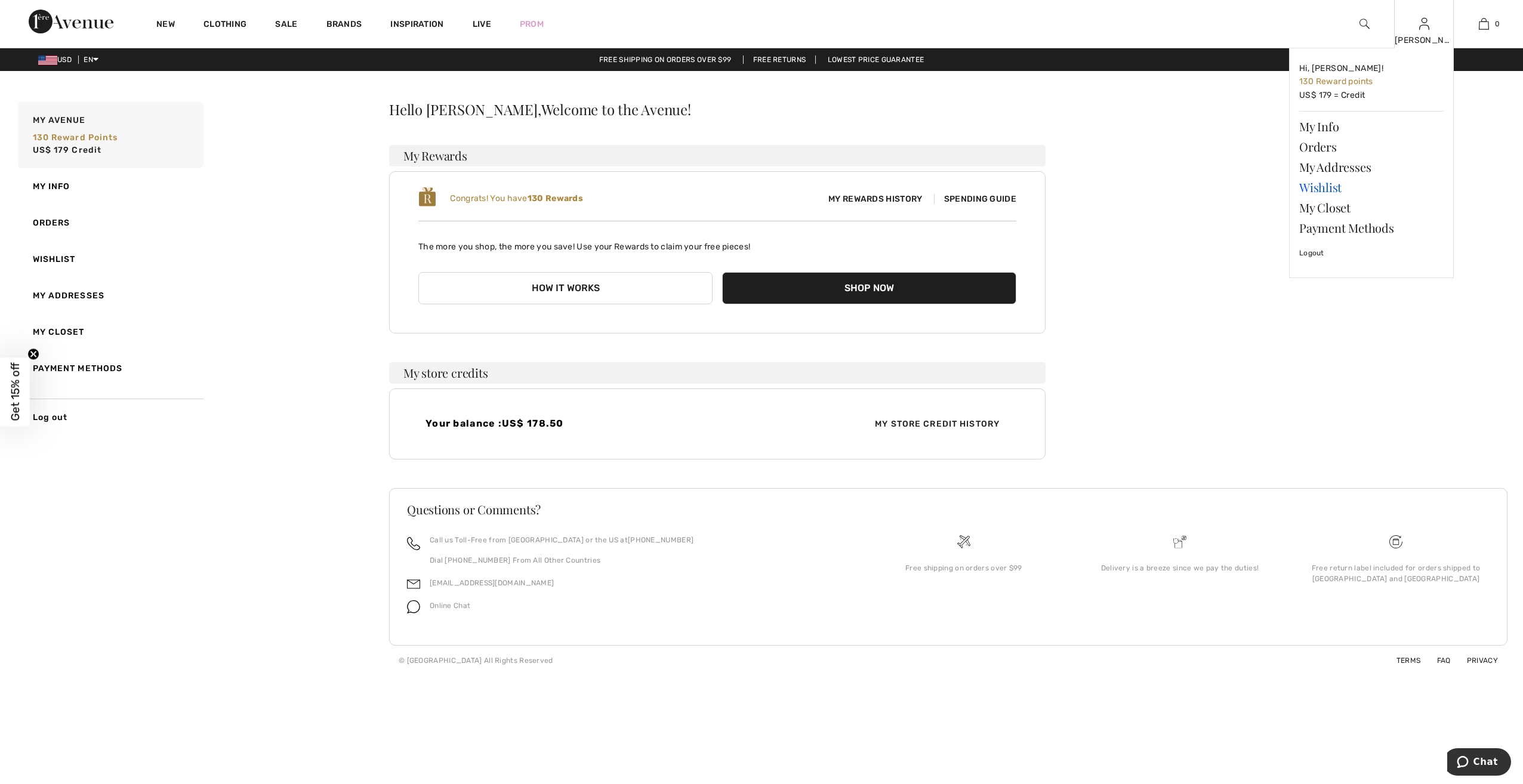
click at [1326, 184] on link "Wishlist" at bounding box center [1371, 188] width 145 height 21
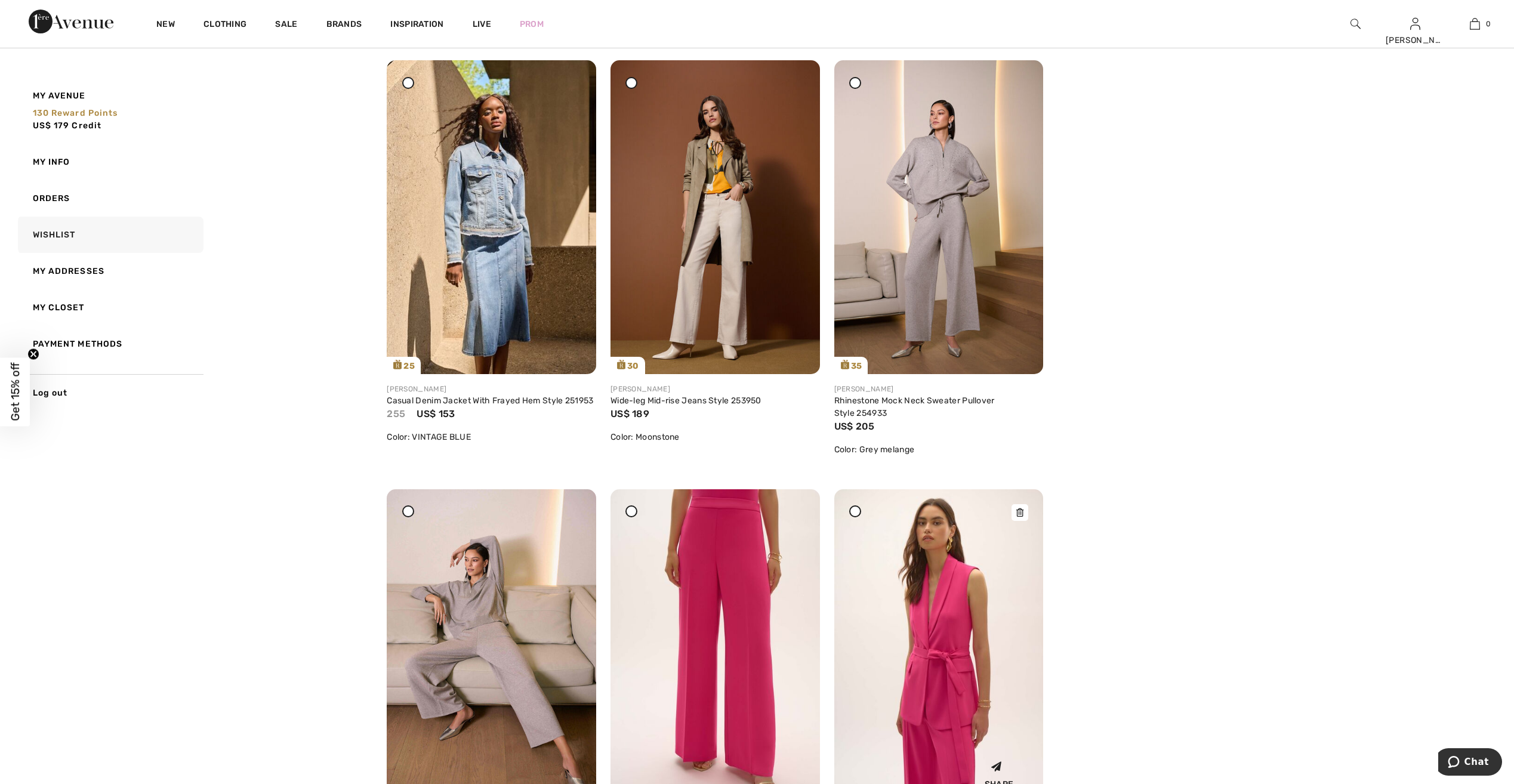
scroll to position [120, 0]
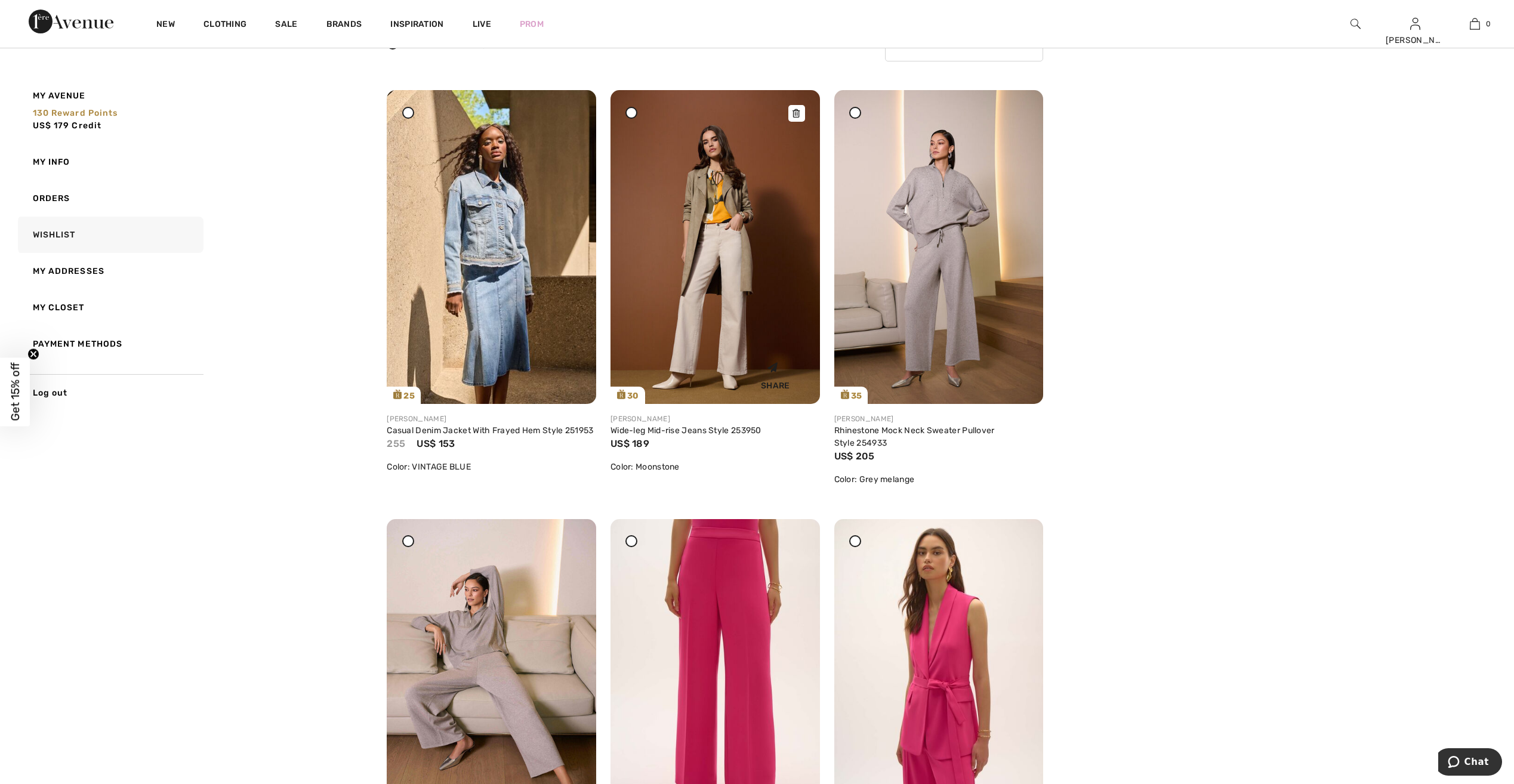
click at [740, 290] on img at bounding box center [714, 247] width 209 height 314
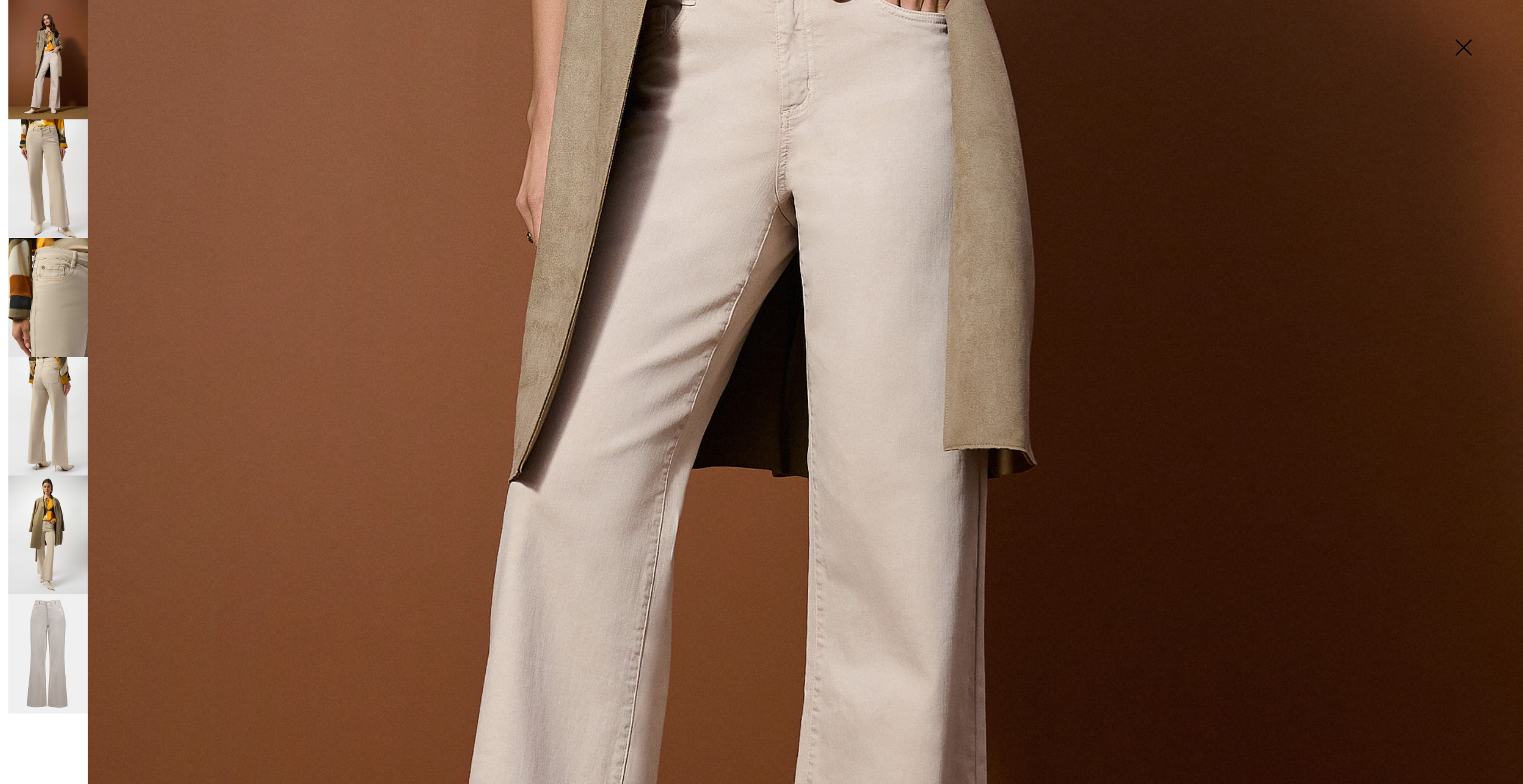
scroll to position [596, 0]
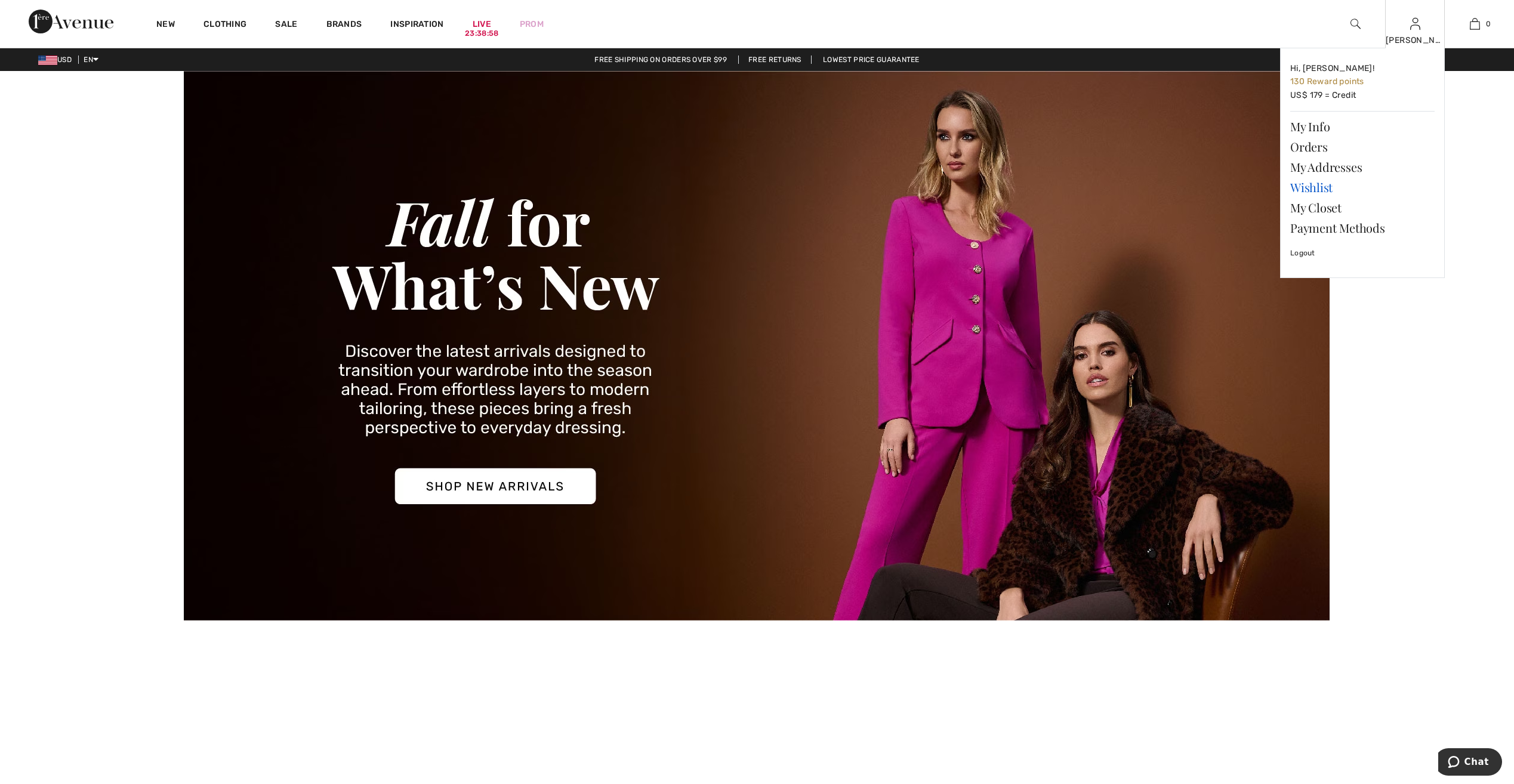
click at [1302, 189] on link "Wishlist" at bounding box center [1363, 188] width 145 height 21
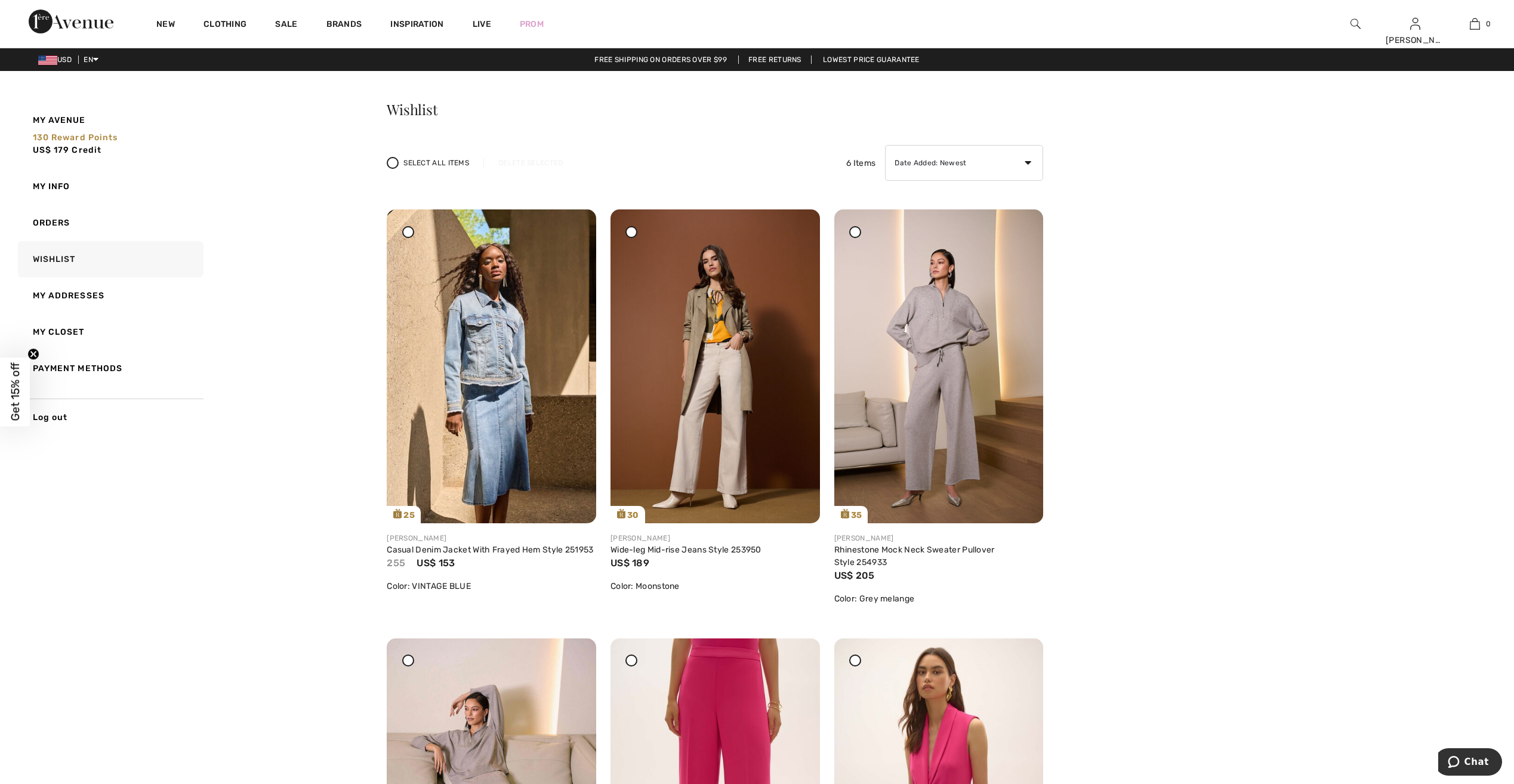
click at [1351, 24] on img at bounding box center [1356, 23] width 10 height 15
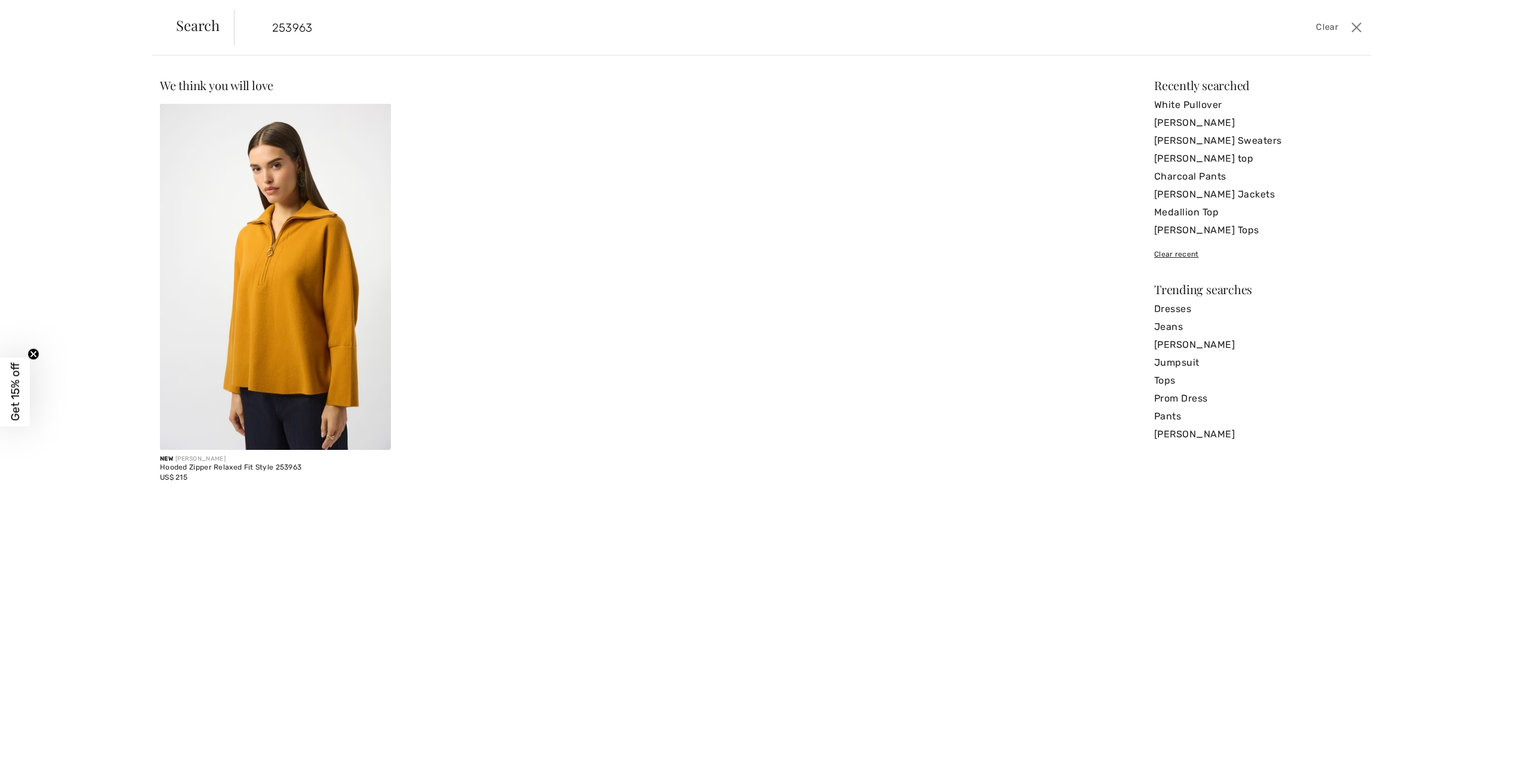
type input "253963"
click at [245, 342] on img at bounding box center [276, 277] width 231 height 346
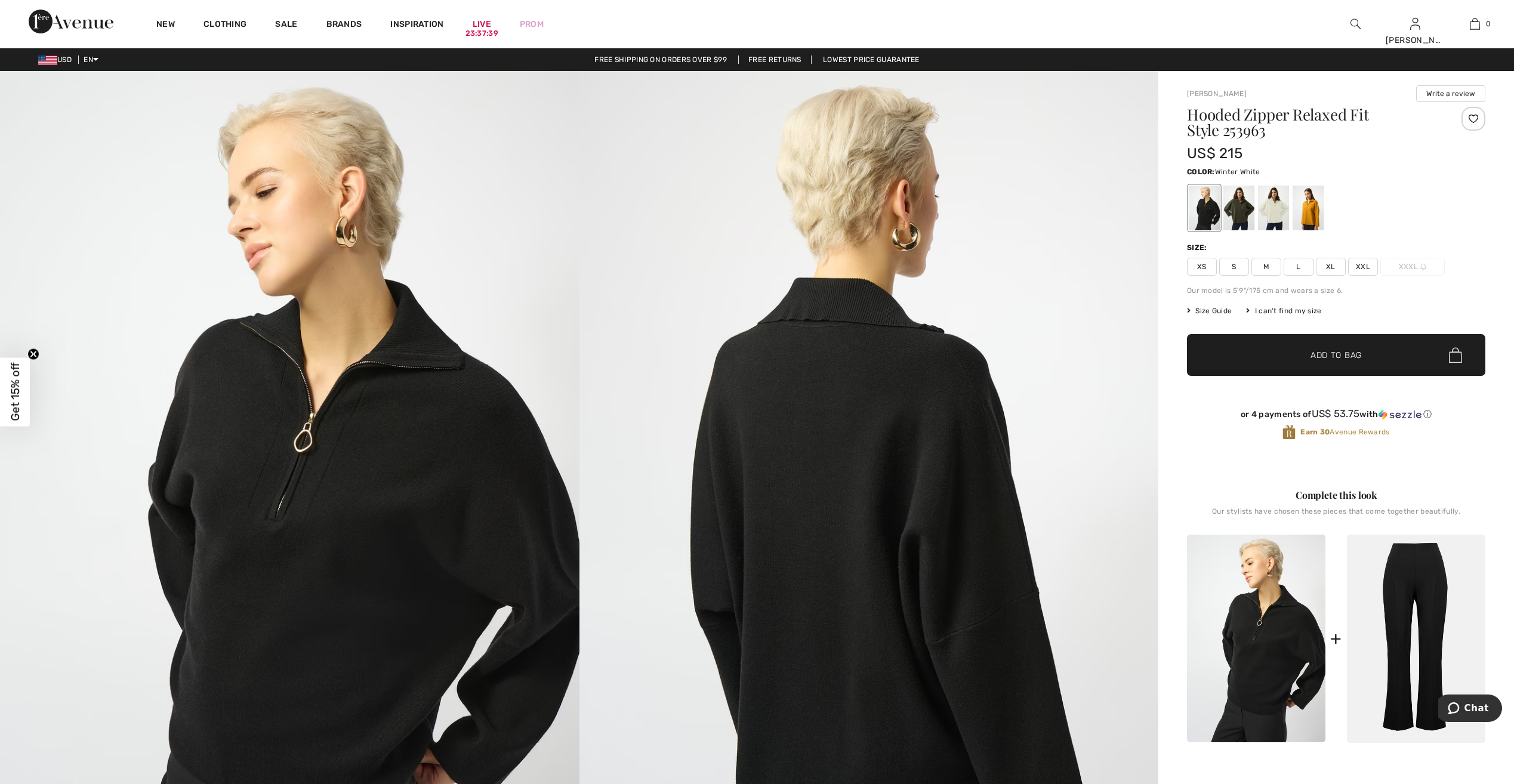
click at [1275, 207] on div at bounding box center [1273, 208] width 31 height 45
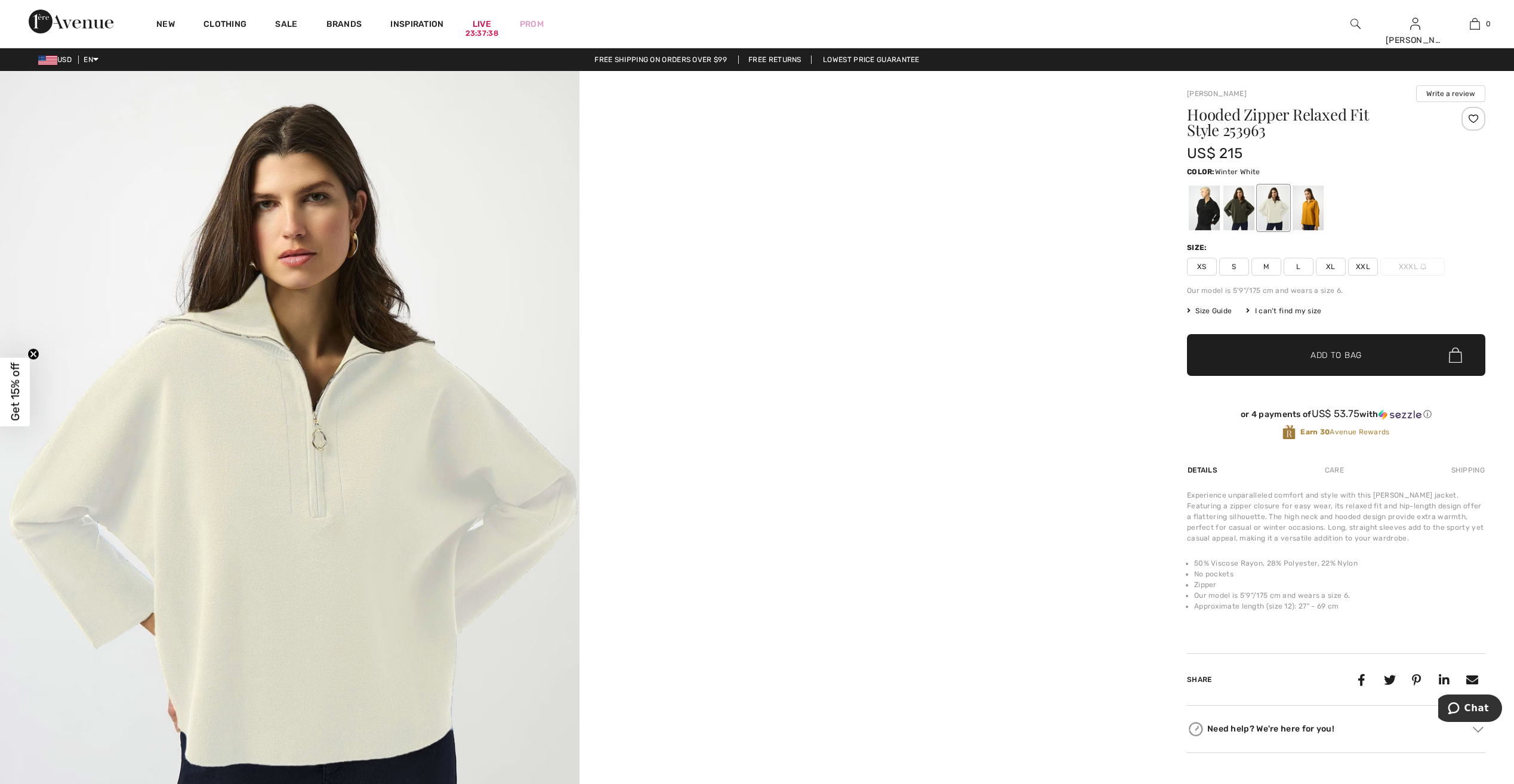
click at [1270, 269] on span "M" at bounding box center [1266, 266] width 30 height 18
click at [1343, 347] on span "✔ Added to Bag Add to Bag" at bounding box center [1336, 355] width 299 height 42
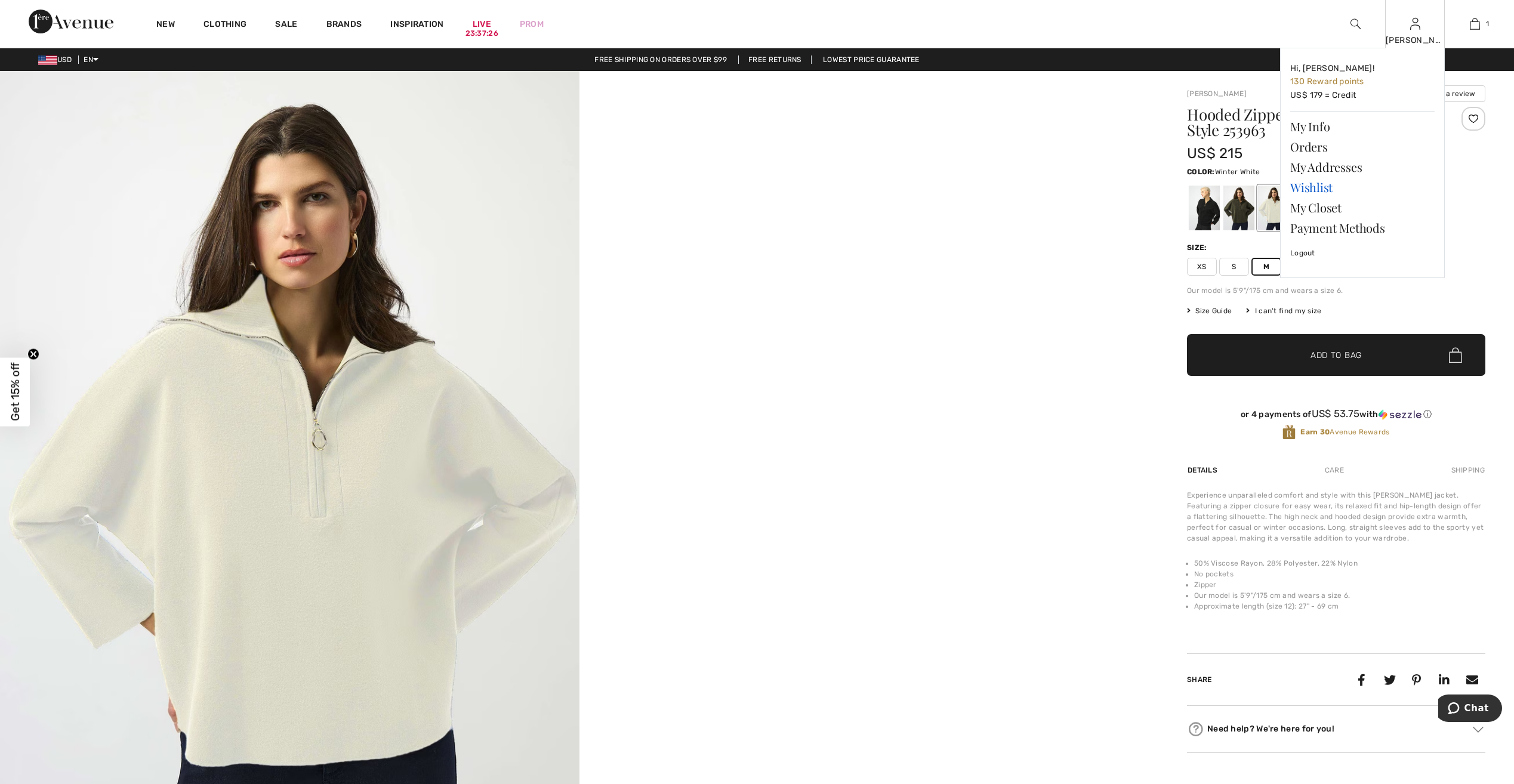
click at [1324, 182] on link "Wishlist" at bounding box center [1363, 188] width 145 height 21
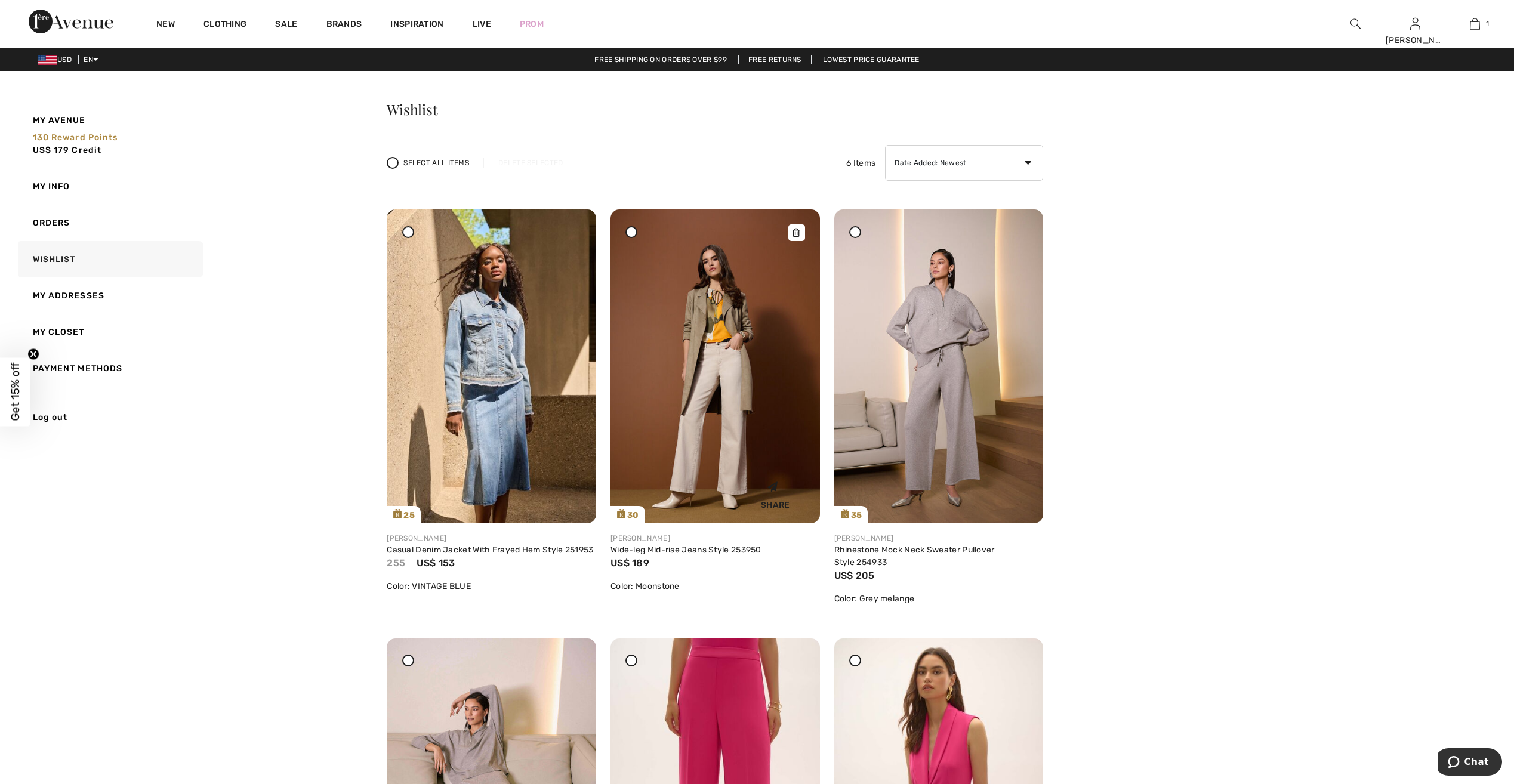
click at [708, 500] on div "Share" at bounding box center [715, 492] width 192 height 42
click at [712, 410] on img at bounding box center [714, 366] width 209 height 314
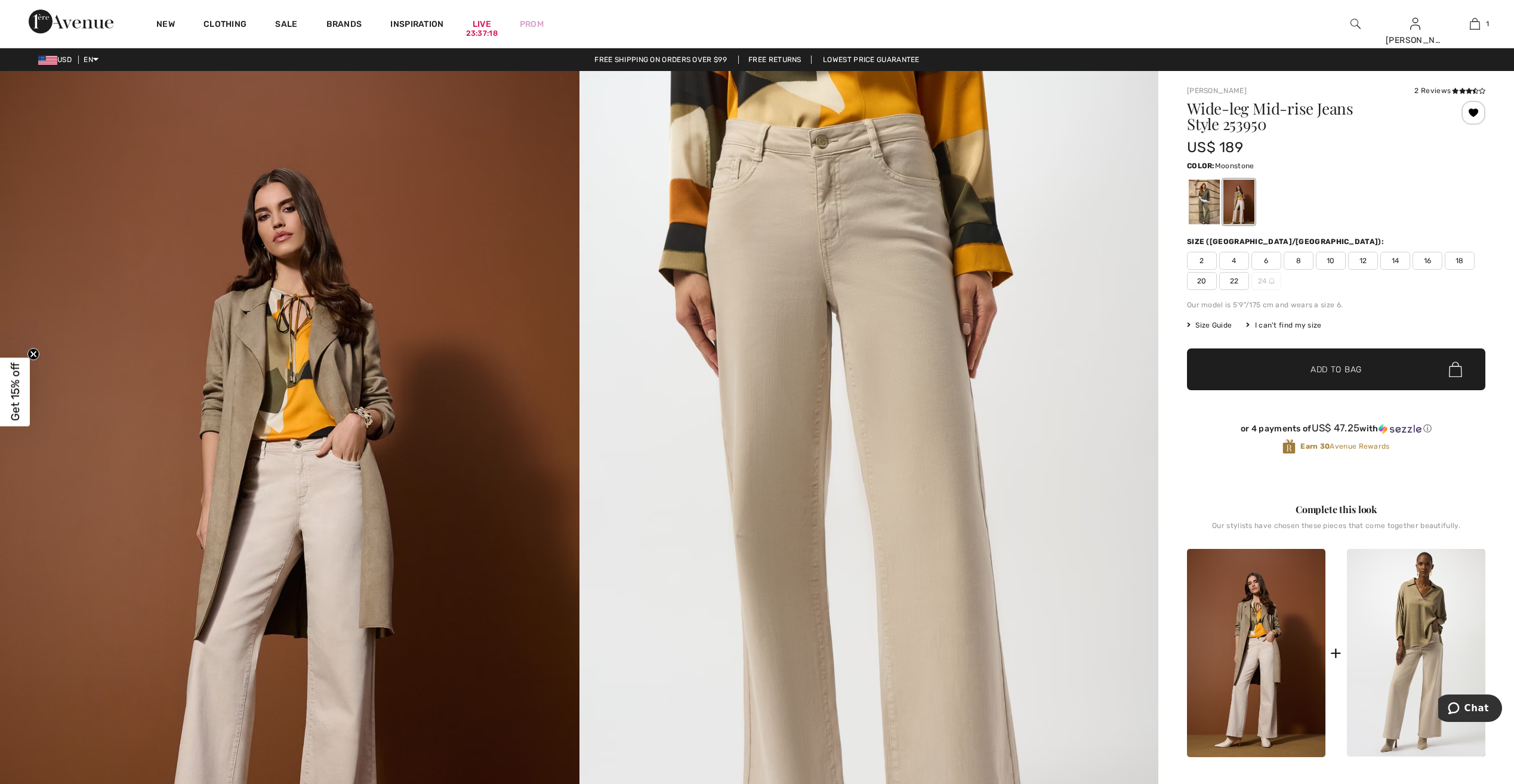
click at [1361, 257] on span "12" at bounding box center [1363, 261] width 30 height 18
click at [1362, 369] on span "Add to Bag" at bounding box center [1336, 369] width 52 height 13
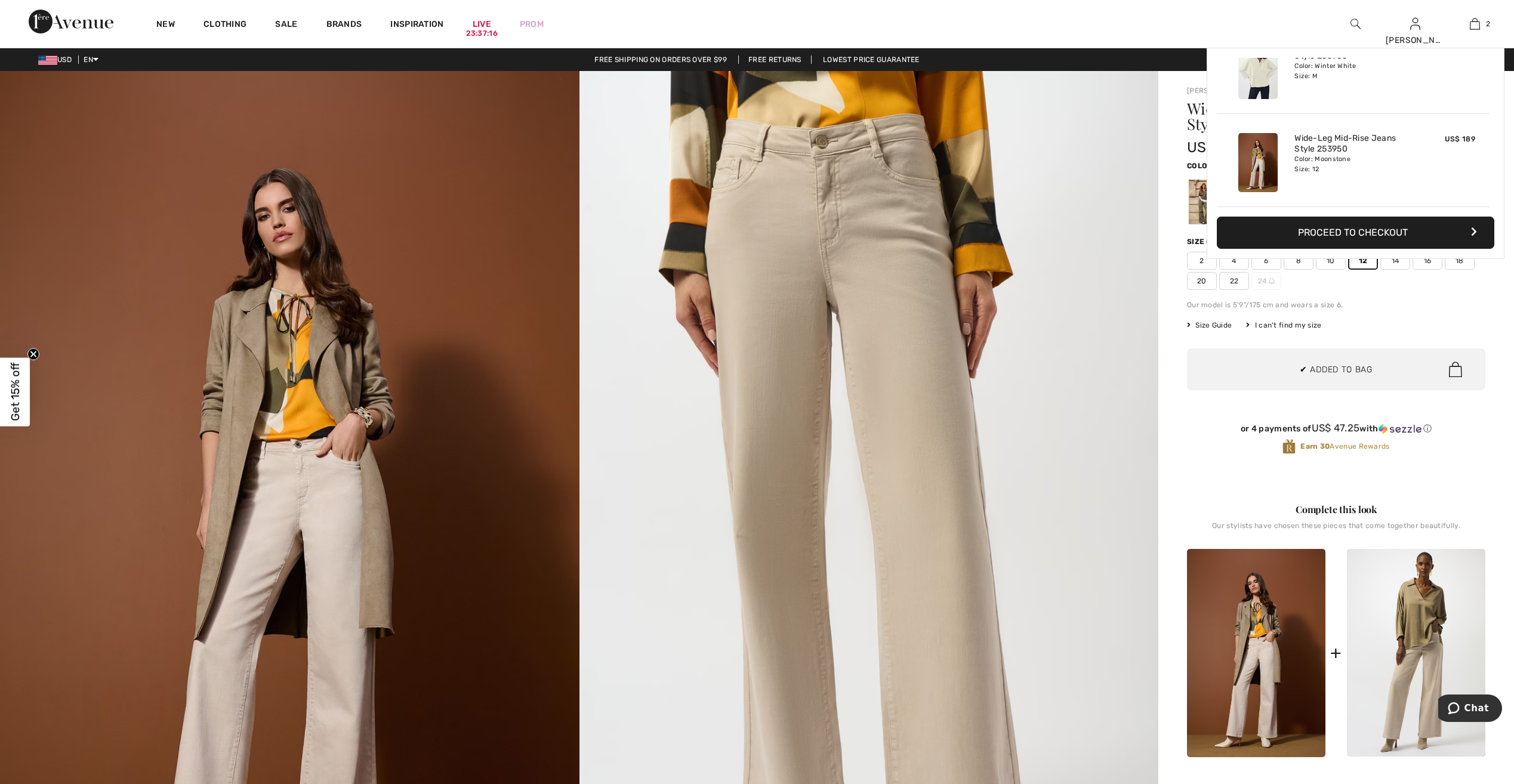
scroll to position [37, 0]
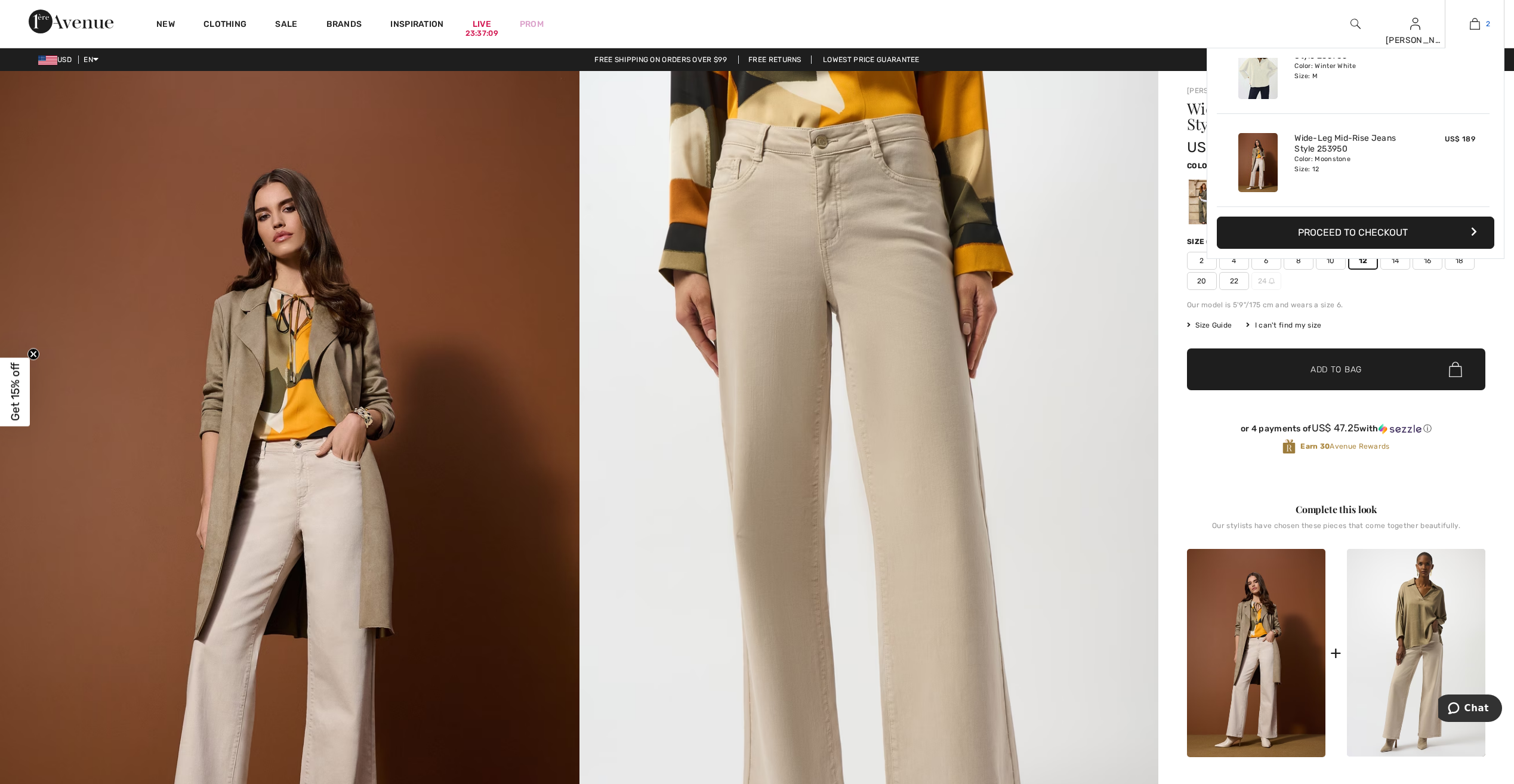
click at [1476, 22] on img at bounding box center [1475, 23] width 10 height 15
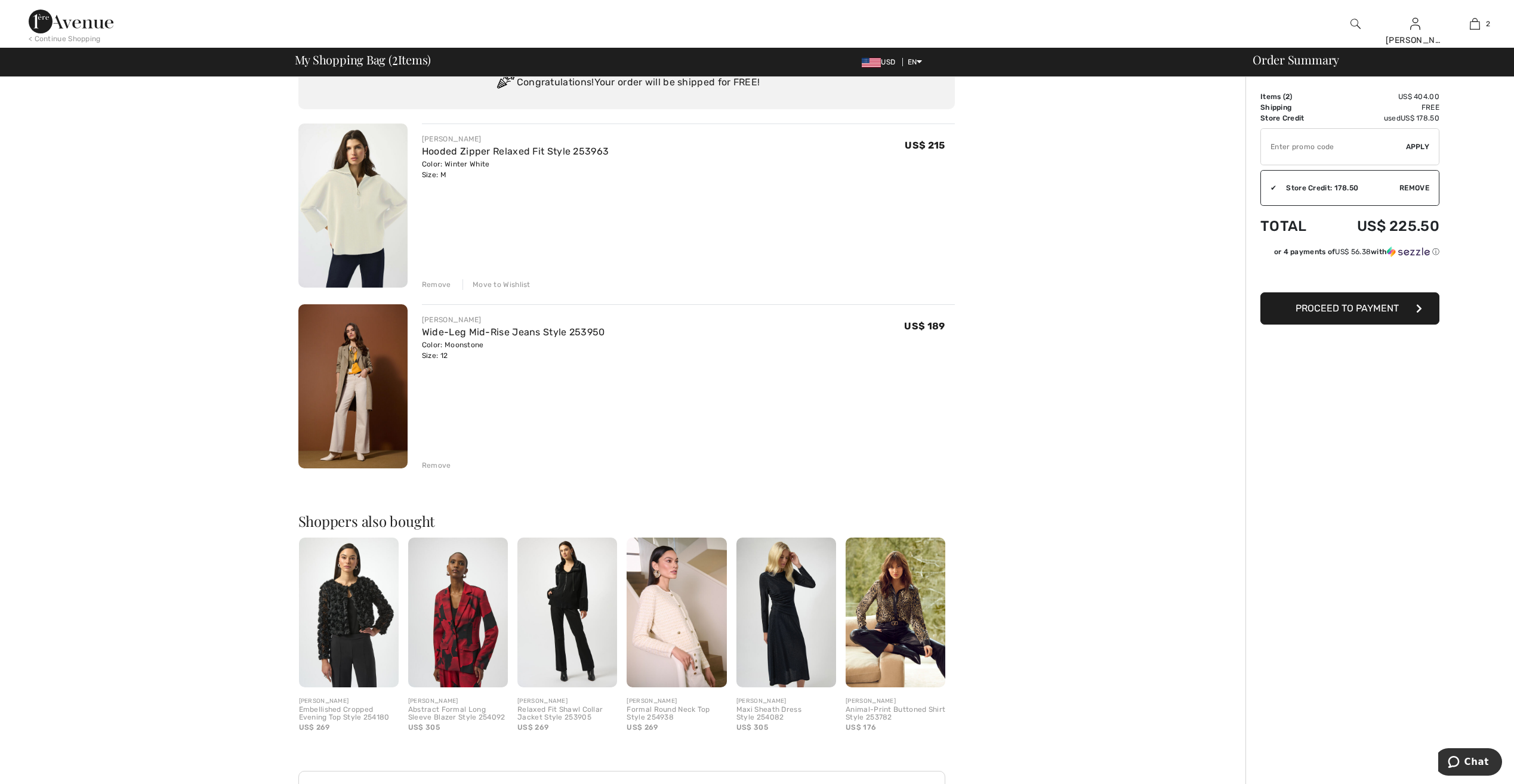
scroll to position [46, 0]
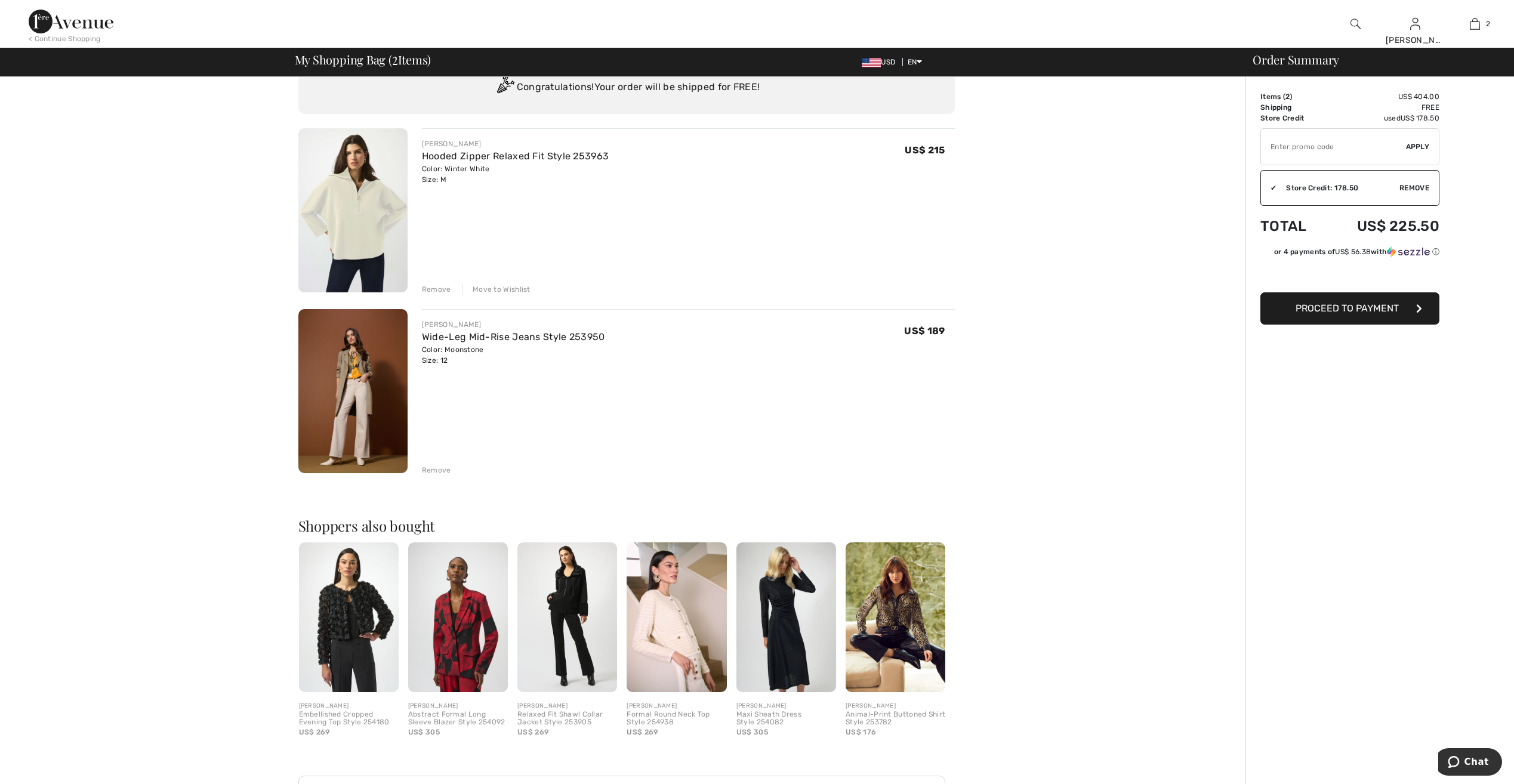
click at [376, 228] on img at bounding box center [353, 210] width 109 height 164
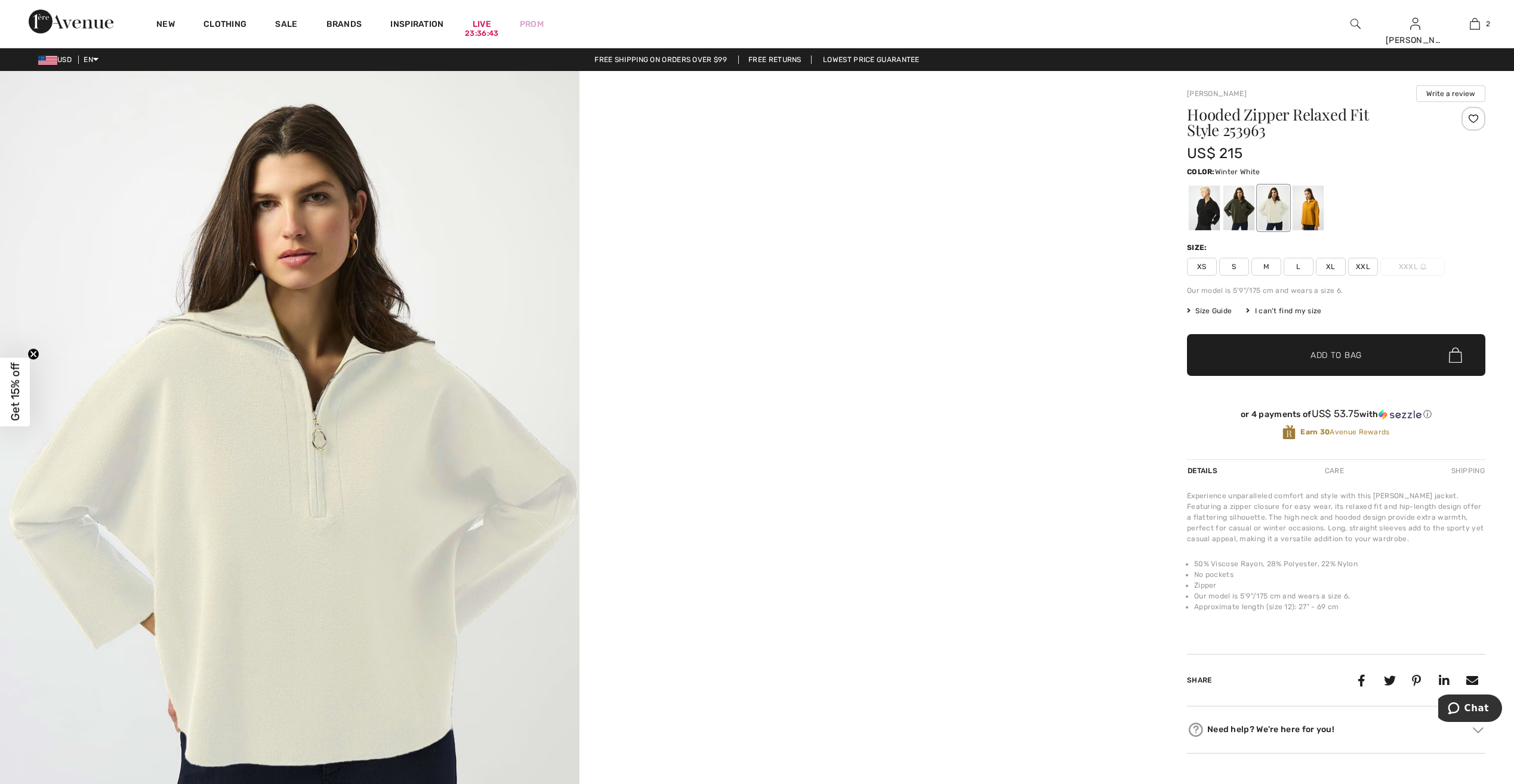
click at [348, 325] on img at bounding box center [289, 504] width 579 height 868
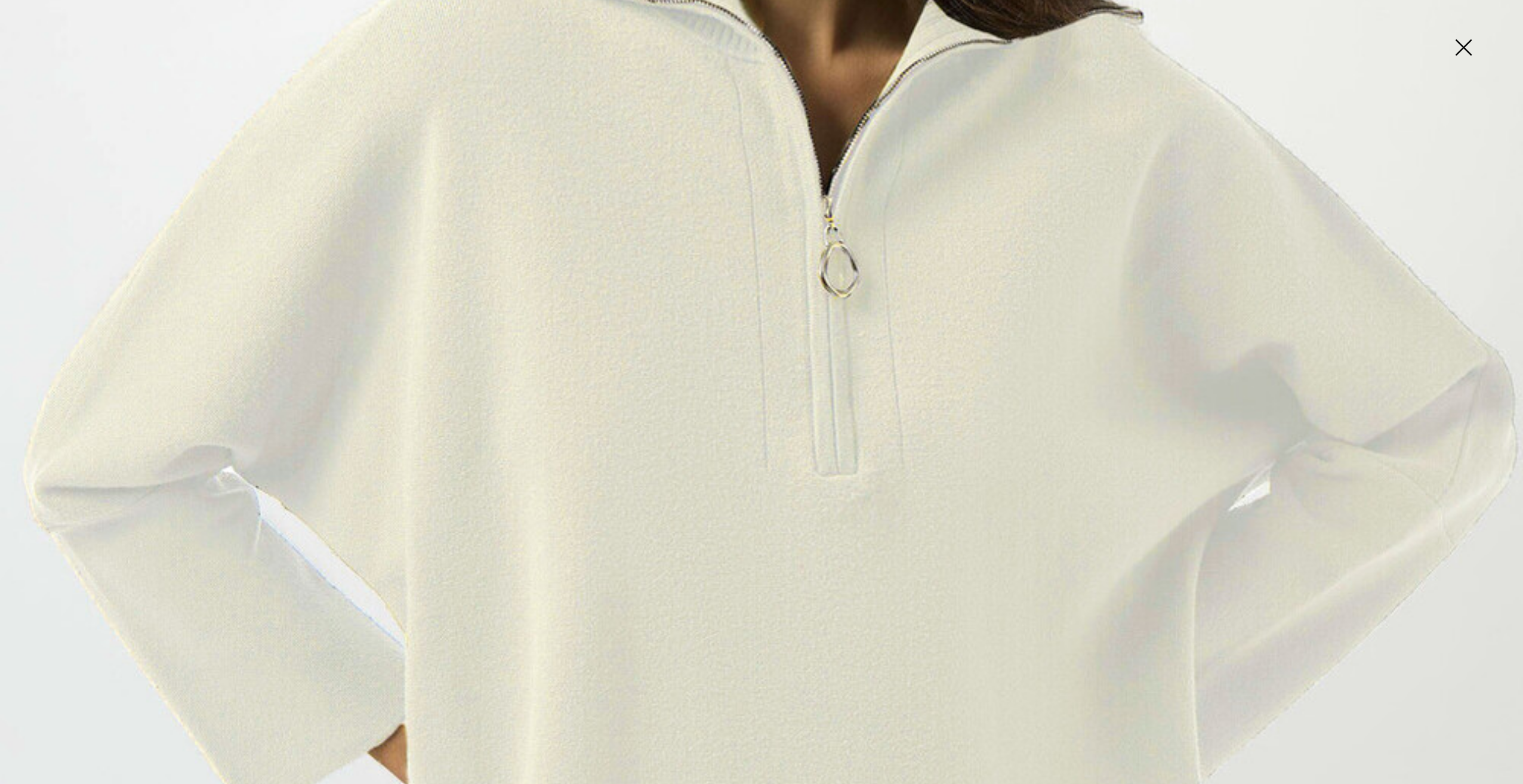
scroll to position [716, 0]
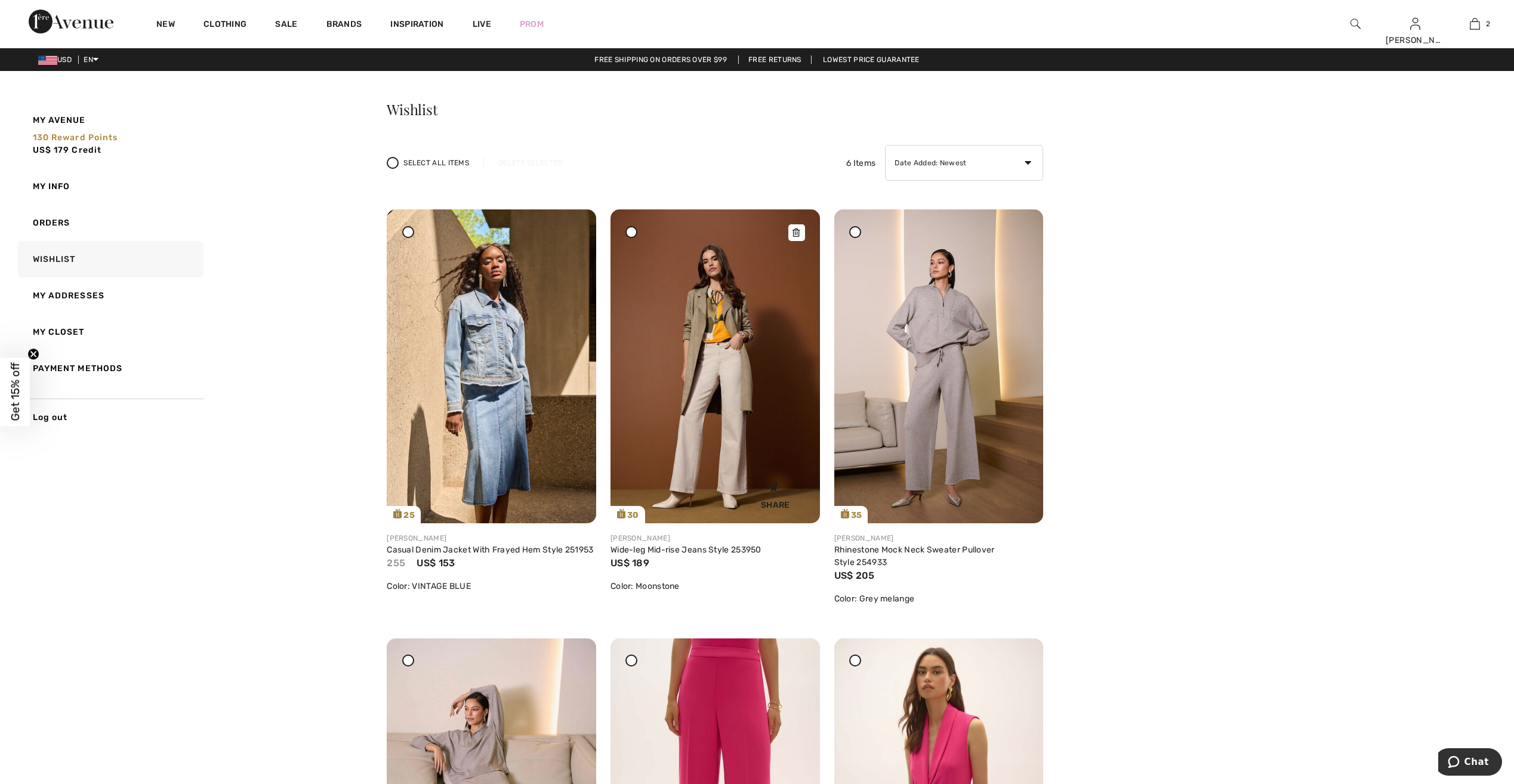
click at [738, 361] on img at bounding box center [714, 366] width 209 height 314
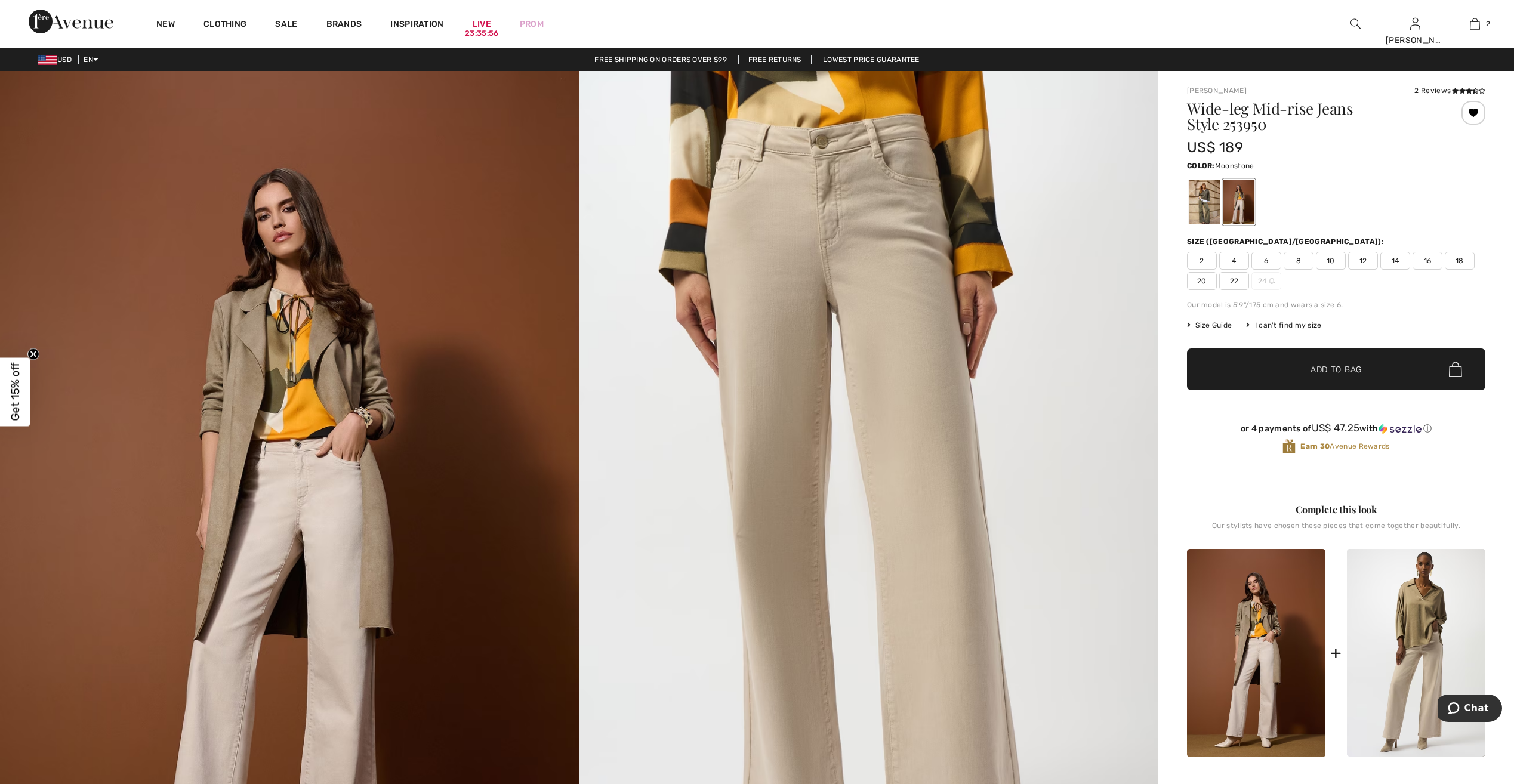
click at [392, 346] on img at bounding box center [289, 504] width 579 height 868
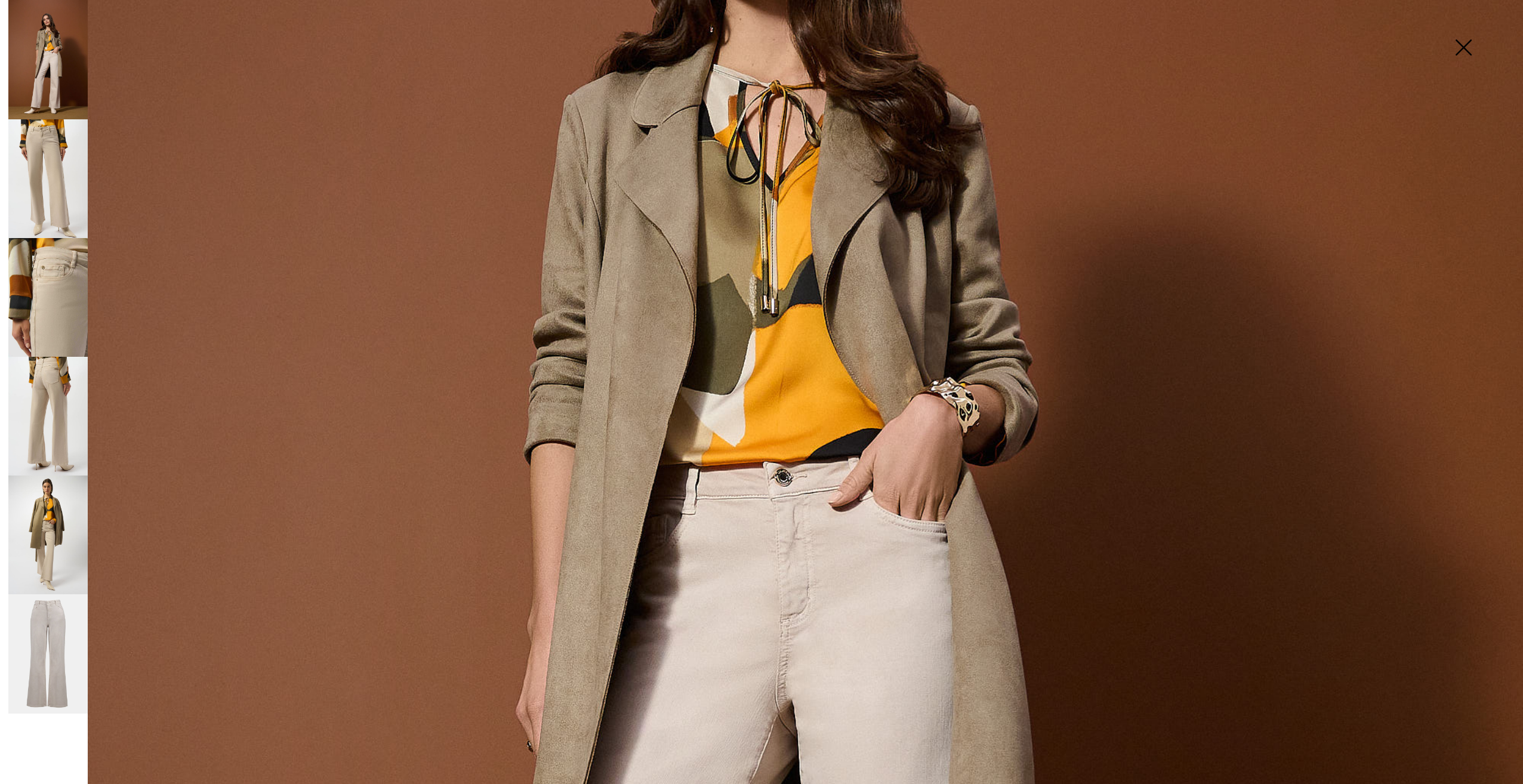
scroll to position [775, 0]
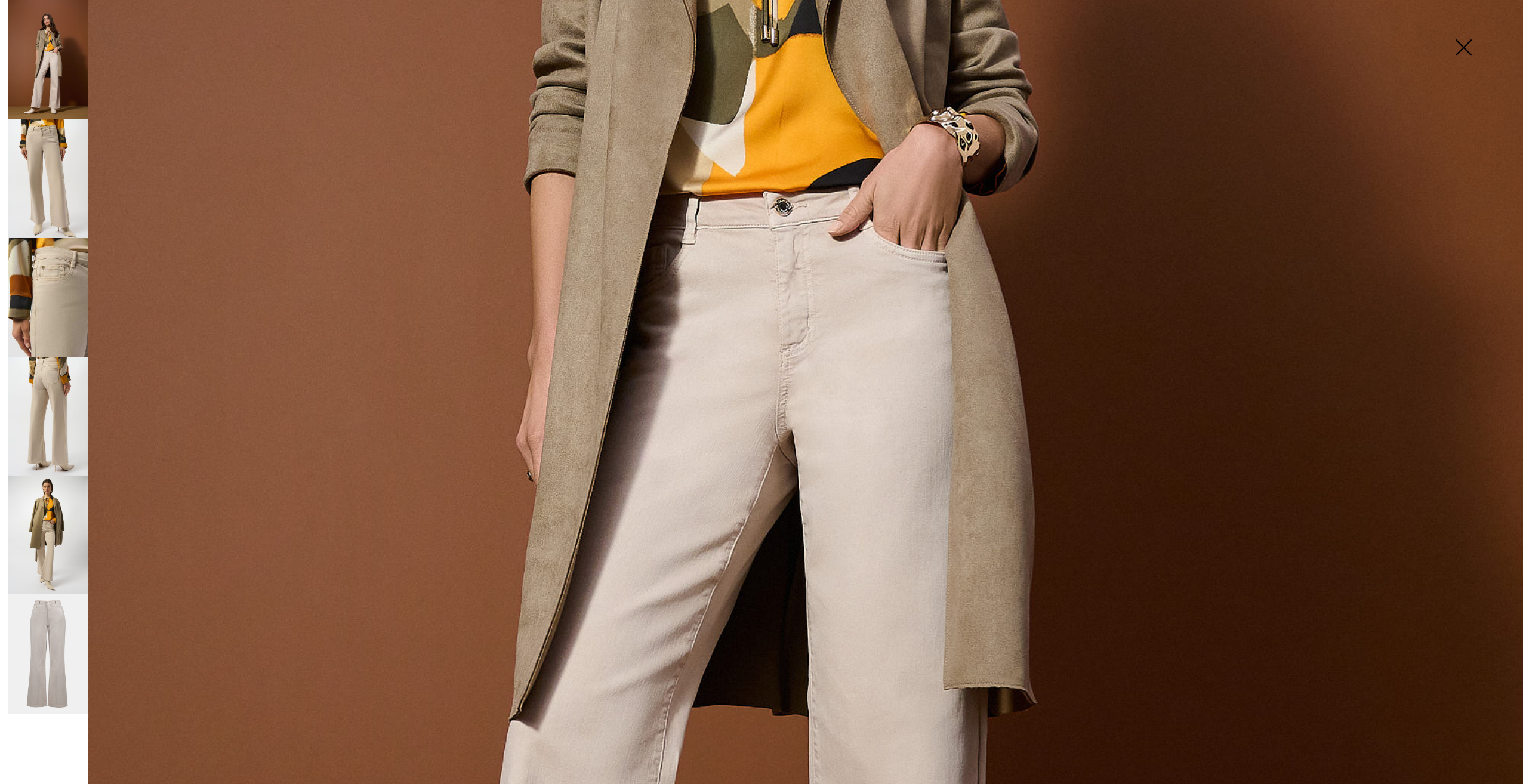
click at [61, 194] on img at bounding box center [48, 179] width 79 height 119
